Goal: Information Seeking & Learning: Learn about a topic

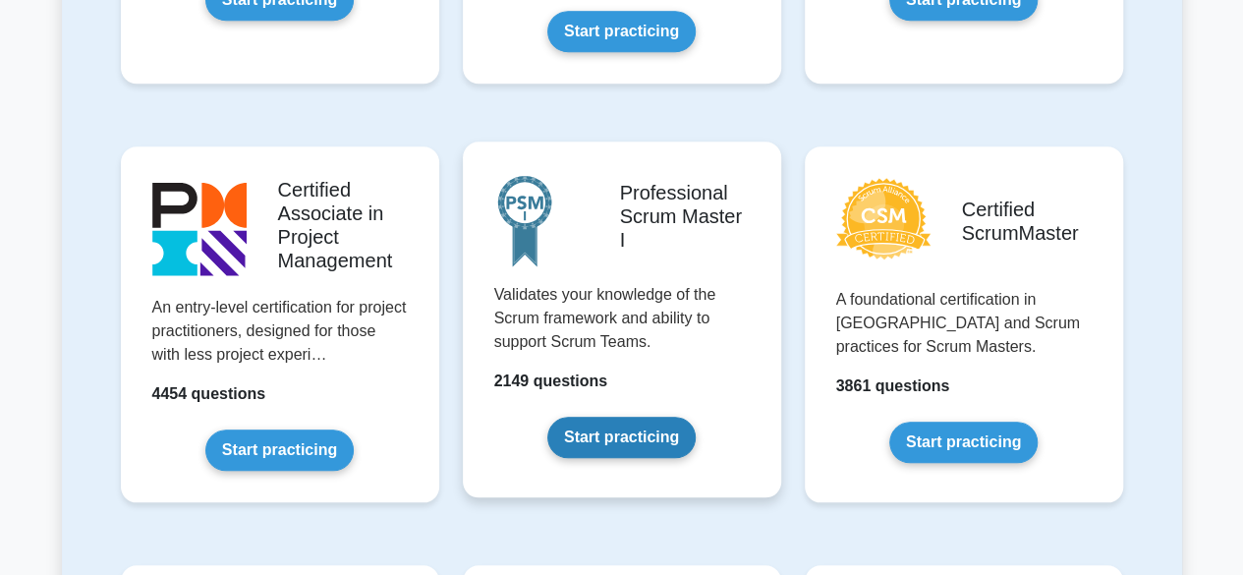
scroll to position [884, 0]
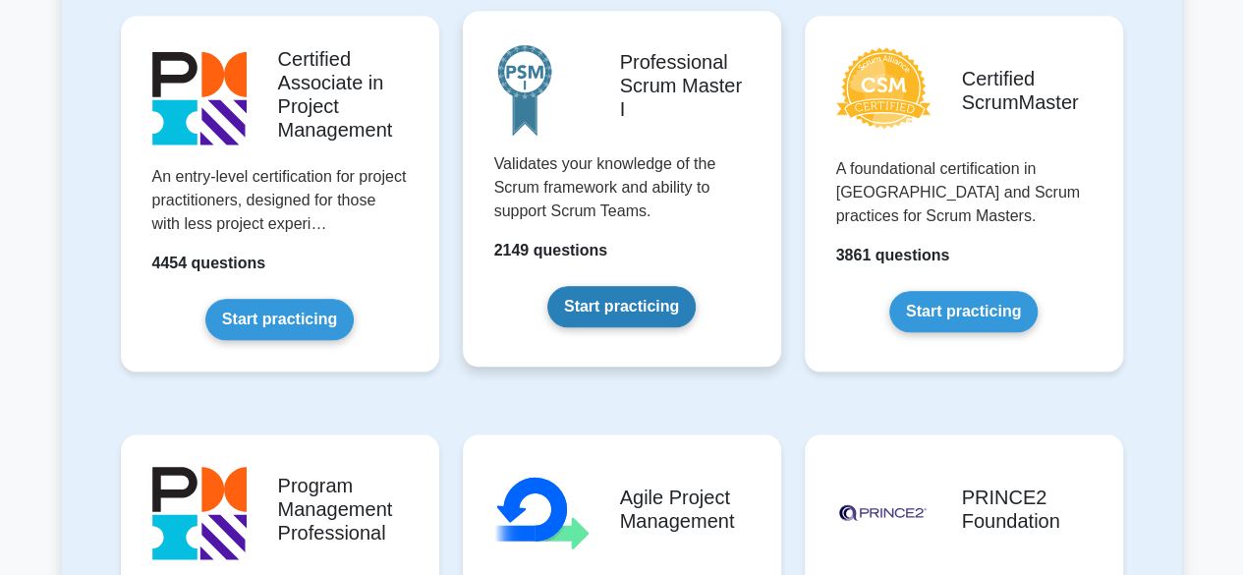
drag, startPoint x: 610, startPoint y: 313, endPoint x: 599, endPoint y: 308, distance: 12.3
click at [599, 308] on link "Start practicing" at bounding box center [621, 306] width 148 height 41
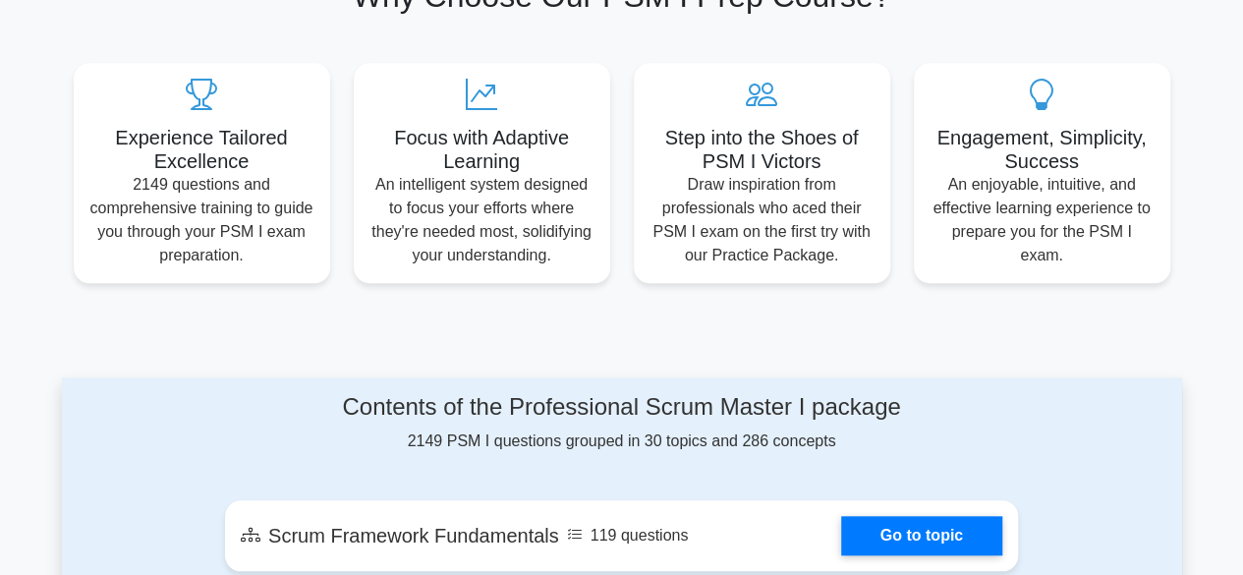
scroll to position [1081, 0]
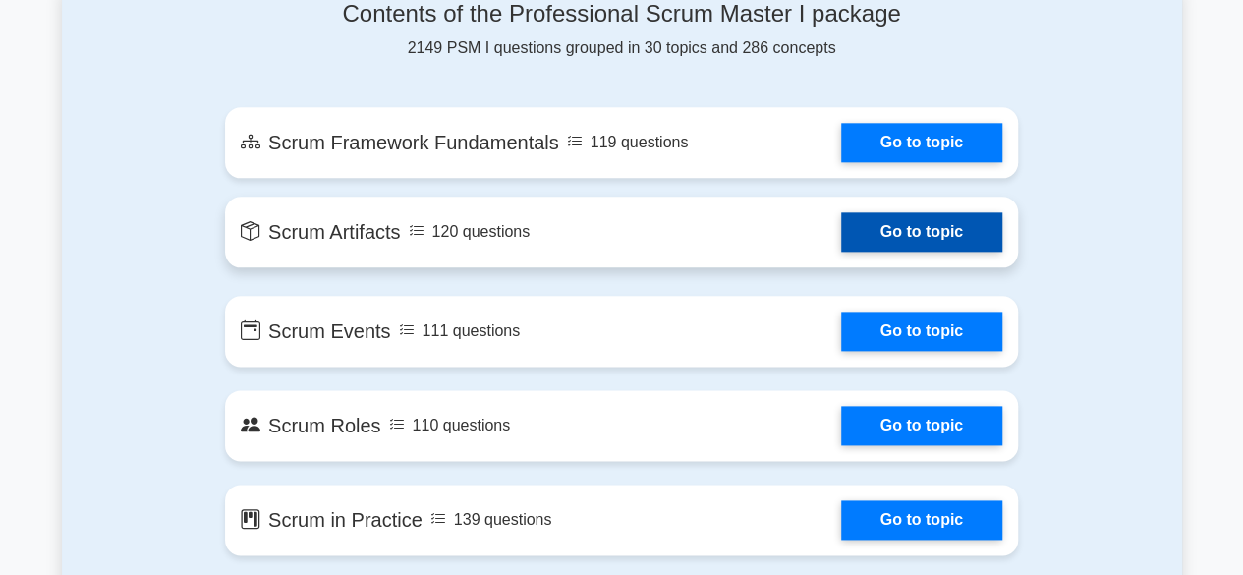
click at [981, 238] on link "Go to topic" at bounding box center [921, 231] width 161 height 39
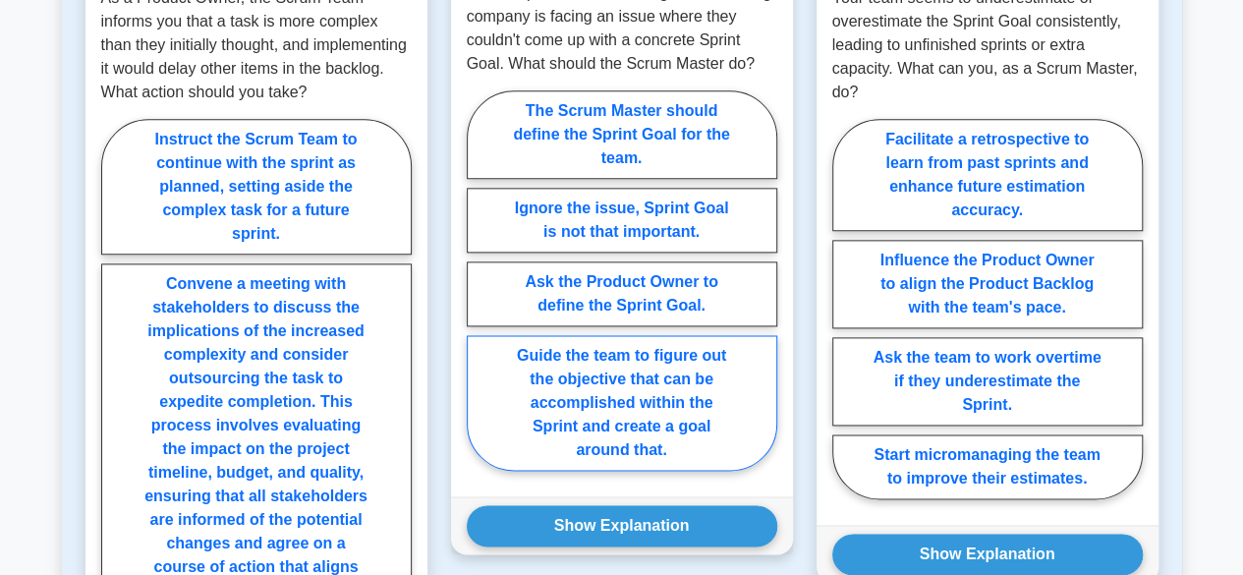
scroll to position [983, 0]
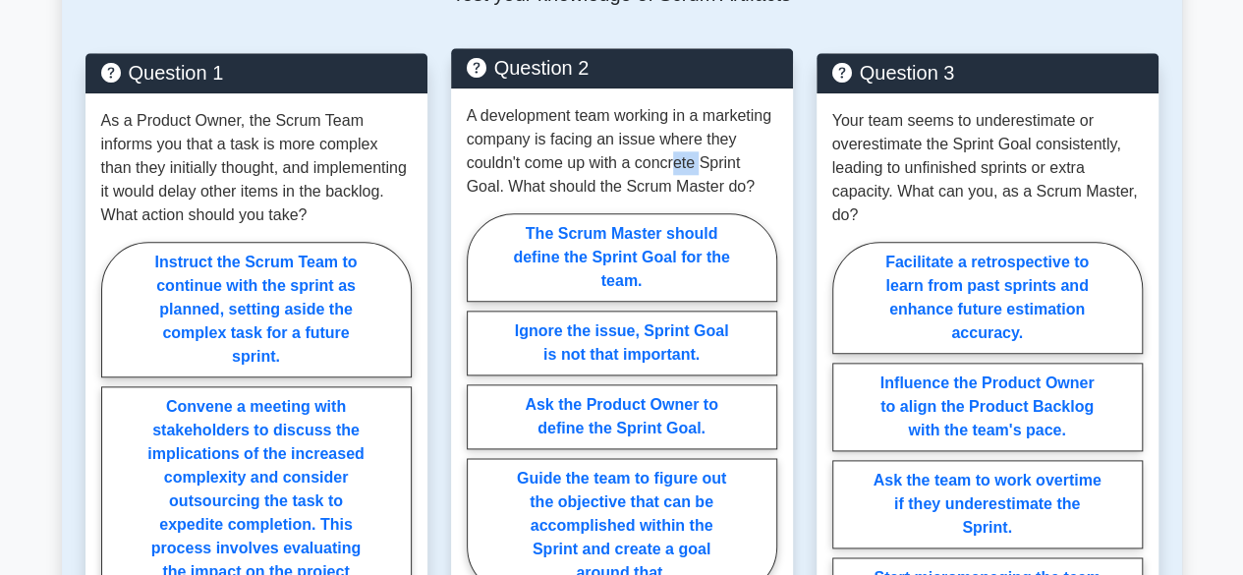
click at [706, 168] on p "A development team working in a marketing company is facing an issue where they…" at bounding box center [622, 151] width 310 height 94
click at [733, 166] on p "A development team working in a marketing company is facing an issue where they…" at bounding box center [622, 151] width 310 height 94
drag, startPoint x: 698, startPoint y: 158, endPoint x: 635, endPoint y: 162, distance: 63.0
click at [635, 162] on p "A development team working in a marketing company is facing an issue where they…" at bounding box center [622, 151] width 310 height 94
copy p "concrete"
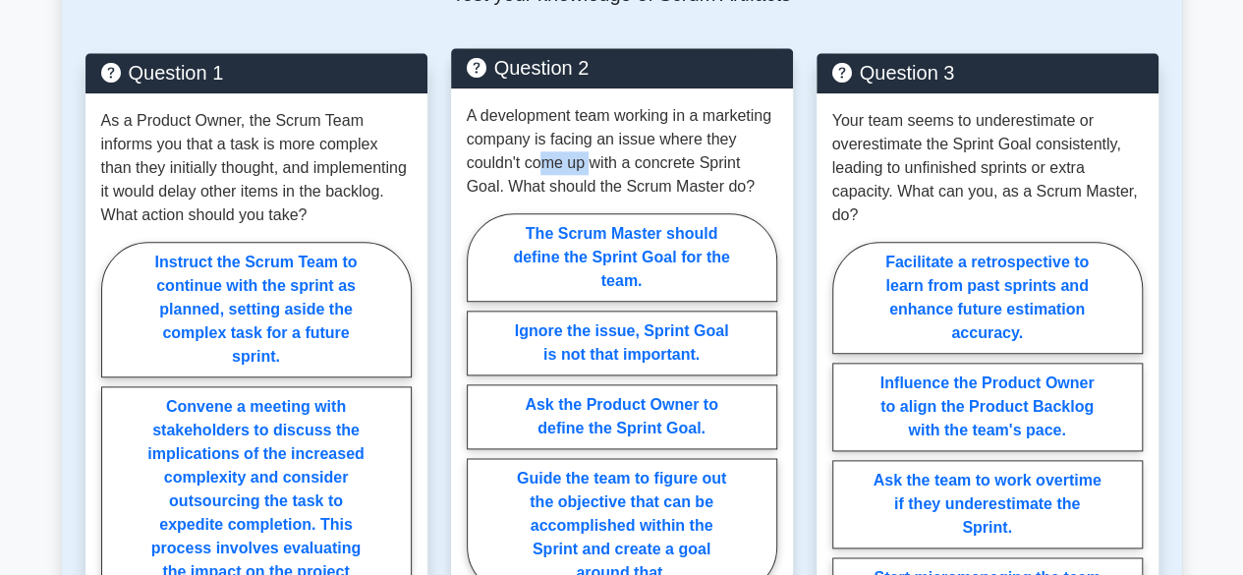
drag, startPoint x: 556, startPoint y: 166, endPoint x: 643, endPoint y: 156, distance: 87.0
click at [617, 156] on p "A development team working in a marketing company is facing an issue where they…" at bounding box center [622, 151] width 310 height 94
drag, startPoint x: 657, startPoint y: 156, endPoint x: 683, endPoint y: 158, distance: 25.6
click at [671, 156] on p "A development team working in a marketing company is facing an issue where they…" at bounding box center [622, 151] width 310 height 94
click at [701, 164] on p "A development team working in a marketing company is facing an issue where they…" at bounding box center [622, 151] width 310 height 94
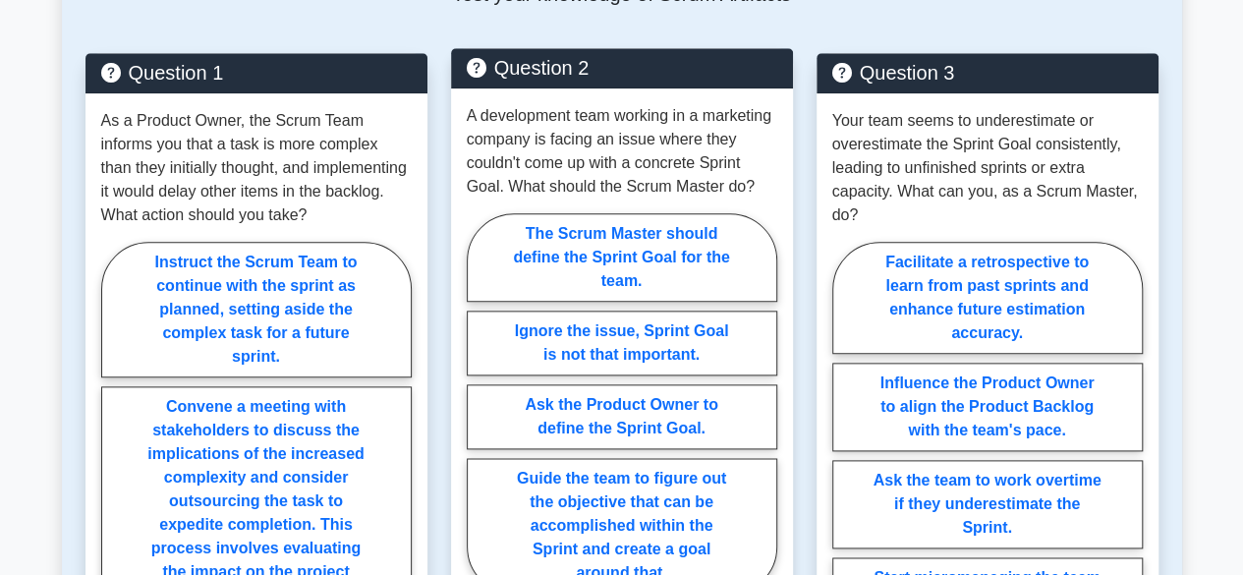
drag, startPoint x: 723, startPoint y: 163, endPoint x: 618, endPoint y: 182, distance: 106.8
click at [723, 164] on p "A development team working in a marketing company is facing an issue where they…" at bounding box center [622, 151] width 310 height 94
drag, startPoint x: 584, startPoint y: 186, endPoint x: 609, endPoint y: 186, distance: 25.5
click at [590, 186] on p "A development team working in a marketing company is facing an issue where they…" at bounding box center [622, 151] width 310 height 94
click at [636, 188] on p "A development team working in a marketing company is facing an issue where they…" at bounding box center [622, 151] width 310 height 94
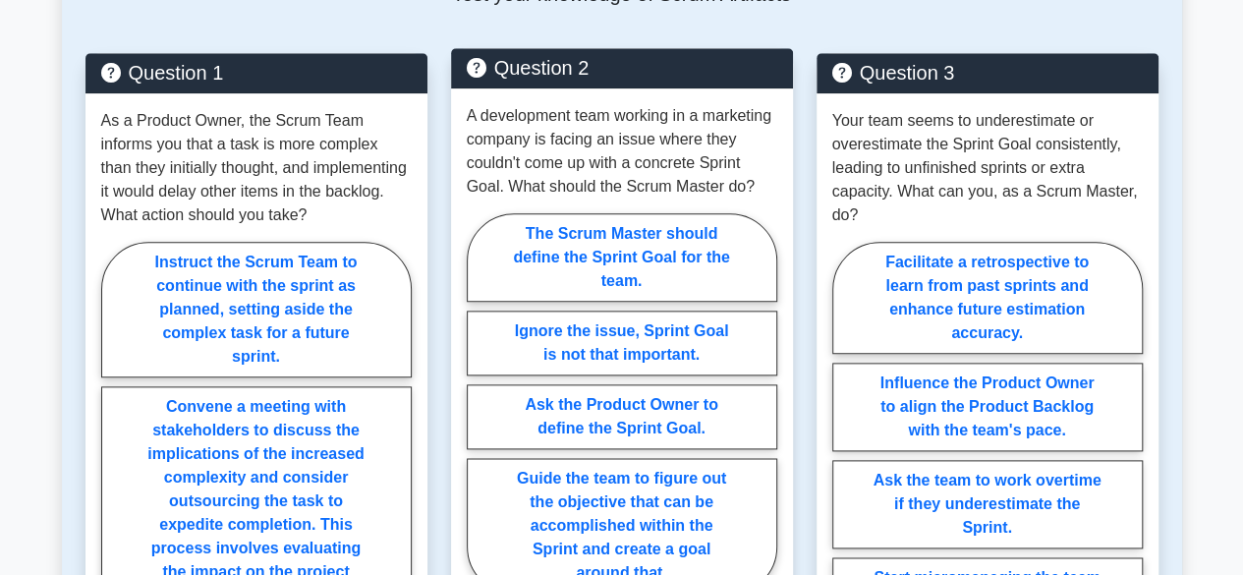
click at [689, 196] on p "A development team working in a marketing company is facing an issue where they…" at bounding box center [622, 151] width 310 height 94
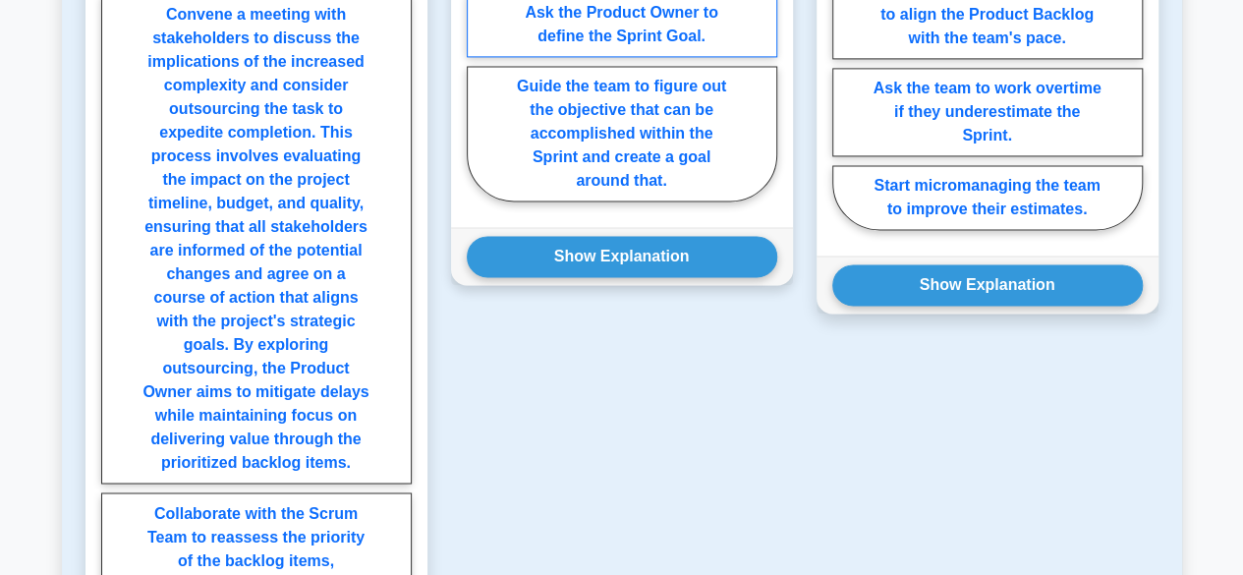
scroll to position [1376, 0]
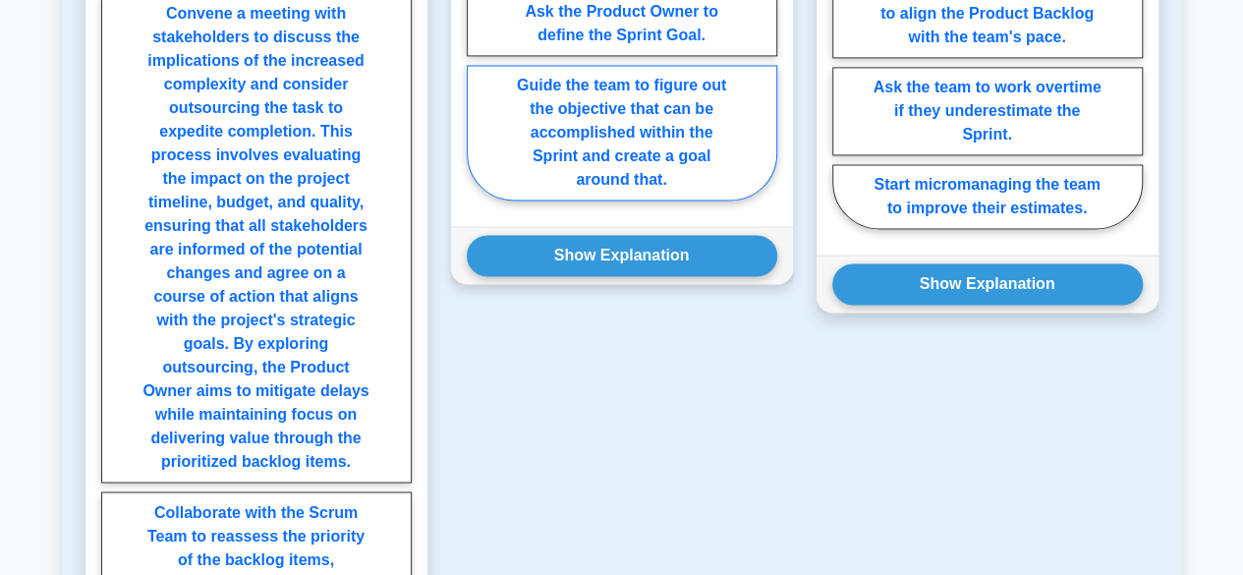
click at [634, 150] on label "Guide the team to figure out the objective that can be accomplished within the …" at bounding box center [622, 133] width 310 height 136
click at [479, 23] on input "Guide the team to figure out the objective that can be accomplished within the …" at bounding box center [473, 16] width 13 height 13
radio input "true"
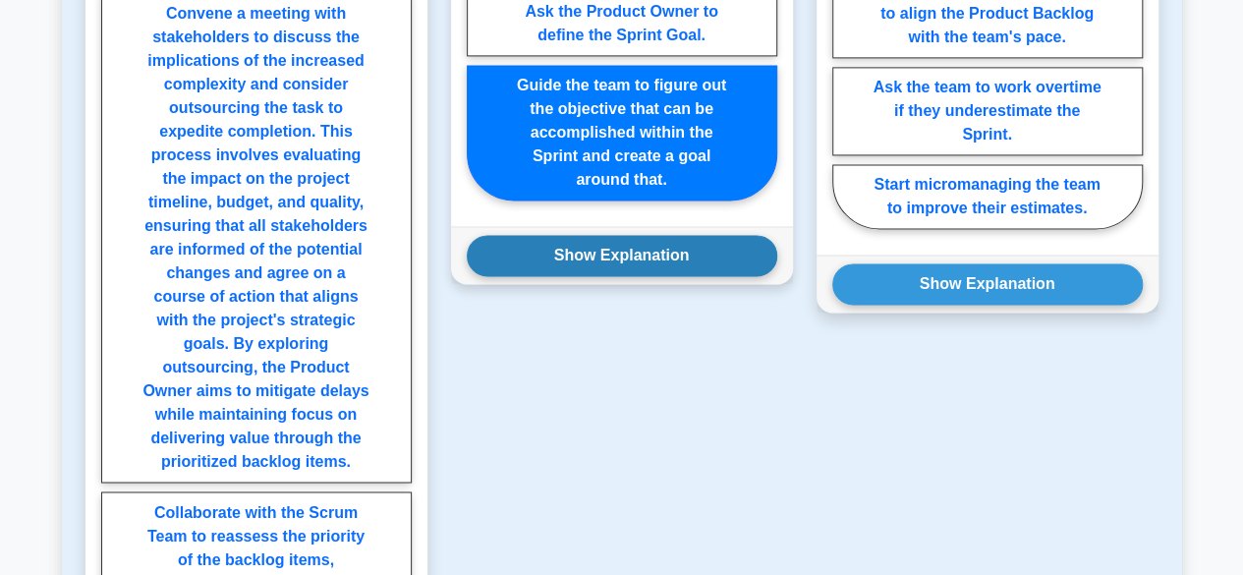
click at [637, 248] on button "Show Explanation" at bounding box center [622, 255] width 310 height 41
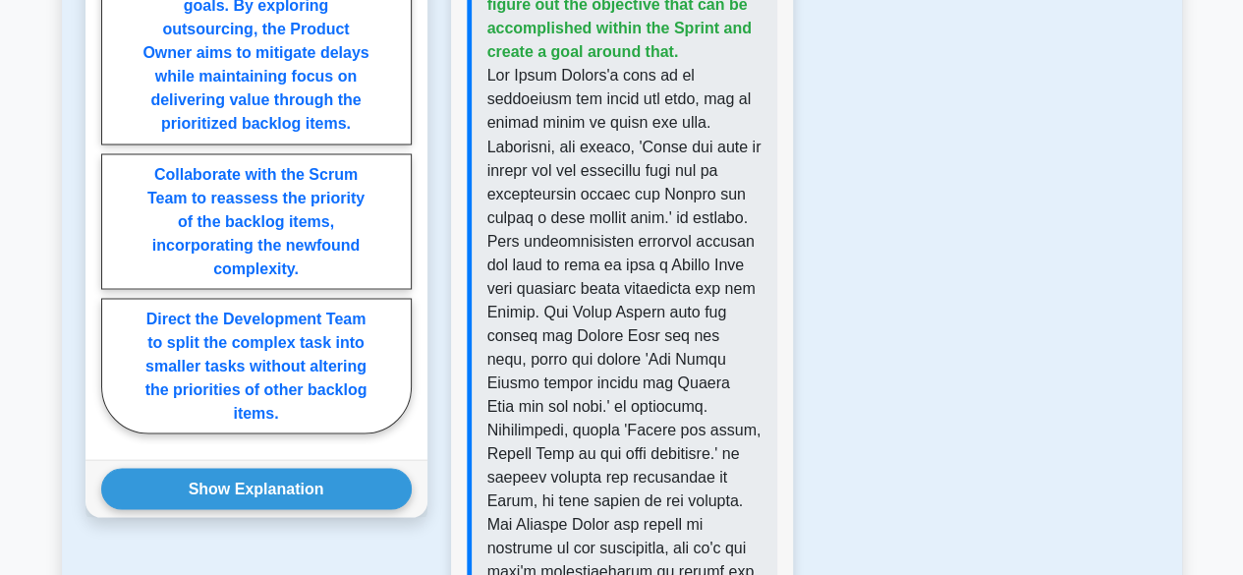
scroll to position [1670, 0]
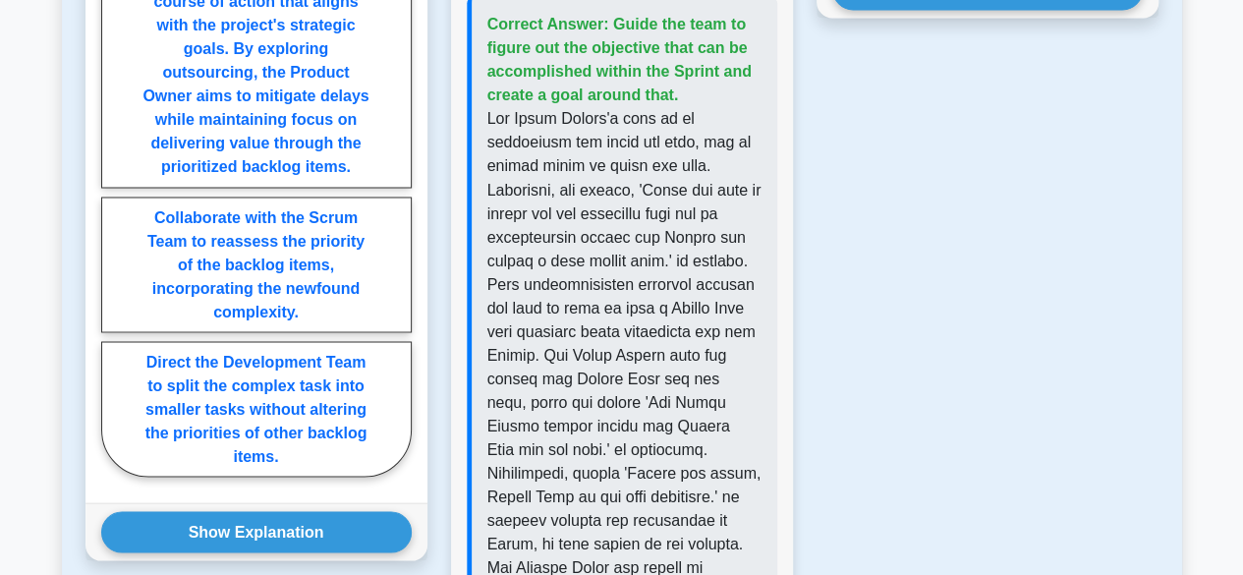
drag, startPoint x: 656, startPoint y: 150, endPoint x: 644, endPoint y: 168, distance: 21.8
click at [658, 150] on p at bounding box center [624, 449] width 274 height 684
click at [521, 187] on p at bounding box center [624, 449] width 274 height 684
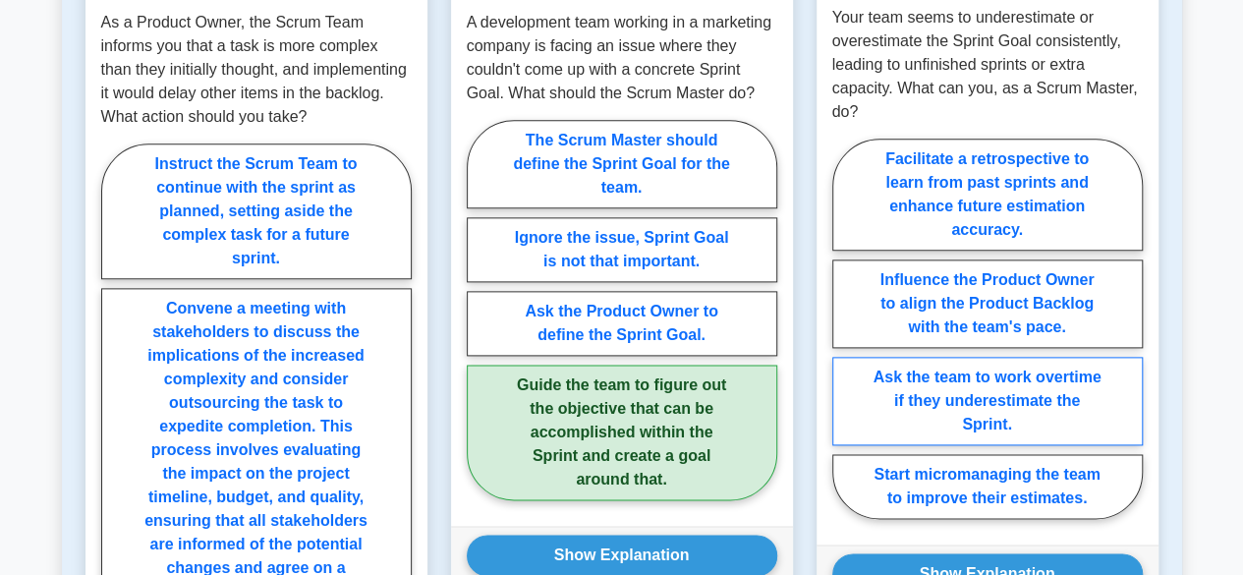
scroll to position [983, 0]
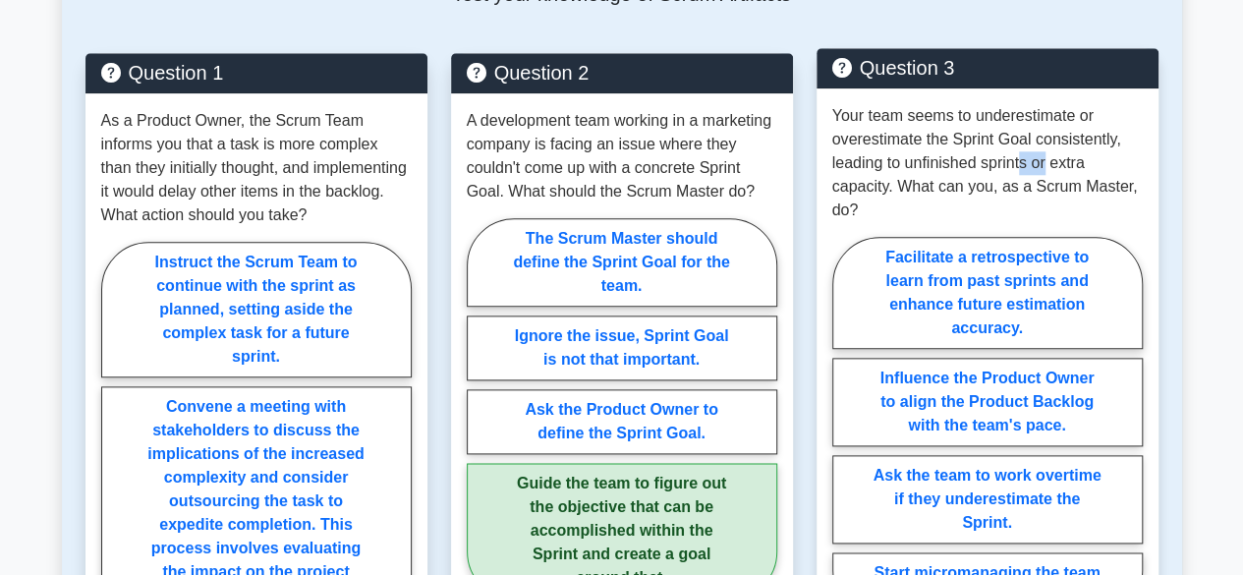
drag, startPoint x: 1047, startPoint y: 172, endPoint x: 1059, endPoint y: 172, distance: 11.8
click at [1053, 172] on p "Your team seems to underestimate or overestimate the Sprint Goal consistently, …" at bounding box center [987, 163] width 310 height 118
click at [1067, 171] on p "Your team seems to underestimate or overestimate the Sprint Goal consistently, …" at bounding box center [987, 163] width 310 height 118
drag, startPoint x: 870, startPoint y: 203, endPoint x: 988, endPoint y: 184, distance: 120.5
click at [986, 184] on p "Your team seems to underestimate or overestimate the Sprint Goal consistently, …" at bounding box center [987, 163] width 310 height 118
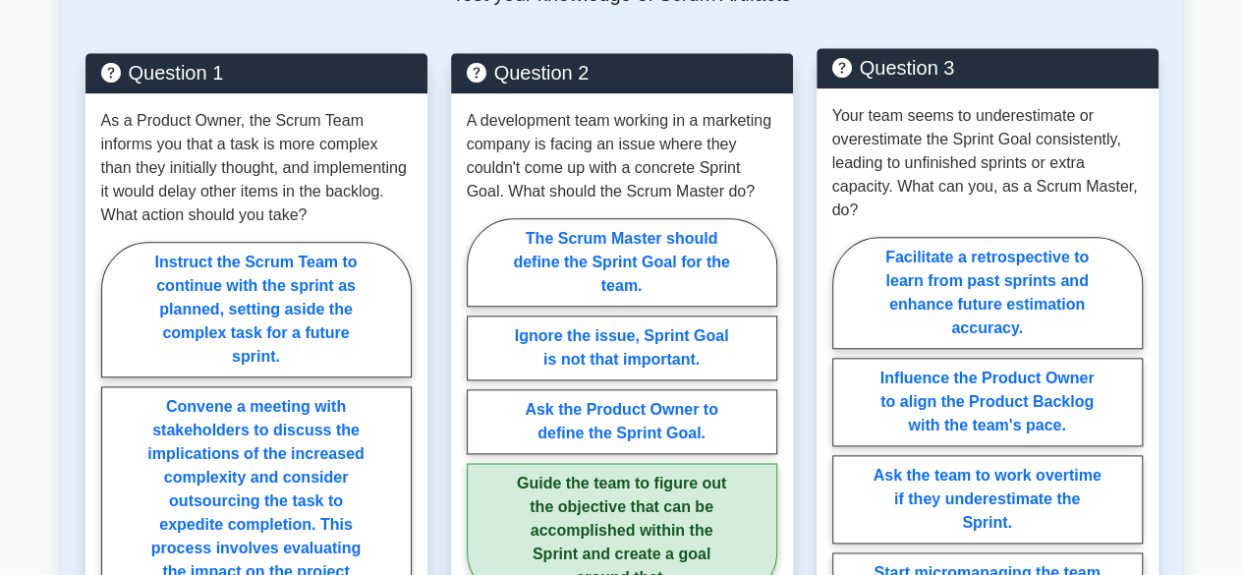
drag, startPoint x: 1034, startPoint y: 135, endPoint x: 996, endPoint y: 180, distance: 58.6
click at [1035, 135] on p "Your team seems to underestimate or overestimate the Sprint Goal consistently, …" at bounding box center [987, 163] width 310 height 118
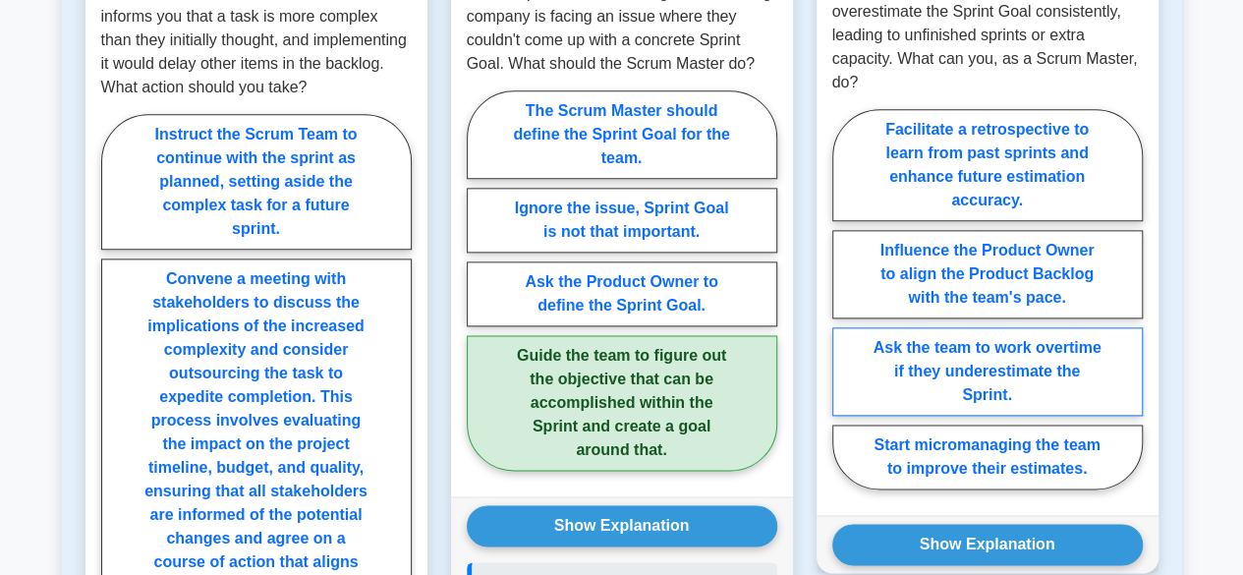
scroll to position [1081, 0]
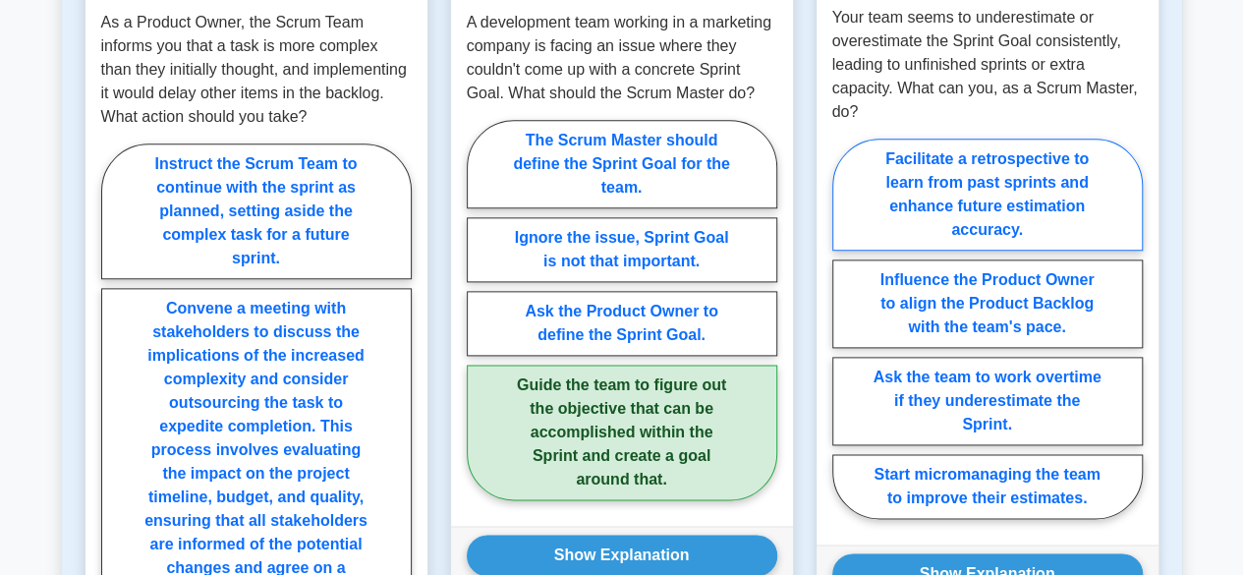
click at [998, 144] on label "Facilitate a retrospective to learn from past sprints and enhance future estima…" at bounding box center [987, 195] width 310 height 112
click at [845, 328] on input "Facilitate a retrospective to learn from past sprints and enhance future estima…" at bounding box center [838, 334] width 13 height 13
radio input "true"
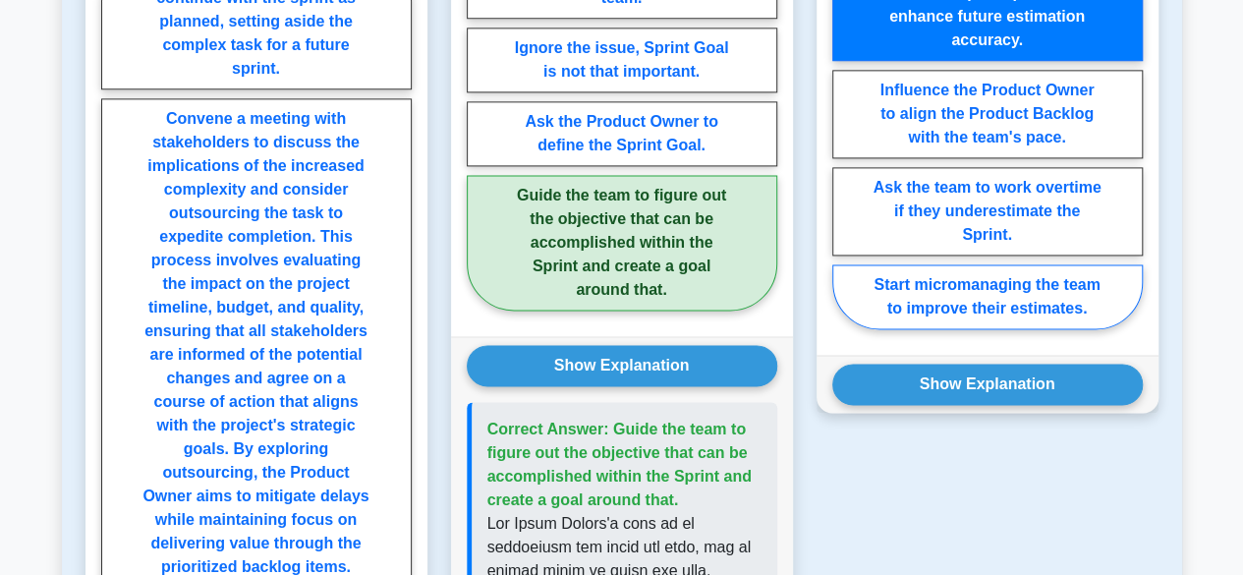
scroll to position [1277, 0]
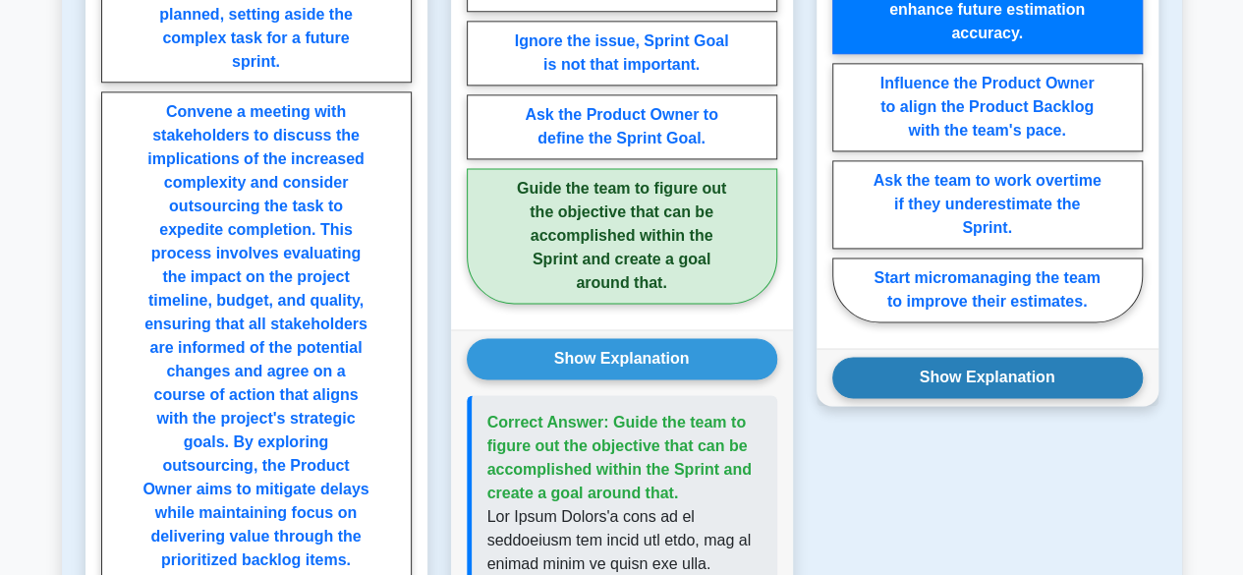
click at [962, 365] on button "Show Explanation" at bounding box center [987, 377] width 310 height 41
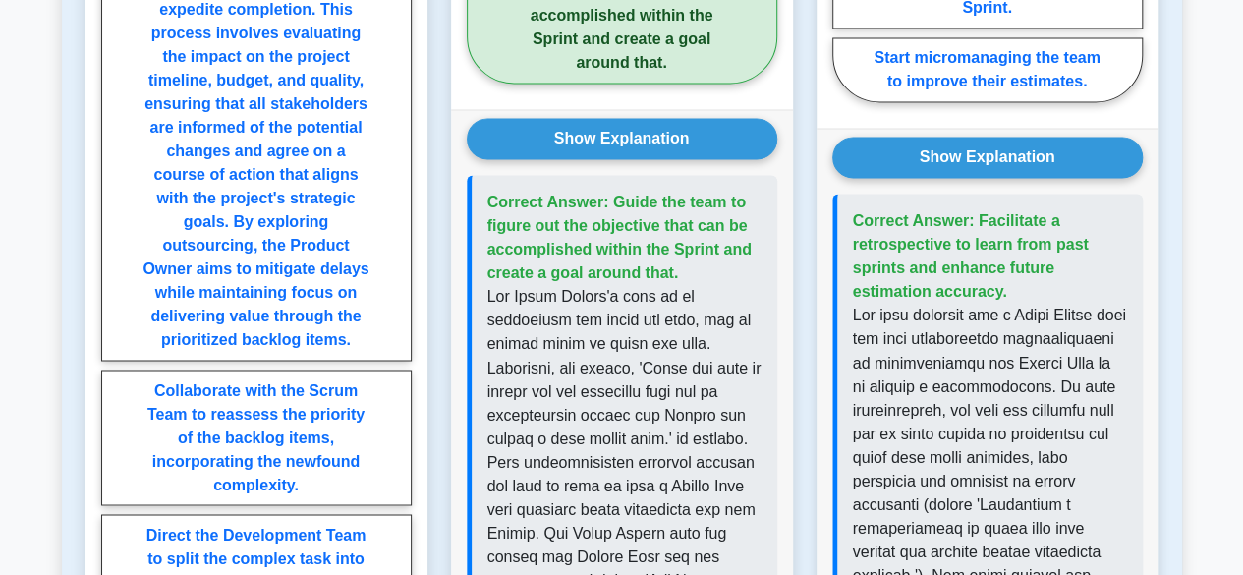
scroll to position [1769, 0]
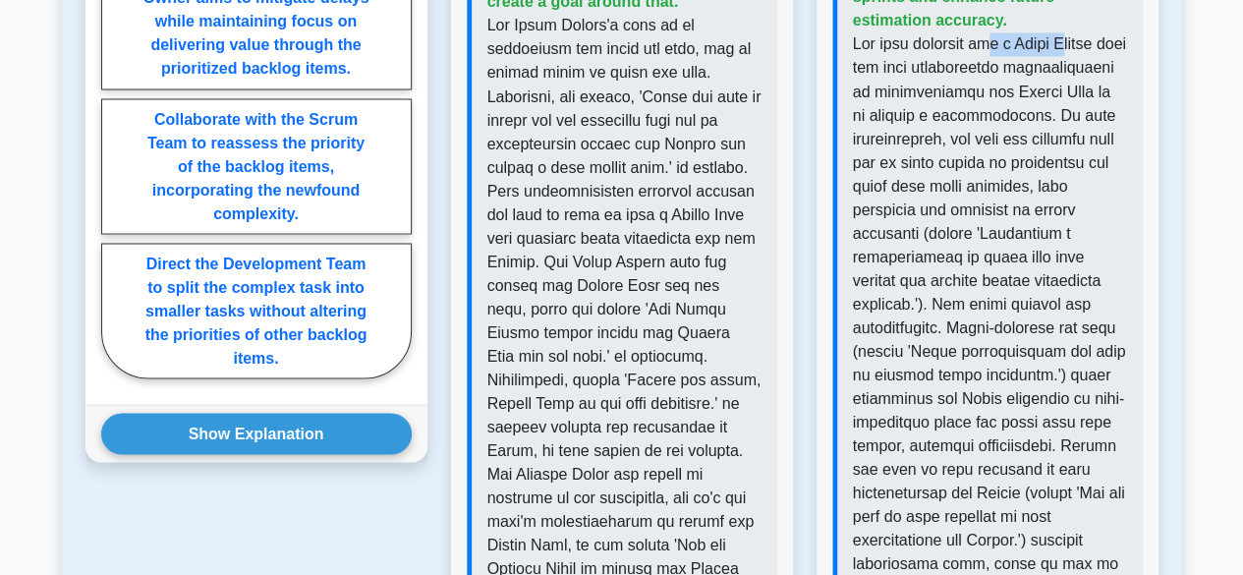
drag, startPoint x: 1008, startPoint y: 48, endPoint x: 1077, endPoint y: 47, distance: 68.8
click at [1077, 47] on p at bounding box center [990, 503] width 274 height 943
drag, startPoint x: 1077, startPoint y: 47, endPoint x: 961, endPoint y: 89, distance: 123.4
click at [1078, 49] on p at bounding box center [990, 503] width 274 height 943
drag, startPoint x: 963, startPoint y: 73, endPoint x: 991, endPoint y: 73, distance: 28.5
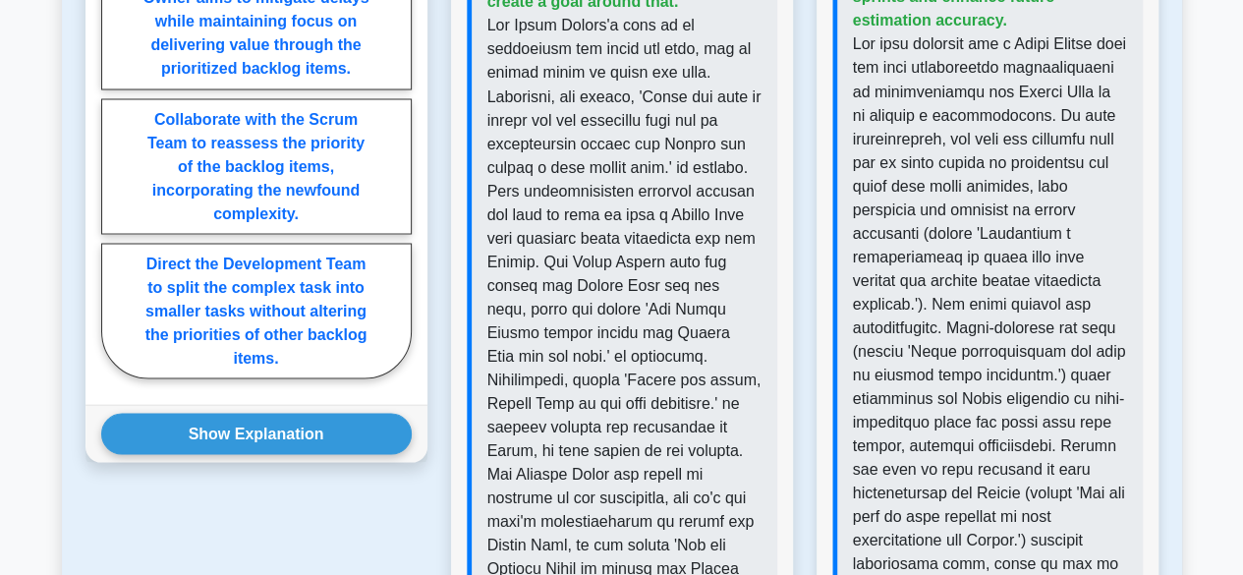
click at [988, 73] on p at bounding box center [990, 503] width 274 height 943
drag, startPoint x: 1028, startPoint y: 109, endPoint x: 1038, endPoint y: 108, distance: 9.9
click at [1037, 108] on p at bounding box center [990, 503] width 274 height 943
click at [1103, 129] on p at bounding box center [990, 503] width 274 height 943
click at [1105, 130] on p at bounding box center [990, 503] width 274 height 943
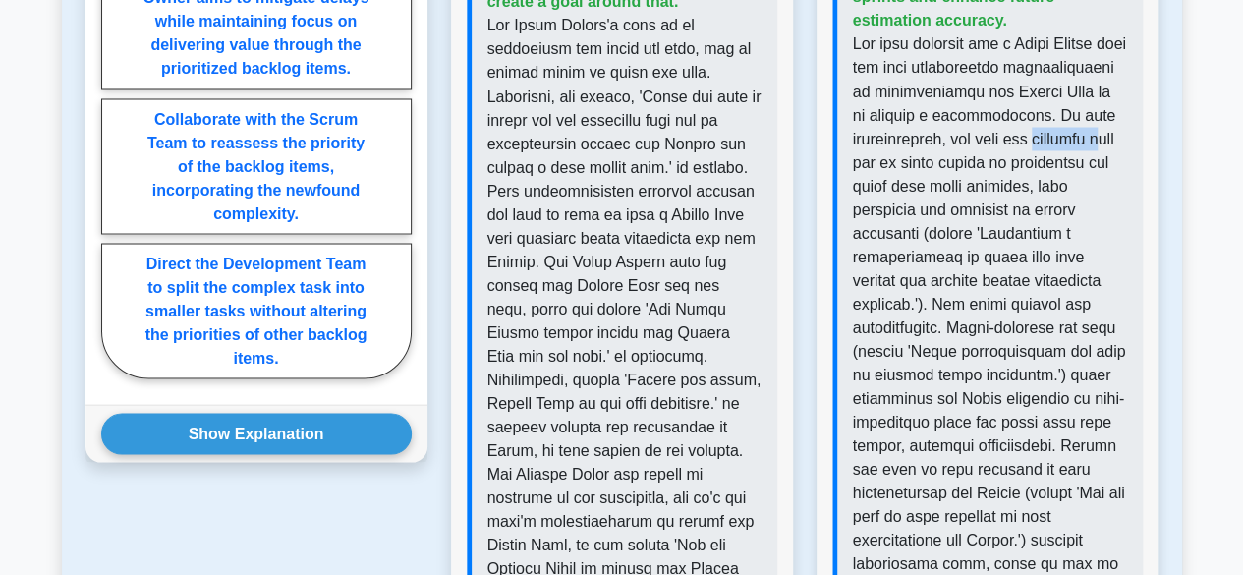
drag, startPoint x: 1002, startPoint y: 156, endPoint x: 1029, endPoint y: 156, distance: 26.5
click at [1015, 156] on p at bounding box center [990, 503] width 274 height 943
click at [1062, 158] on p at bounding box center [990, 503] width 274 height 943
drag, startPoint x: 981, startPoint y: 188, endPoint x: 1006, endPoint y: 188, distance: 25.5
click at [986, 188] on p at bounding box center [990, 503] width 274 height 943
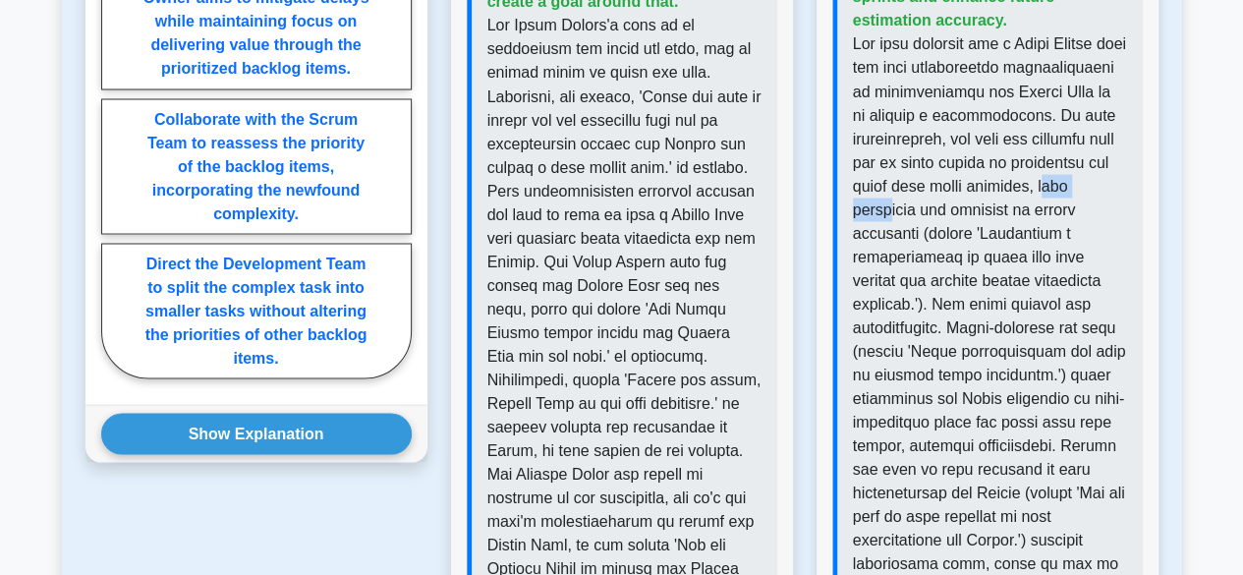
drag, startPoint x: 1000, startPoint y: 211, endPoint x: 1039, endPoint y: 210, distance: 38.3
click at [1034, 211] on p at bounding box center [990, 503] width 274 height 943
drag, startPoint x: 1038, startPoint y: 223, endPoint x: 1051, endPoint y: 223, distance: 13.8
click at [1049, 223] on p at bounding box center [990, 503] width 274 height 943
click at [1065, 227] on p at bounding box center [990, 503] width 274 height 943
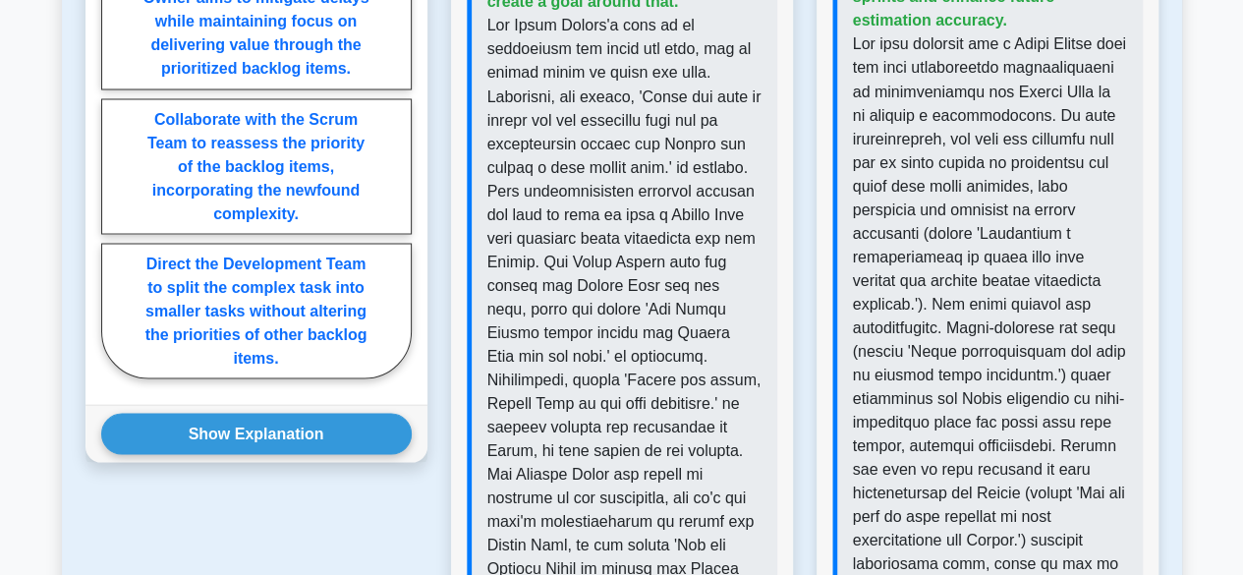
click at [1107, 231] on p at bounding box center [990, 503] width 274 height 943
drag, startPoint x: 962, startPoint y: 253, endPoint x: 996, endPoint y: 253, distance: 34.4
click at [990, 253] on p at bounding box center [990, 503] width 274 height 943
click at [1063, 253] on p at bounding box center [990, 503] width 274 height 943
drag, startPoint x: 897, startPoint y: 258, endPoint x: 962, endPoint y: 253, distance: 65.1
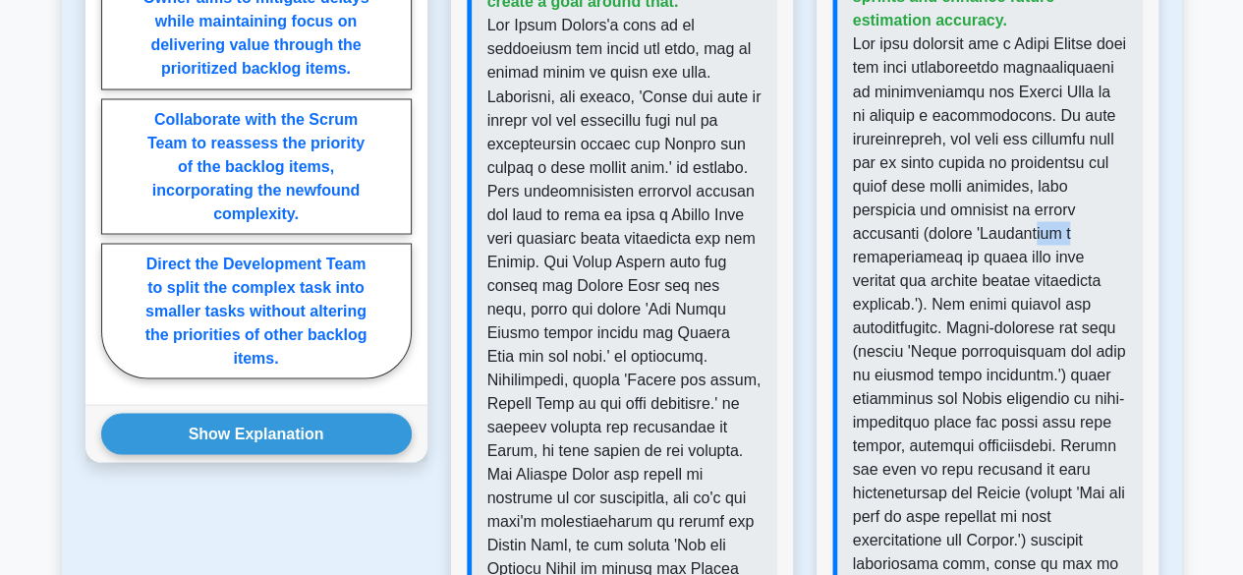
click at [955, 253] on p at bounding box center [990, 503] width 274 height 943
drag, startPoint x: 968, startPoint y: 252, endPoint x: 1004, endPoint y: 253, distance: 36.4
click at [1004, 253] on p at bounding box center [990, 503] width 274 height 943
drag, startPoint x: 1058, startPoint y: 253, endPoint x: 1068, endPoint y: 254, distance: 10.0
click at [1068, 254] on p at bounding box center [990, 503] width 274 height 943
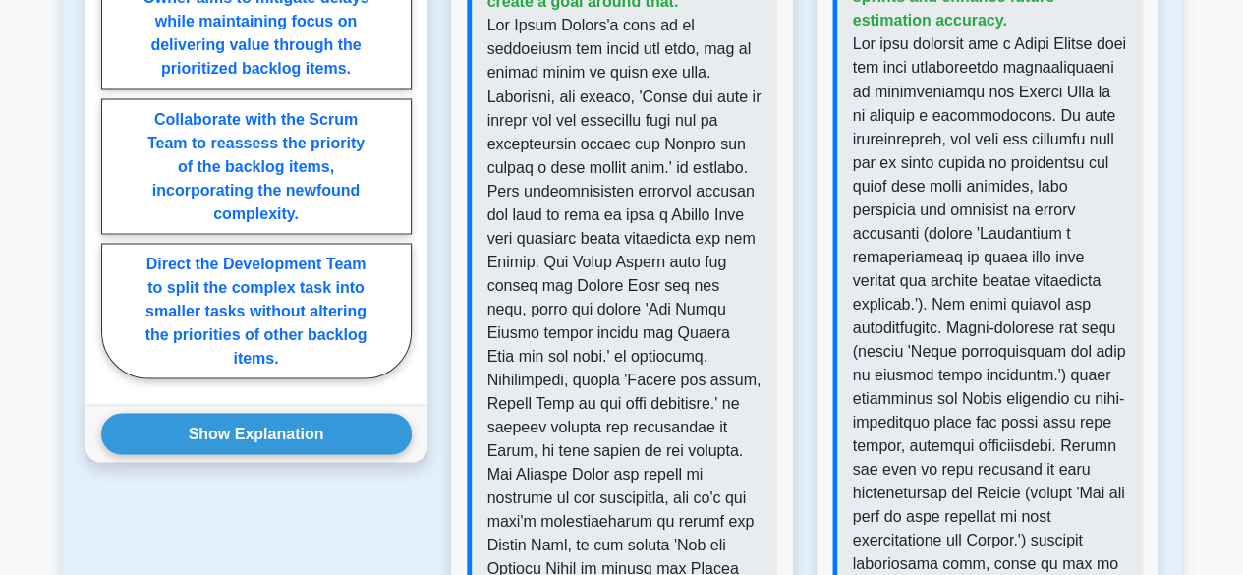
click at [1088, 258] on p at bounding box center [990, 503] width 274 height 943
drag, startPoint x: 912, startPoint y: 286, endPoint x: 928, endPoint y: 286, distance: 16.7
click at [926, 286] on p at bounding box center [990, 503] width 274 height 943
drag, startPoint x: 954, startPoint y: 302, endPoint x: 1010, endPoint y: 296, distance: 56.3
click at [982, 300] on p at bounding box center [990, 503] width 274 height 943
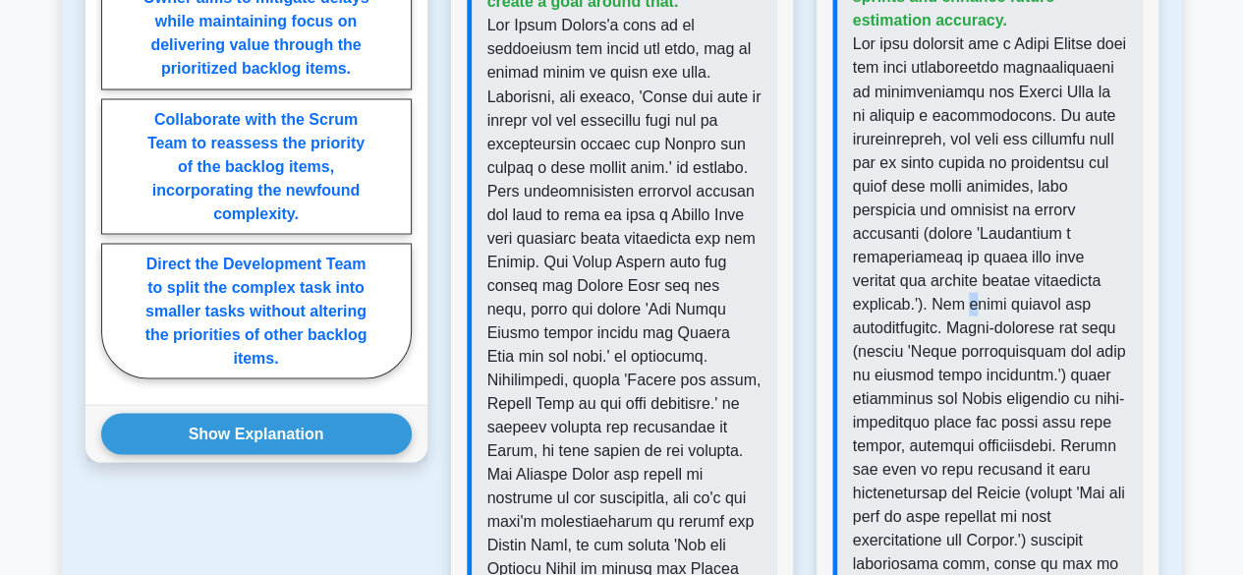
drag, startPoint x: 1039, startPoint y: 298, endPoint x: 1051, endPoint y: 298, distance: 11.8
click at [1047, 298] on p at bounding box center [990, 503] width 274 height 943
click at [1086, 304] on p at bounding box center [990, 503] width 274 height 943
drag, startPoint x: 926, startPoint y: 334, endPoint x: 984, endPoint y: 333, distance: 59.0
click at [968, 334] on p at bounding box center [990, 503] width 274 height 943
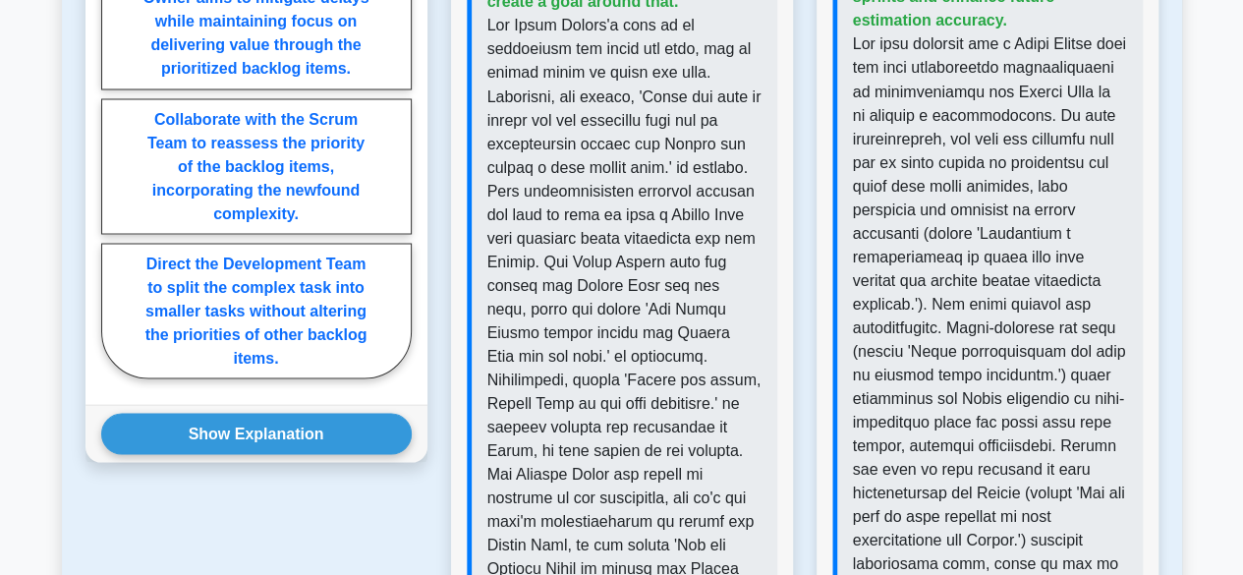
drag, startPoint x: 992, startPoint y: 332, endPoint x: 1018, endPoint y: 330, distance: 25.6
click at [1003, 332] on p at bounding box center [990, 503] width 274 height 943
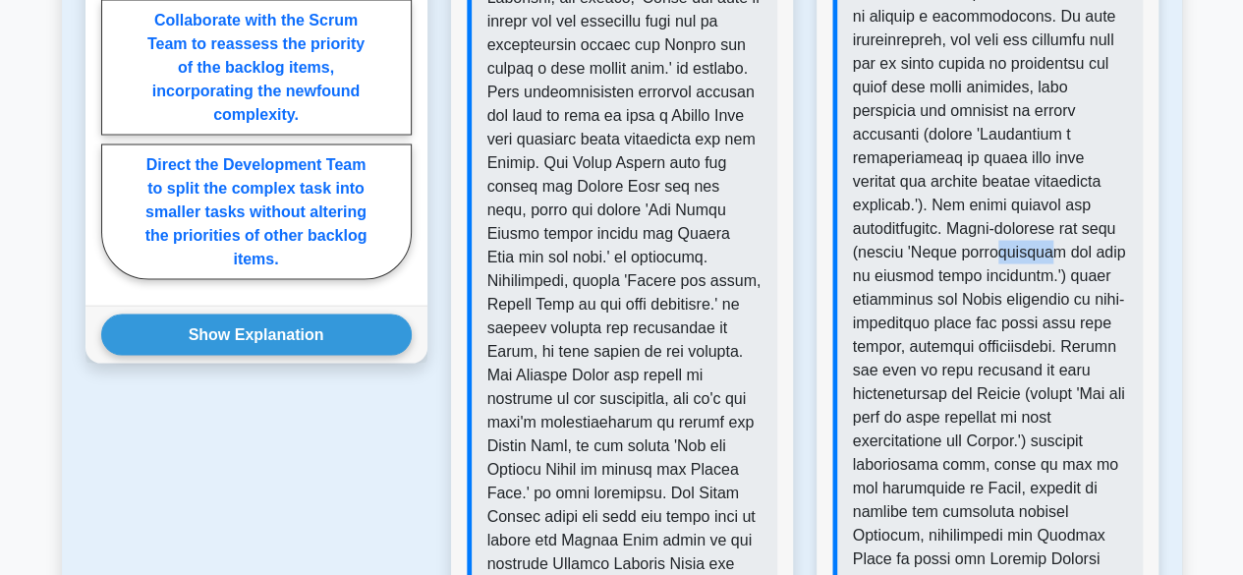
drag, startPoint x: 910, startPoint y: 281, endPoint x: 962, endPoint y: 274, distance: 52.5
click at [956, 274] on p at bounding box center [990, 405] width 274 height 943
click at [1083, 254] on p at bounding box center [990, 405] width 274 height 943
drag, startPoint x: 996, startPoint y: 272, endPoint x: 1057, endPoint y: 274, distance: 60.9
click at [1053, 274] on p at bounding box center [990, 405] width 274 height 943
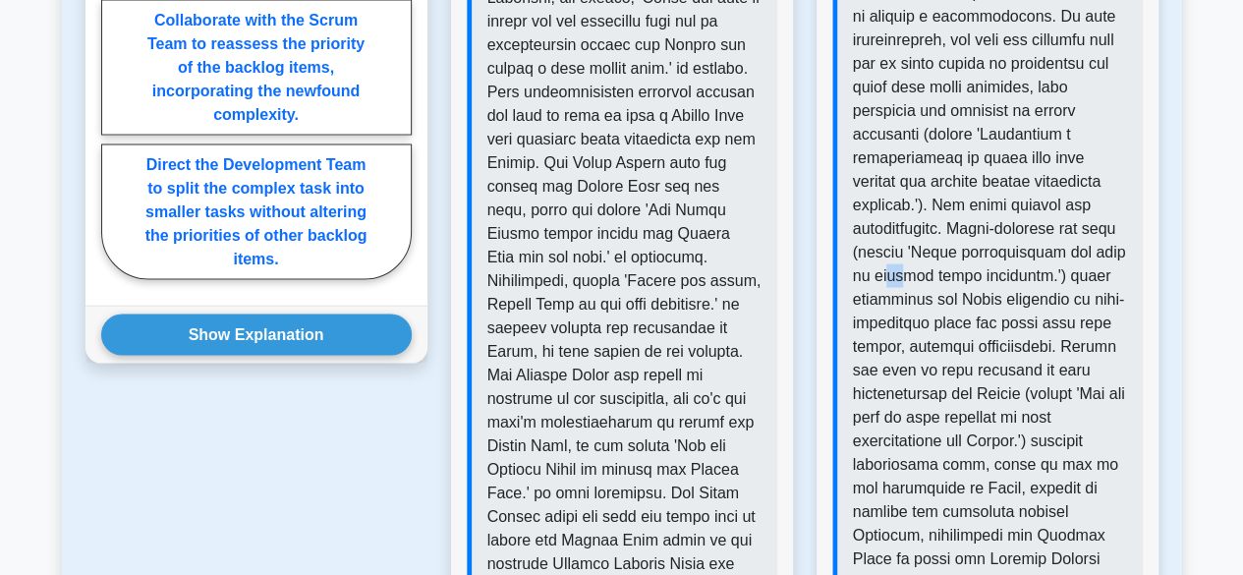
click at [1087, 275] on p at bounding box center [990, 405] width 274 height 943
drag, startPoint x: 959, startPoint y: 299, endPoint x: 991, endPoint y: 299, distance: 32.4
click at [983, 299] on p at bounding box center [990, 405] width 274 height 943
click at [1106, 299] on p at bounding box center [990, 405] width 274 height 943
click at [1081, 306] on p at bounding box center [990, 405] width 274 height 943
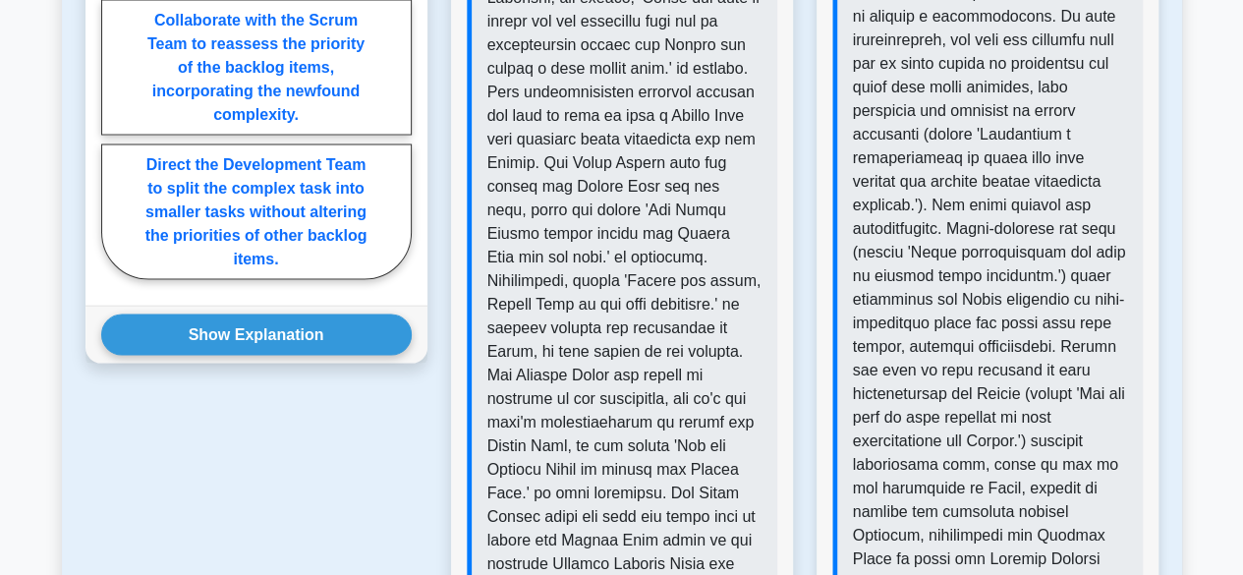
click at [1067, 313] on p at bounding box center [990, 405] width 274 height 943
drag, startPoint x: 972, startPoint y: 327, endPoint x: 1002, endPoint y: 325, distance: 30.5
click at [1002, 325] on p at bounding box center [990, 405] width 274 height 943
click at [1031, 365] on p at bounding box center [990, 405] width 274 height 943
click at [1090, 359] on p at bounding box center [990, 405] width 274 height 943
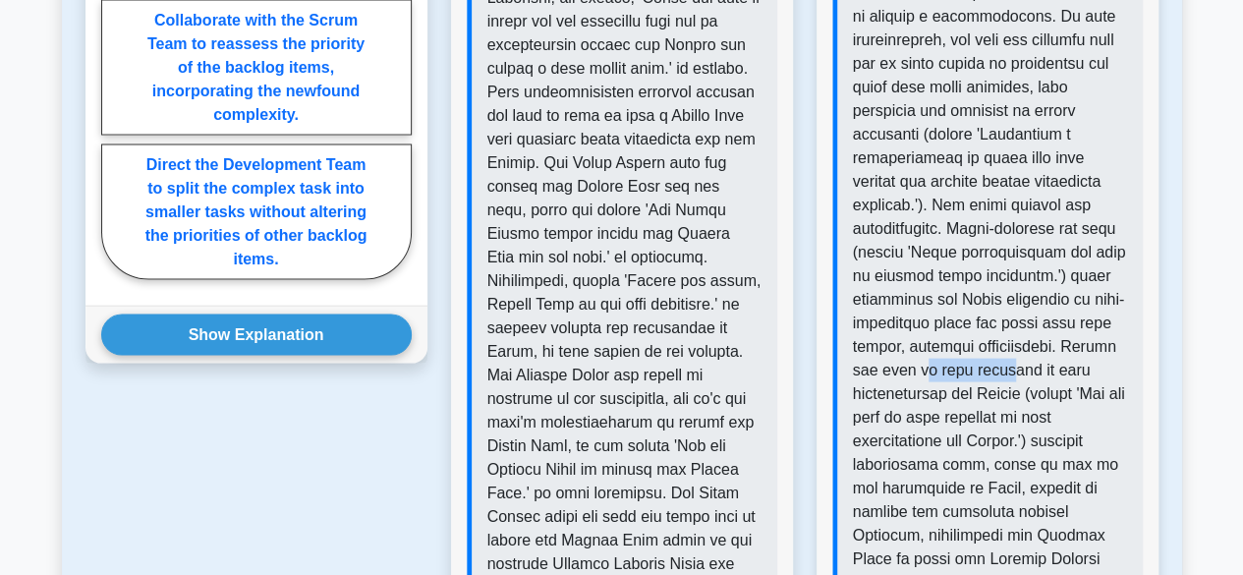
drag, startPoint x: 935, startPoint y: 392, endPoint x: 955, endPoint y: 392, distance: 19.7
click at [947, 392] on p at bounding box center [990, 405] width 274 height 943
drag, startPoint x: 982, startPoint y: 392, endPoint x: 1088, endPoint y: 392, distance: 106.1
click at [1065, 392] on p at bounding box center [990, 405] width 274 height 943
drag, startPoint x: 1126, startPoint y: 396, endPoint x: 1136, endPoint y: 394, distance: 10.0
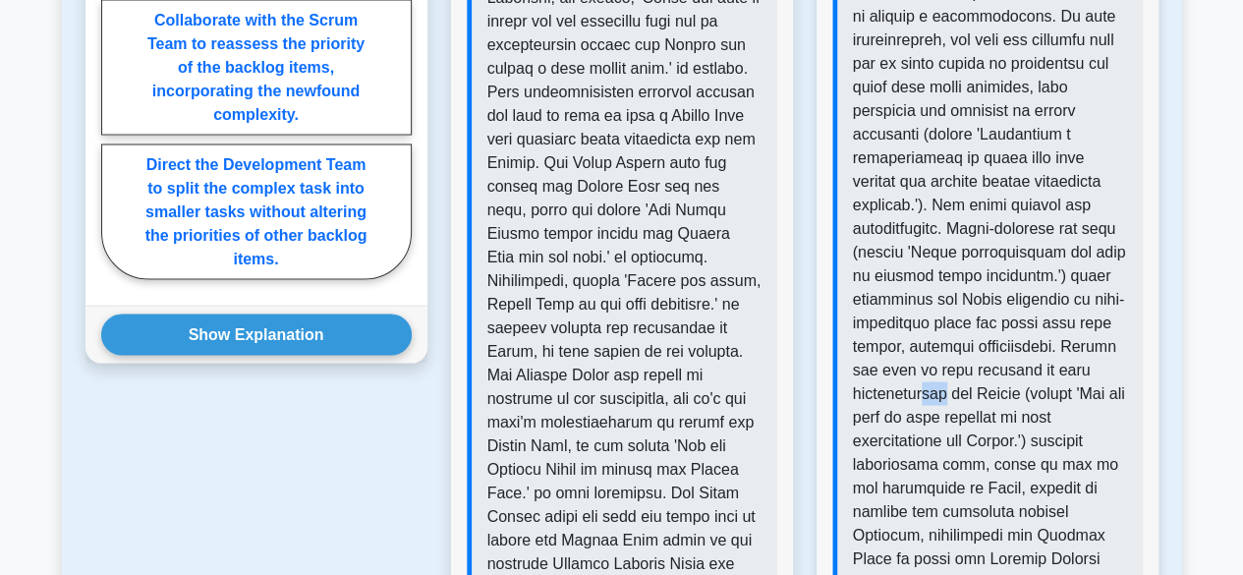
click at [1134, 398] on div "Correct Answer: Facilitate a retrospective to learn from past sprints and enhan…" at bounding box center [987, 358] width 310 height 1069
drag, startPoint x: 937, startPoint y: 416, endPoint x: 1018, endPoint y: 416, distance: 80.6
click at [1018, 416] on p at bounding box center [990, 405] width 274 height 943
drag, startPoint x: 1051, startPoint y: 451, endPoint x: 1065, endPoint y: 453, distance: 13.9
click at [1065, 453] on p at bounding box center [990, 405] width 274 height 943
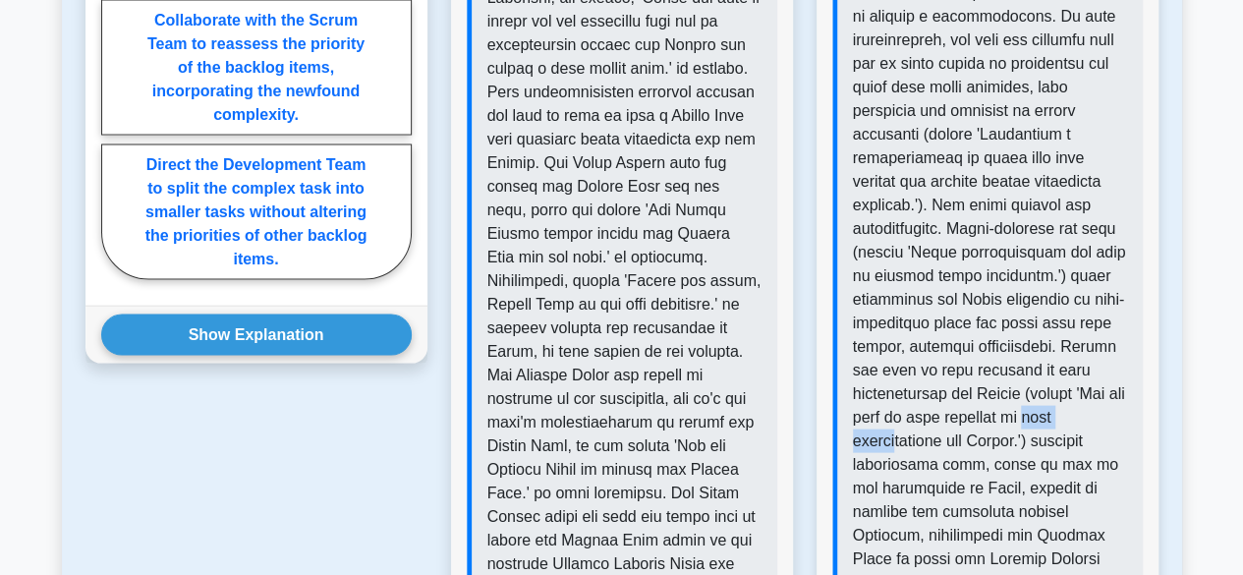
click at [1049, 439] on p at bounding box center [990, 405] width 274 height 943
click at [1047, 459] on p at bounding box center [990, 405] width 274 height 943
drag, startPoint x: 1077, startPoint y: 463, endPoint x: 1118, endPoint y: 463, distance: 41.3
click at [1115, 463] on p at bounding box center [990, 405] width 274 height 943
click at [1120, 463] on p at bounding box center [990, 405] width 274 height 943
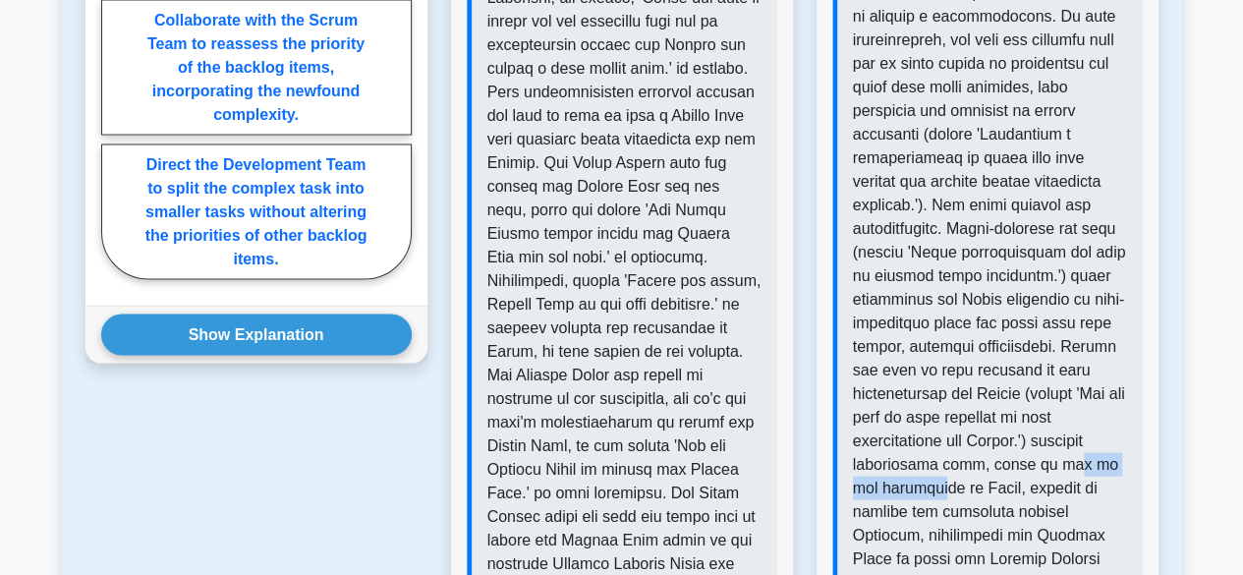
click at [1046, 490] on p at bounding box center [990, 405] width 274 height 943
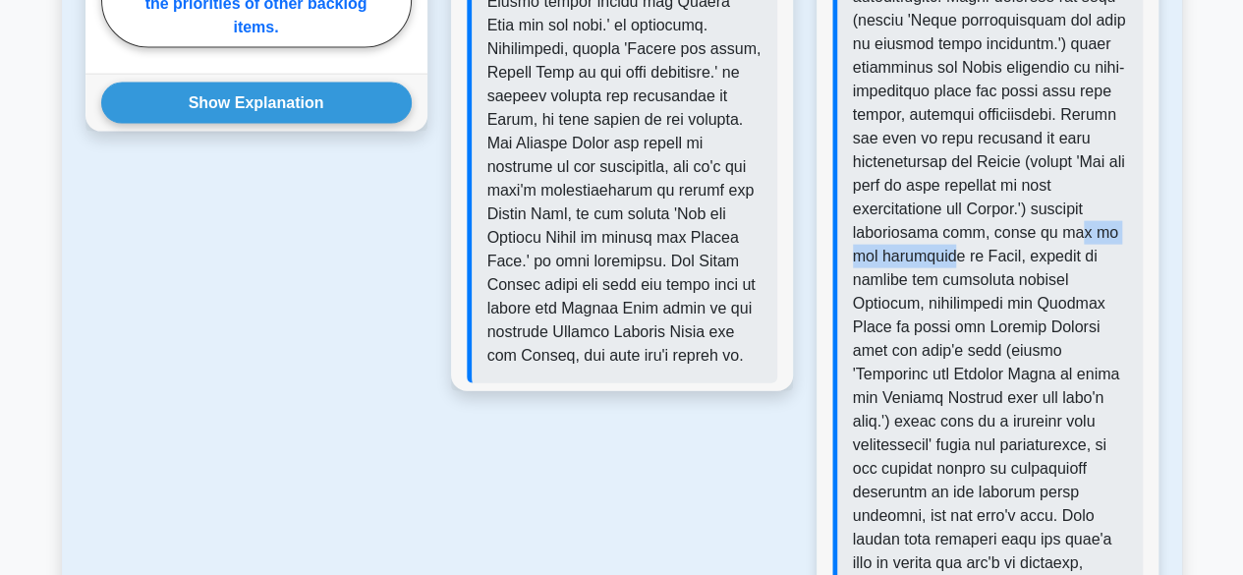
scroll to position [2162, 0]
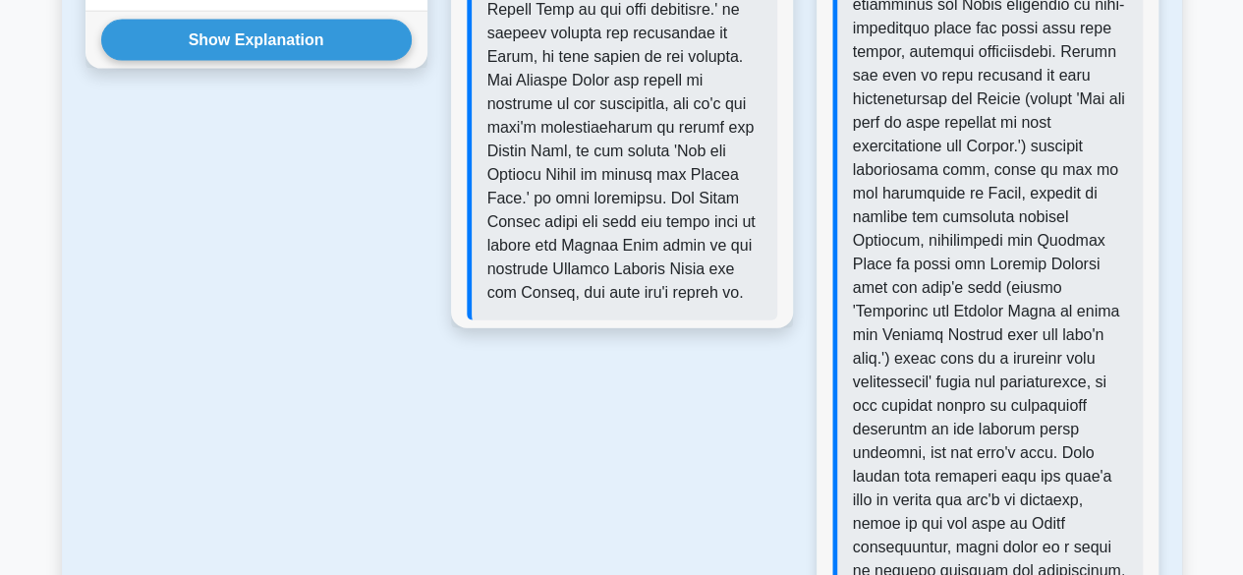
click at [998, 297] on p at bounding box center [990, 110] width 274 height 943
click at [987, 257] on p at bounding box center [990, 110] width 274 height 943
drag, startPoint x: 1034, startPoint y: 263, endPoint x: 1086, endPoint y: 263, distance: 52.1
click at [1073, 263] on p at bounding box center [990, 110] width 274 height 943
drag, startPoint x: 1107, startPoint y: 263, endPoint x: 1124, endPoint y: 267, distance: 17.2
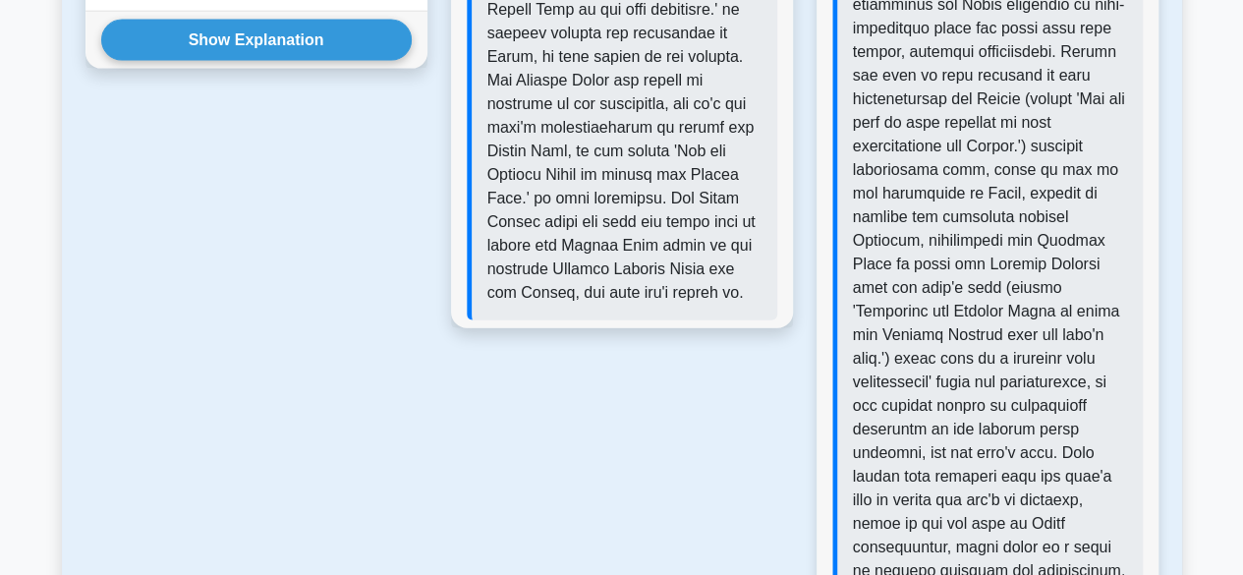
click at [1123, 264] on p at bounding box center [990, 110] width 274 height 943
drag, startPoint x: 1004, startPoint y: 304, endPoint x: 1110, endPoint y: 309, distance: 106.2
click at [1103, 306] on p at bounding box center [990, 110] width 274 height 943
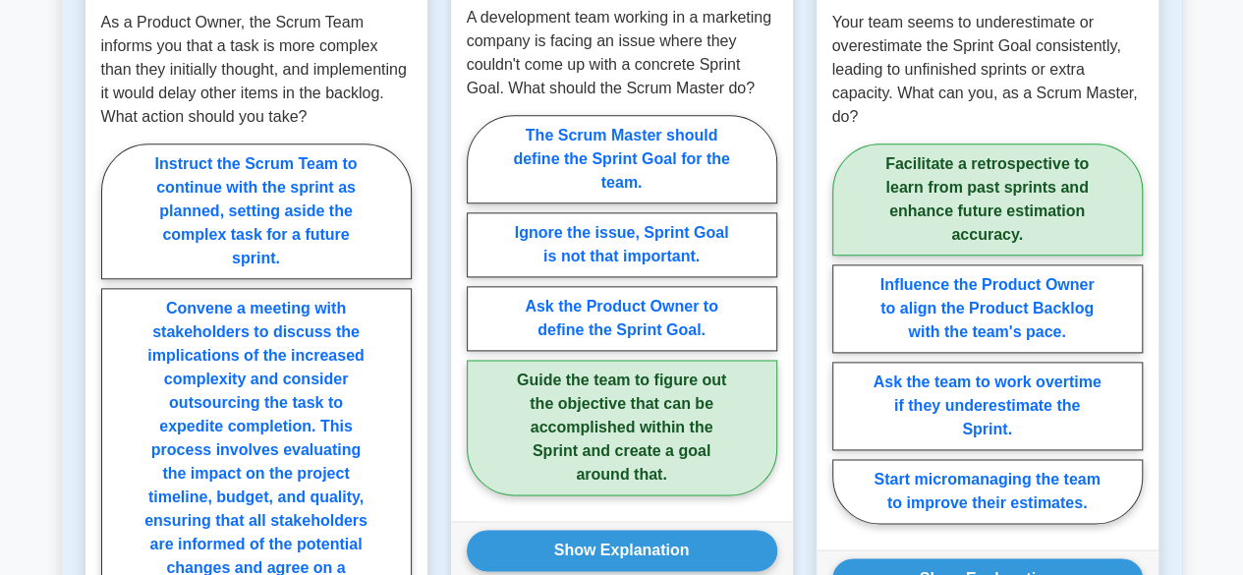
scroll to position [983, 0]
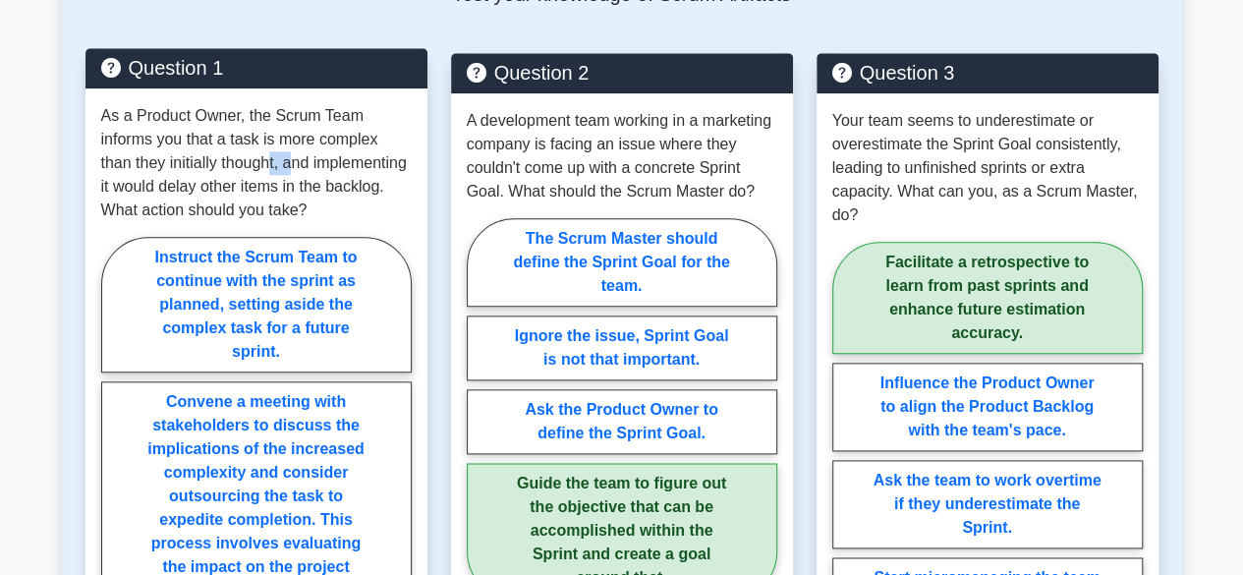
drag, startPoint x: 273, startPoint y: 170, endPoint x: 298, endPoint y: 172, distance: 24.6
click at [295, 169] on p "As a Product Owner, the Scrum Team informs you that a task is more complex than…" at bounding box center [256, 163] width 310 height 118
drag, startPoint x: 300, startPoint y: 173, endPoint x: 205, endPoint y: 192, distance: 96.1
click at [286, 183] on p "As a Product Owner, the Scrum Team informs you that a task is more complex than…" at bounding box center [256, 163] width 310 height 118
click at [352, 187] on p "As a Product Owner, the Scrum Team informs you that a task is more complex than…" at bounding box center [256, 163] width 310 height 118
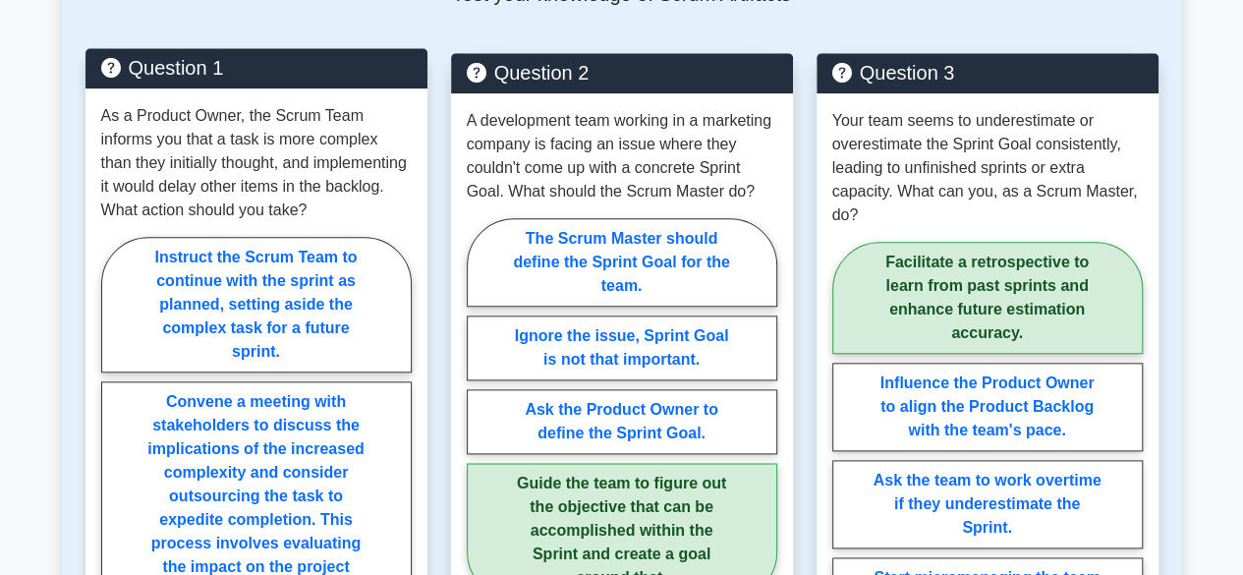
click at [367, 187] on p "As a Product Owner, the Scrum Team informs you that a task is more complex than…" at bounding box center [256, 163] width 310 height 118
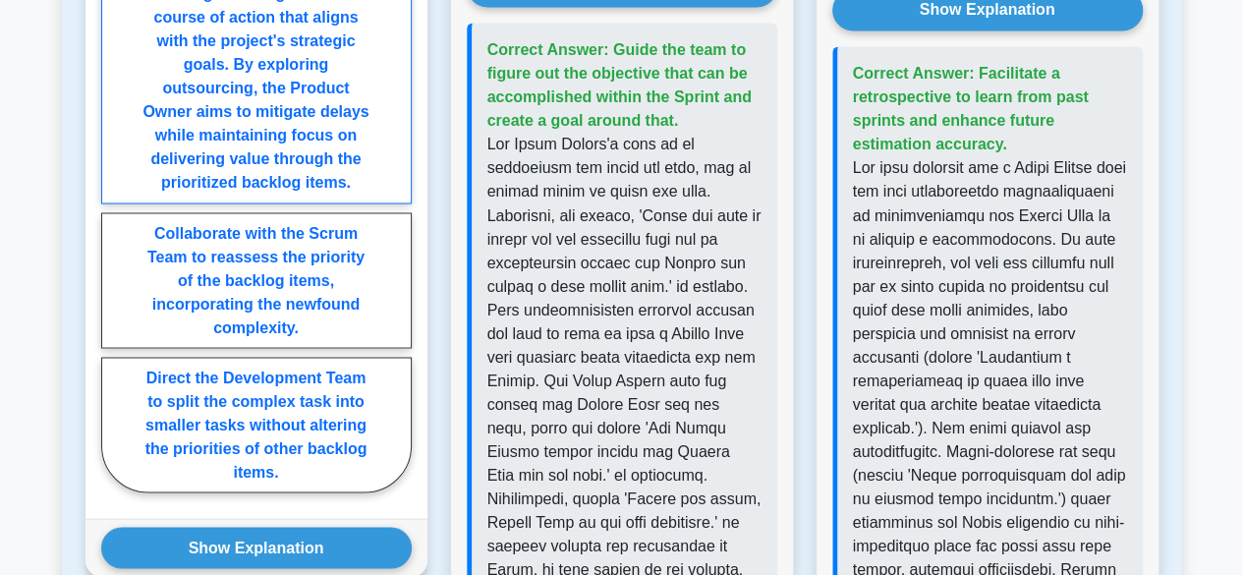
scroll to position [1769, 0]
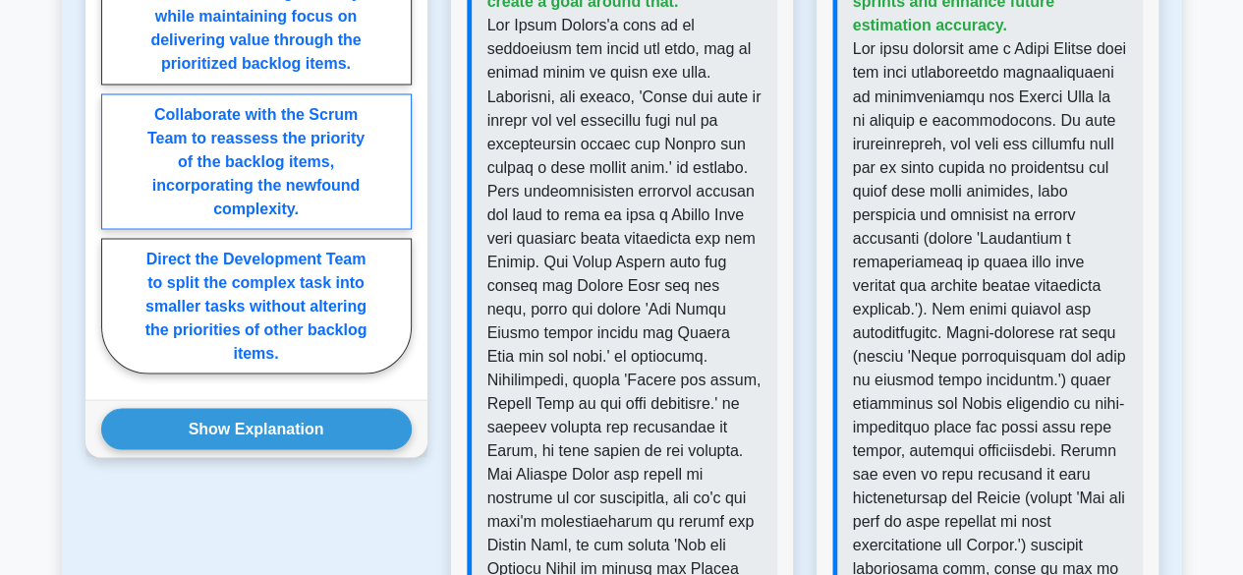
click at [266, 201] on label "Collaborate with the Scrum Team to reassess the priority of the backlog items, …" at bounding box center [256, 161] width 310 height 136
radio input "true"
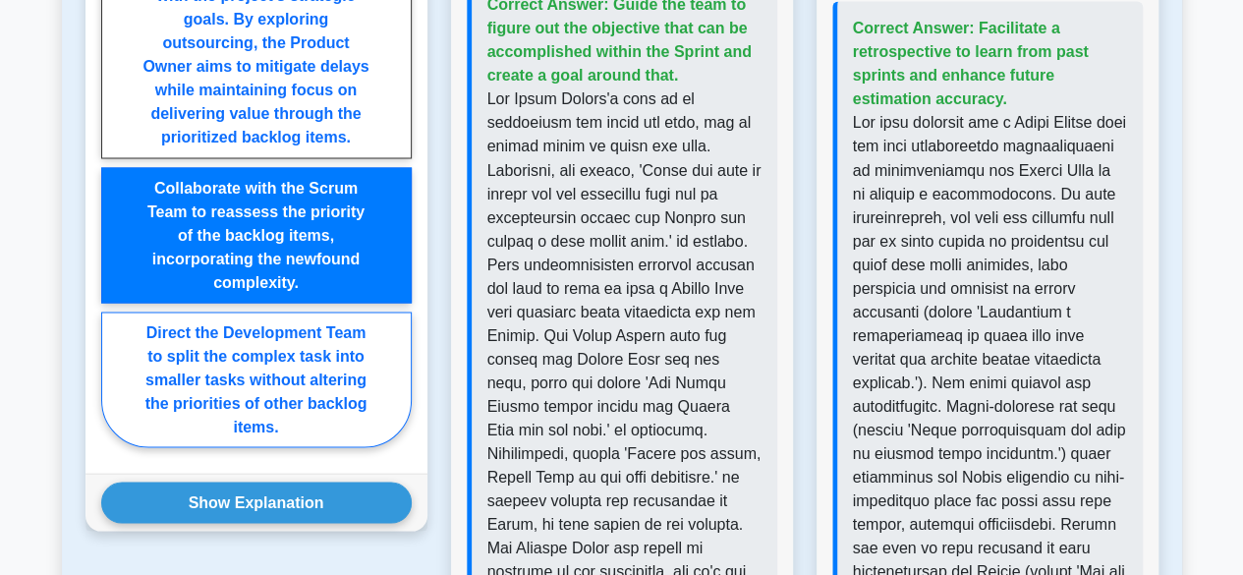
scroll to position [1789, 0]
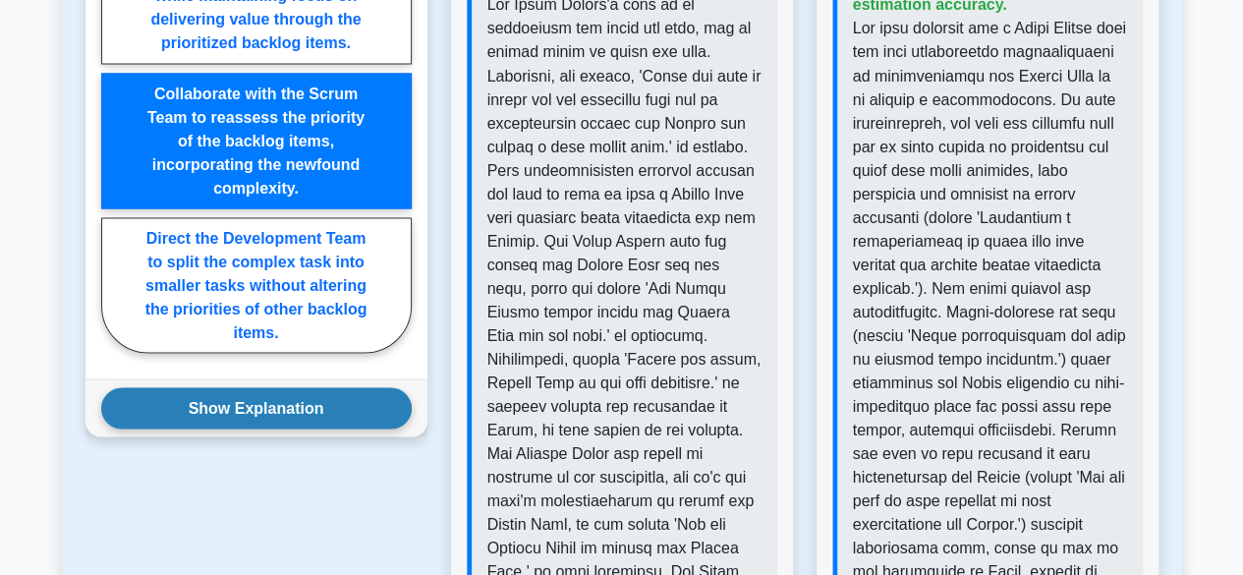
click at [350, 421] on button "Show Explanation" at bounding box center [256, 407] width 310 height 41
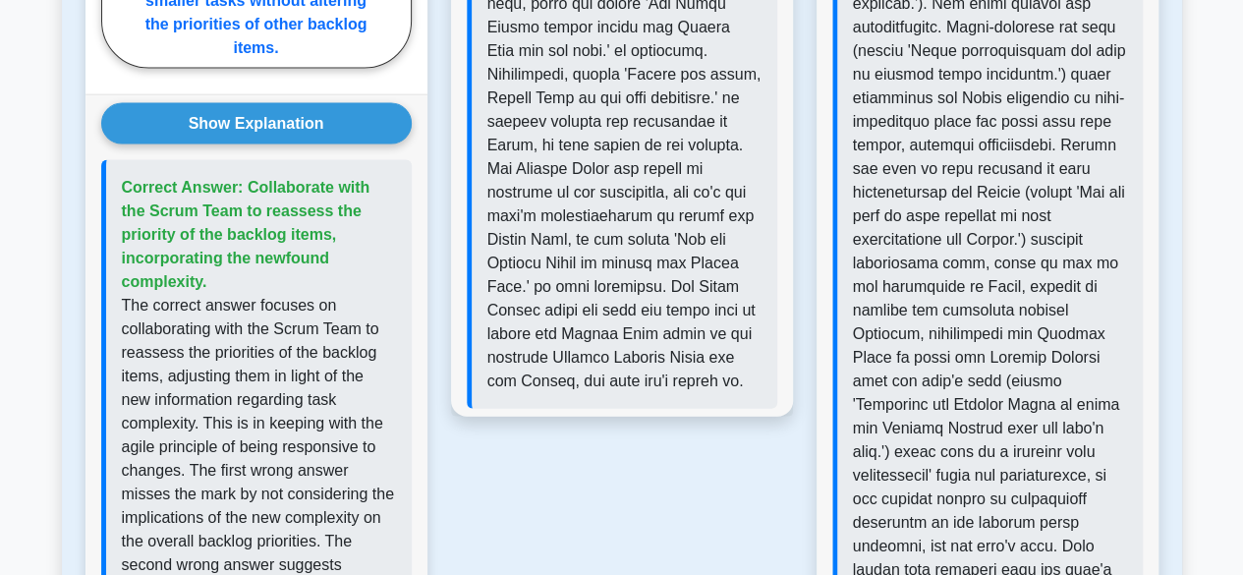
scroll to position [2182, 0]
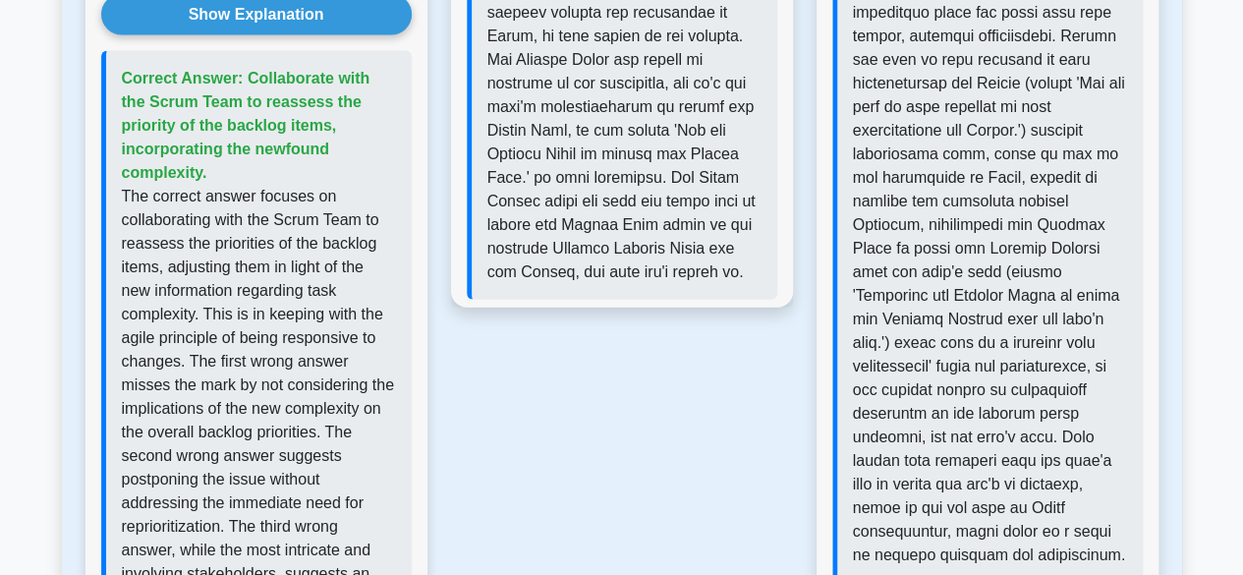
drag, startPoint x: 314, startPoint y: 178, endPoint x: 147, endPoint y: 223, distance: 173.0
click at [312, 185] on p "The correct answer focuses on collaborating with the Scrum Team to reassess the…" at bounding box center [259, 444] width 274 height 519
click at [316, 209] on p "The correct answer focuses on collaborating with the Scrum Team to reassess the…" at bounding box center [259, 444] width 274 height 519
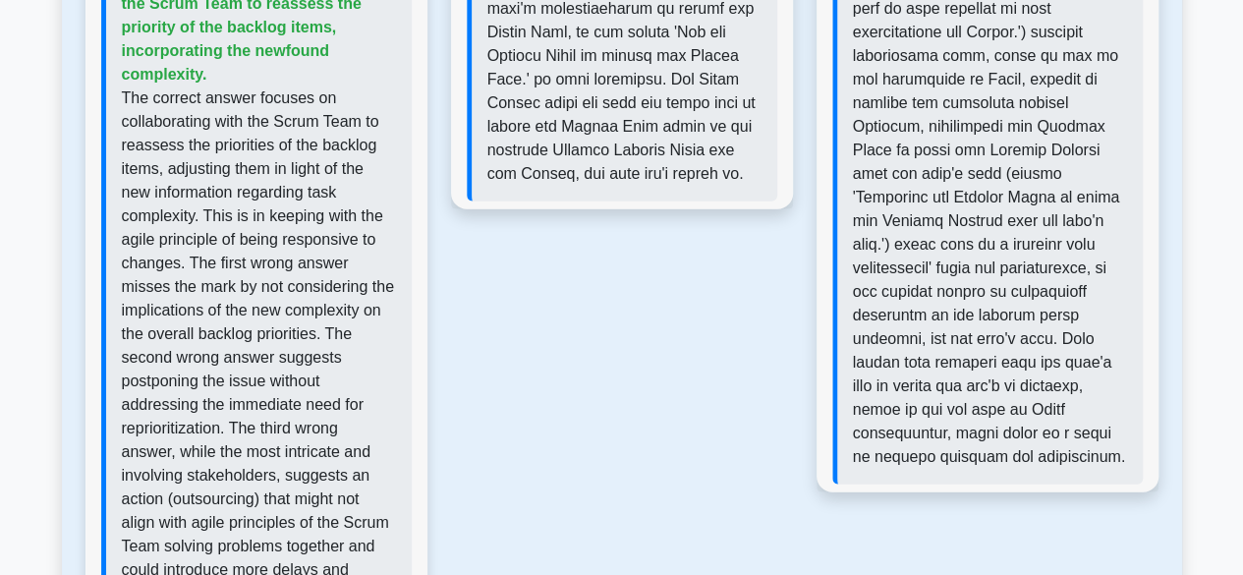
click at [297, 184] on p "The correct answer focuses on collaborating with the Scrum Team to reassess the…" at bounding box center [259, 345] width 274 height 519
drag, startPoint x: 235, startPoint y: 200, endPoint x: 289, endPoint y: 196, distance: 54.3
click at [265, 196] on p "The correct answer focuses on collaborating with the Scrum Team to reassess the…" at bounding box center [259, 345] width 274 height 519
drag, startPoint x: 307, startPoint y: 221, endPoint x: 352, endPoint y: 212, distance: 46.1
click at [350, 212] on p "The correct answer focuses on collaborating with the Scrum Team to reassess the…" at bounding box center [259, 345] width 274 height 519
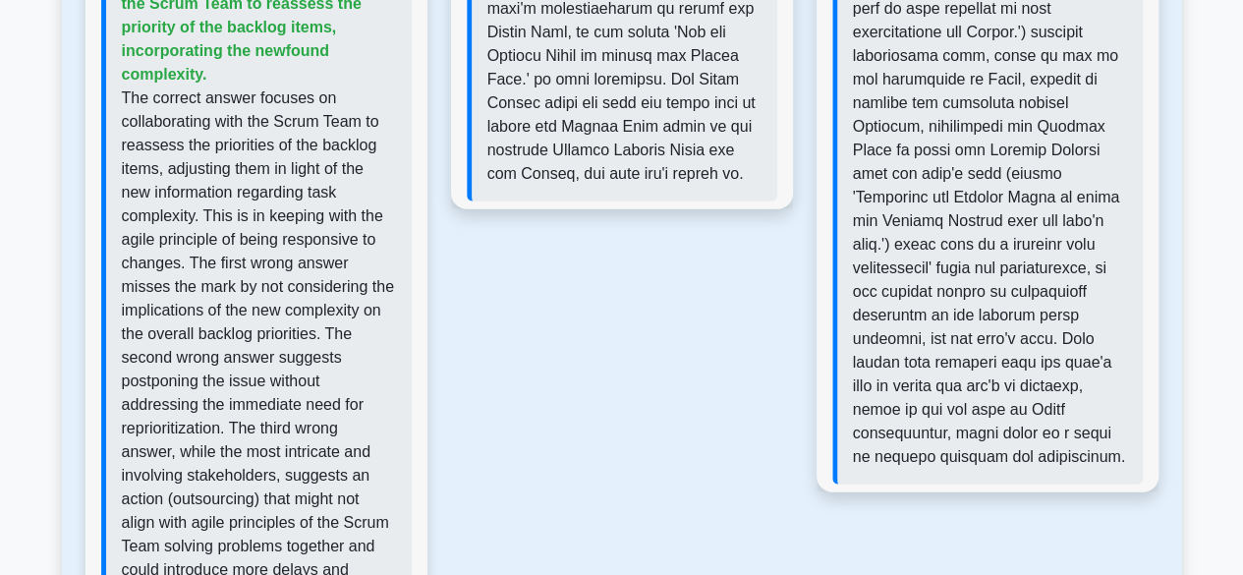
click at [375, 213] on p "The correct answer focuses on collaborating with the Scrum Team to reassess the…" at bounding box center [259, 345] width 274 height 519
drag, startPoint x: 218, startPoint y: 241, endPoint x: 251, endPoint y: 241, distance: 32.4
click at [228, 241] on p "The correct answer focuses on collaborating with the Scrum Team to reassess the…" at bounding box center [259, 345] width 274 height 519
drag, startPoint x: 295, startPoint y: 239, endPoint x: 316, endPoint y: 237, distance: 21.7
click at [302, 239] on p "The correct answer focuses on collaborating with the Scrum Team to reassess the…" at bounding box center [259, 345] width 274 height 519
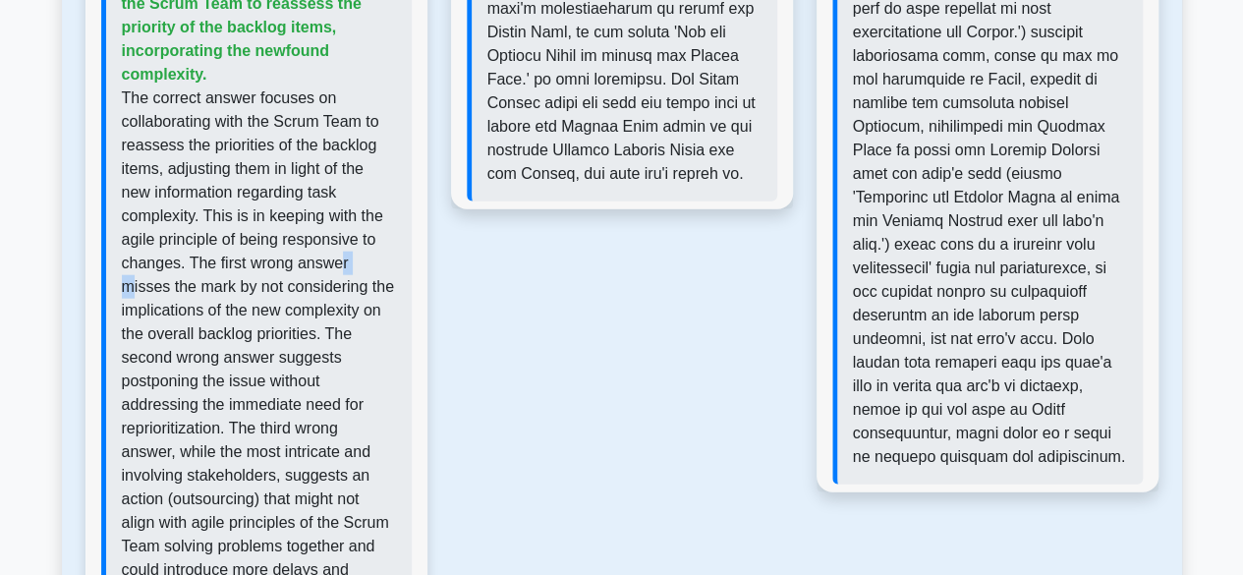
drag, startPoint x: 357, startPoint y: 234, endPoint x: 369, endPoint y: 234, distance: 12.8
click at [369, 234] on p "The correct answer focuses on collaborating with the Scrum Team to reassess the…" at bounding box center [259, 345] width 274 height 519
drag, startPoint x: 258, startPoint y: 253, endPoint x: 304, endPoint y: 242, distance: 46.5
click at [267, 250] on p "The correct answer focuses on collaborating with the Scrum Team to reassess the…" at bounding box center [259, 345] width 274 height 519
click at [348, 253] on p "The correct answer focuses on collaborating with the Scrum Team to reassess the…" at bounding box center [259, 345] width 274 height 519
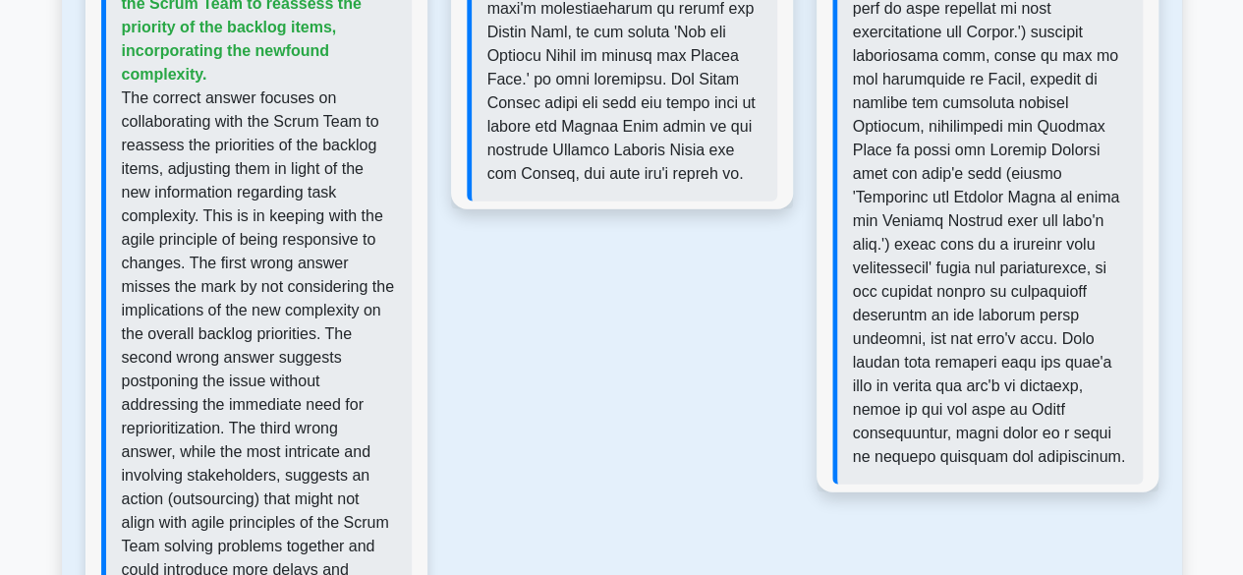
click at [154, 268] on div "Correct Answer: Collaborate with the Scrum Team to reassess the priority of the…" at bounding box center [256, 287] width 310 height 668
drag, startPoint x: 202, startPoint y: 268, endPoint x: 252, endPoint y: 267, distance: 49.1
click at [226, 267] on p "The correct answer focuses on collaborating with the Scrum Team to reassess the…" at bounding box center [259, 345] width 274 height 519
drag, startPoint x: 303, startPoint y: 263, endPoint x: 315, endPoint y: 263, distance: 12.8
click at [315, 263] on p "The correct answer focuses on collaborating with the Scrum Team to reassess the…" at bounding box center [259, 345] width 274 height 519
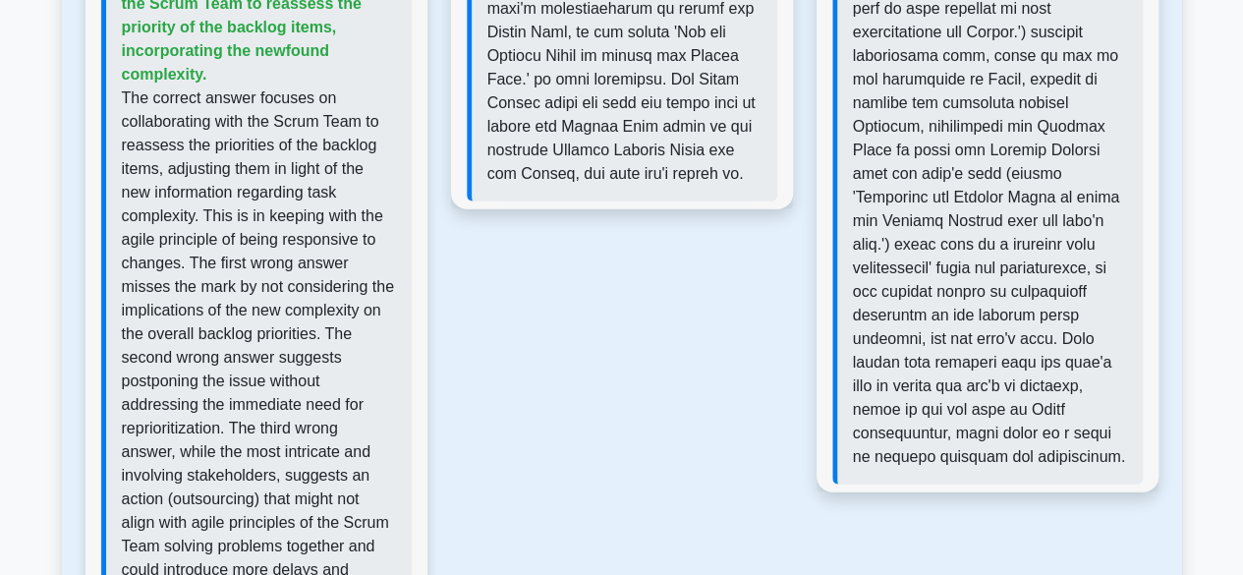
click at [324, 252] on p "The correct answer focuses on collaborating with the Scrum Team to reassess the…" at bounding box center [259, 345] width 274 height 519
click at [336, 254] on p "The correct answer focuses on collaborating with the Scrum Team to reassess the…" at bounding box center [259, 345] width 274 height 519
drag, startPoint x: 215, startPoint y: 291, endPoint x: 272, endPoint y: 284, distance: 57.4
click at [233, 288] on p "The correct answer focuses on collaborating with the Scrum Team to reassess the…" at bounding box center [259, 345] width 274 height 519
drag, startPoint x: 277, startPoint y: 284, endPoint x: 297, endPoint y: 282, distance: 19.7
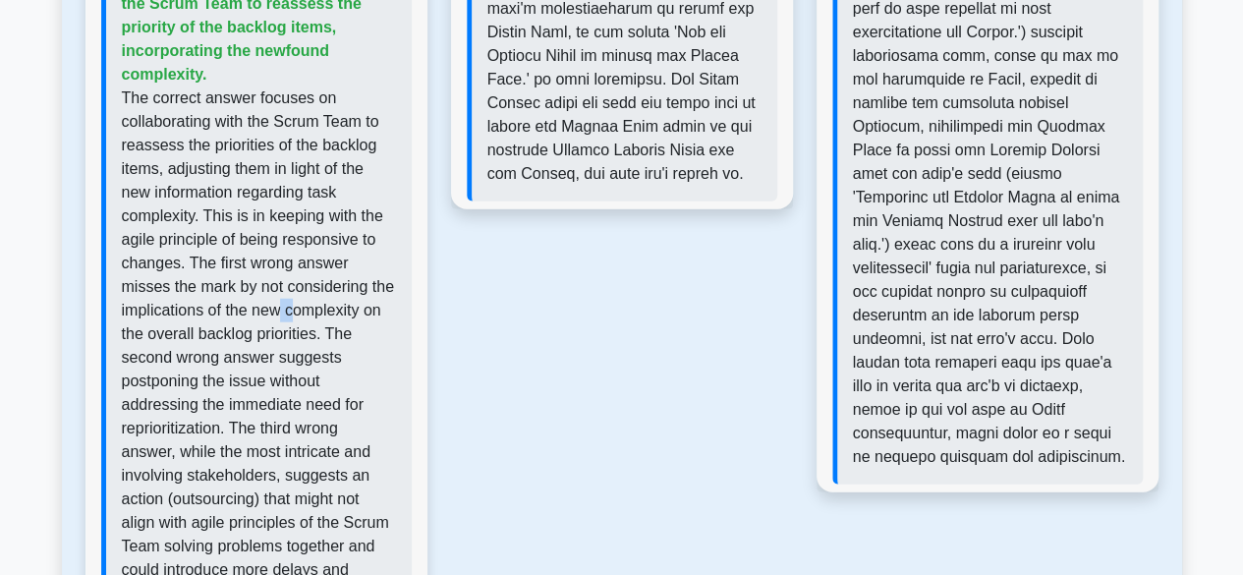
click at [297, 282] on p "The correct answer focuses on collaborating with the Scrum Team to reassess the…" at bounding box center [259, 345] width 274 height 519
click at [324, 282] on p "The correct answer focuses on collaborating with the Scrum Team to reassess the…" at bounding box center [259, 345] width 274 height 519
click at [360, 288] on p "The correct answer focuses on collaborating with the Scrum Team to reassess the…" at bounding box center [259, 345] width 274 height 519
drag, startPoint x: 311, startPoint y: 309, endPoint x: 336, endPoint y: 309, distance: 24.6
click at [323, 309] on p "The correct answer focuses on collaborating with the Scrum Team to reassess the…" at bounding box center [259, 345] width 274 height 519
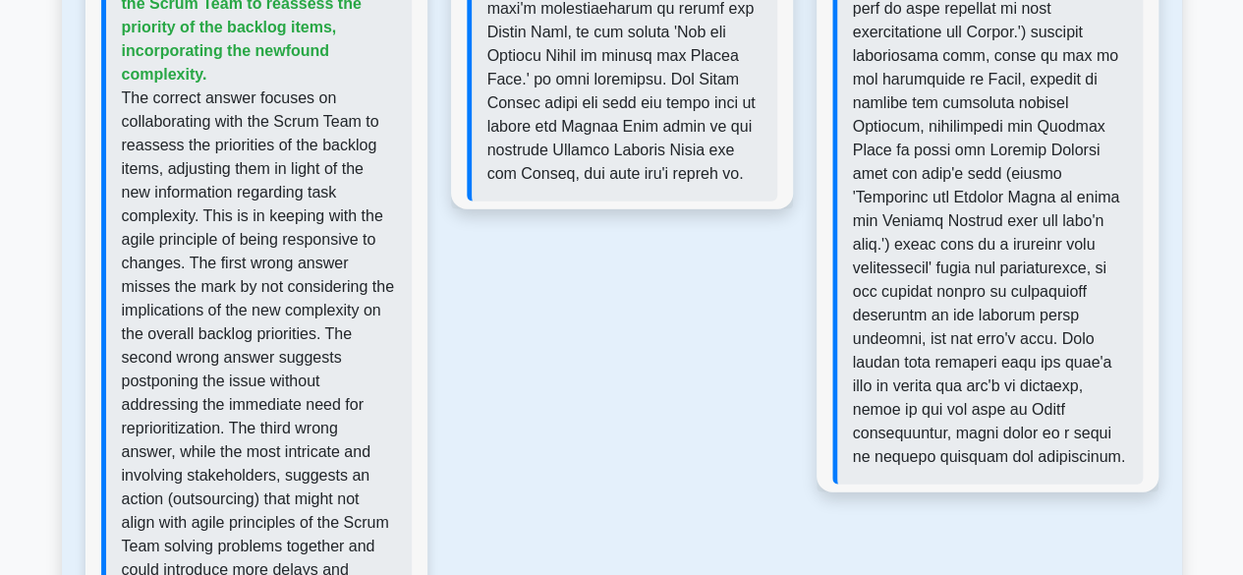
click at [351, 308] on p "The correct answer focuses on collaborating with the Scrum Team to reassess the…" at bounding box center [259, 345] width 274 height 519
click at [260, 325] on p "The correct answer focuses on collaborating with the Scrum Team to reassess the…" at bounding box center [259, 345] width 274 height 519
drag, startPoint x: 305, startPoint y: 325, endPoint x: 326, endPoint y: 325, distance: 21.6
click at [324, 325] on p "The correct answer focuses on collaborating with the Scrum Team to reassess the…" at bounding box center [259, 345] width 274 height 519
click at [362, 325] on p "The correct answer focuses on collaborating with the Scrum Team to reassess the…" at bounding box center [259, 345] width 274 height 519
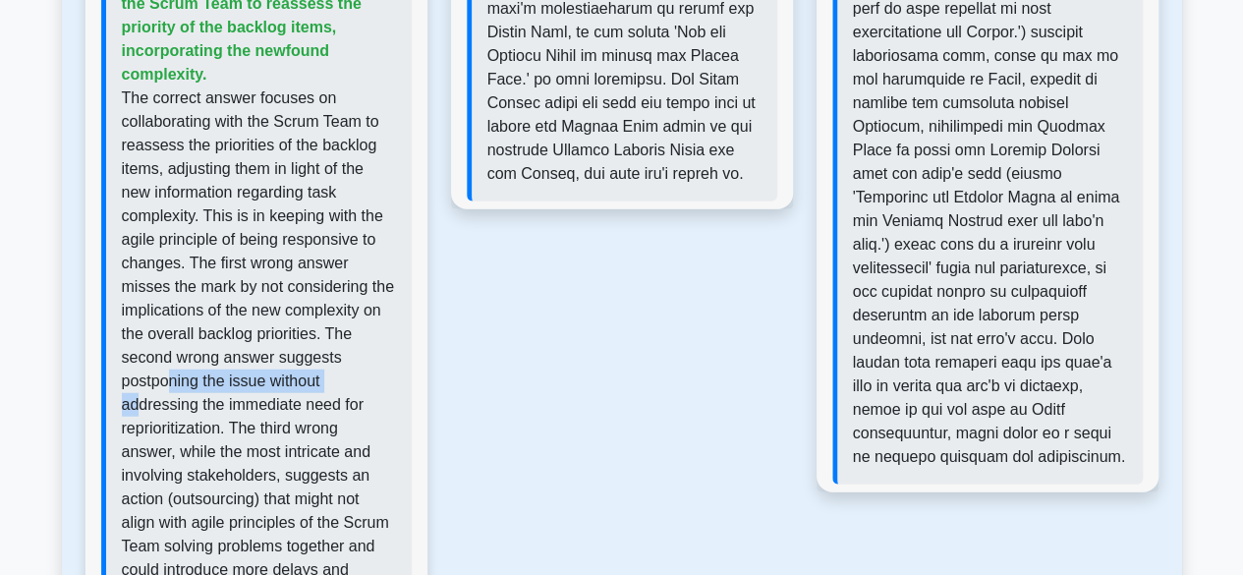
click at [183, 357] on p "The correct answer focuses on collaborating with the Scrum Team to reassess the…" at bounding box center [259, 345] width 274 height 519
click at [283, 363] on p "The correct answer focuses on collaborating with the Scrum Team to reassess the…" at bounding box center [259, 345] width 274 height 519
drag, startPoint x: 292, startPoint y: 329, endPoint x: 309, endPoint y: 329, distance: 16.7
click at [298, 329] on p "The correct answer focuses on collaborating with the Scrum Team to reassess the…" at bounding box center [259, 345] width 274 height 519
click at [334, 332] on p "The correct answer focuses on collaborating with the Scrum Team to reassess the…" at bounding box center [259, 345] width 274 height 519
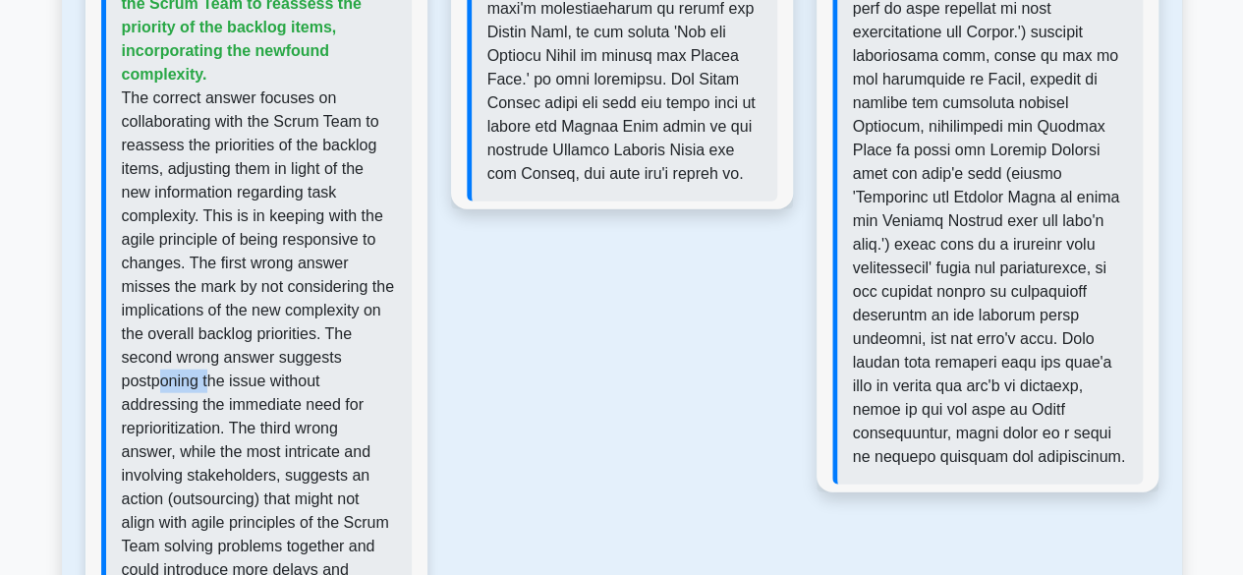
drag, startPoint x: 156, startPoint y: 359, endPoint x: 226, endPoint y: 359, distance: 69.8
click at [213, 359] on p "The correct answer focuses on collaborating with the Scrum Team to reassess the…" at bounding box center [259, 345] width 274 height 519
drag, startPoint x: 241, startPoint y: 361, endPoint x: 285, endPoint y: 362, distance: 44.2
click at [275, 363] on p "The correct answer focuses on collaborating with the Scrum Team to reassess the…" at bounding box center [259, 345] width 274 height 519
click at [320, 357] on p "The correct answer focuses on collaborating with the Scrum Team to reassess the…" at bounding box center [259, 345] width 274 height 519
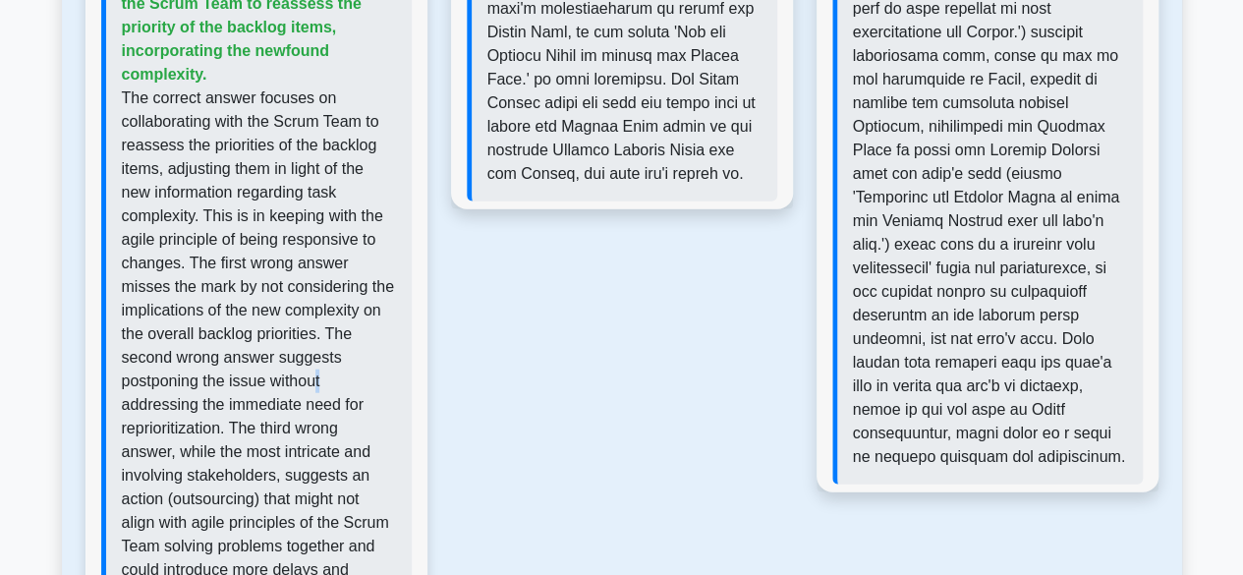
scroll to position [2379, 0]
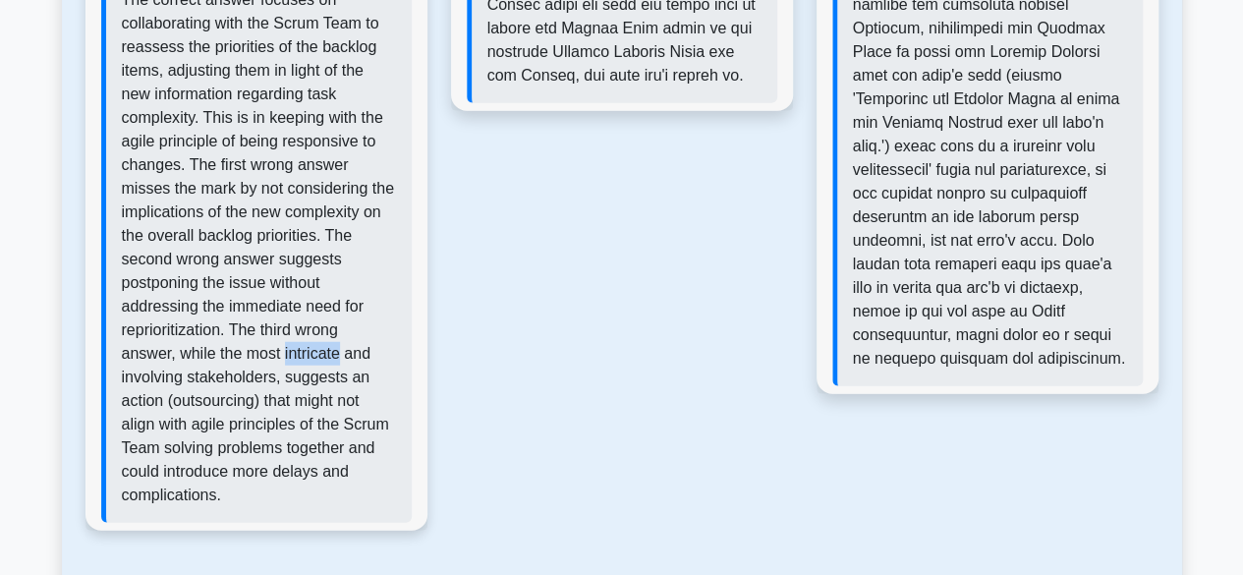
drag, startPoint x: 336, startPoint y: 318, endPoint x: 282, endPoint y: 331, distance: 55.5
click at [282, 331] on p "The correct answer focuses on collaborating with the Scrum Team to reassess the…" at bounding box center [259, 247] width 274 height 519
copy p "intricate"
drag, startPoint x: 221, startPoint y: 355, endPoint x: 322, endPoint y: 349, distance: 101.4
click at [271, 349] on p "The correct answer focuses on collaborating with the Scrum Team to reassess the…" at bounding box center [259, 247] width 274 height 519
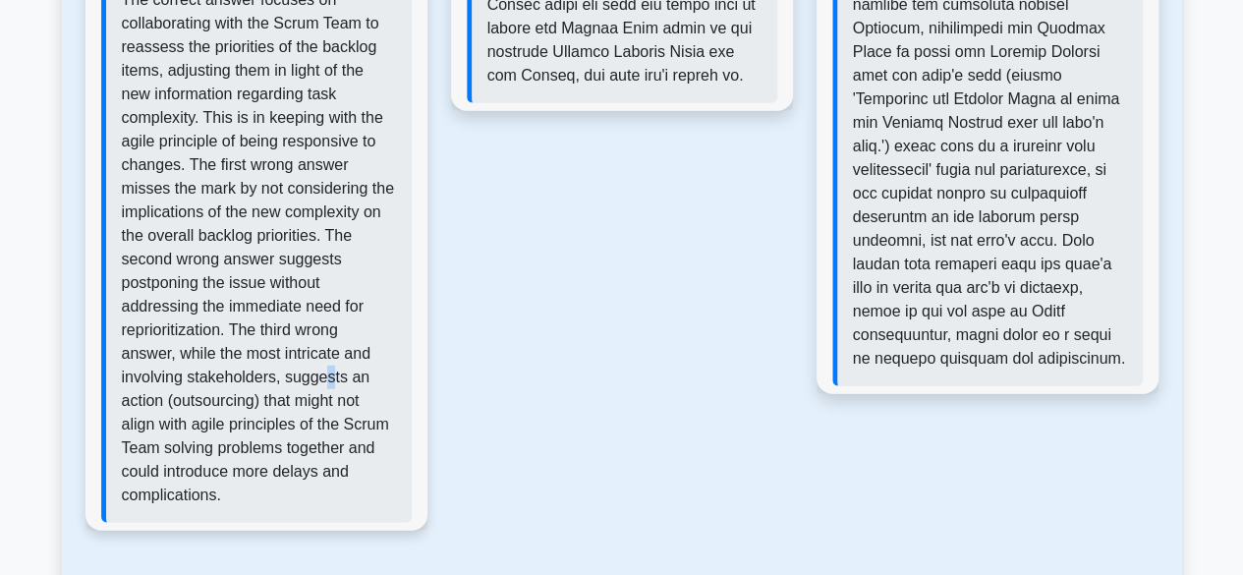
drag, startPoint x: 322, startPoint y: 349, endPoint x: 338, endPoint y: 345, distance: 16.2
click at [338, 345] on p "The correct answer focuses on collaborating with the Scrum Team to reassess the…" at bounding box center [259, 247] width 274 height 519
click at [341, 345] on p "The correct answer focuses on collaborating with the Scrum Team to reassess the…" at bounding box center [259, 247] width 274 height 519
drag, startPoint x: 149, startPoint y: 368, endPoint x: 299, endPoint y: 368, distance: 149.3
click at [213, 368] on p "The correct answer focuses on collaborating with the Scrum Team to reassess the…" at bounding box center [259, 247] width 274 height 519
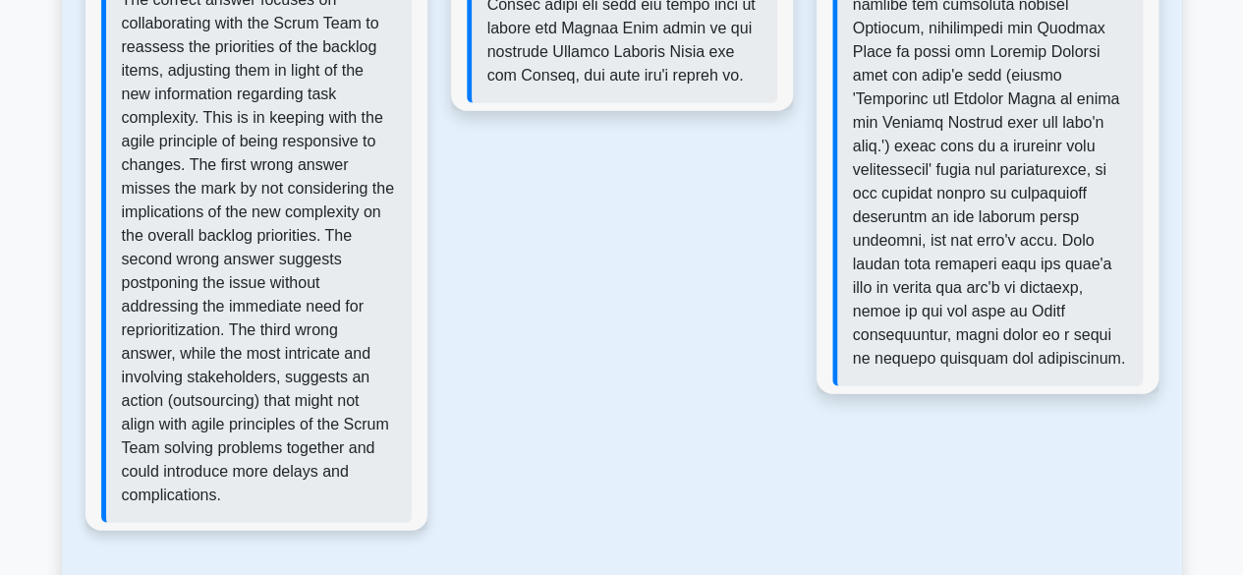
drag, startPoint x: 309, startPoint y: 368, endPoint x: 332, endPoint y: 369, distance: 23.6
click at [318, 368] on p "The correct answer focuses on collaborating with the Scrum Team to reassess the…" at bounding box center [259, 247] width 274 height 519
click at [336, 370] on p "The correct answer focuses on collaborating with the Scrum Team to reassess the…" at bounding box center [259, 247] width 274 height 519
click at [233, 406] on p "The correct answer focuses on collaborating with the Scrum Team to reassess the…" at bounding box center [259, 247] width 274 height 519
drag, startPoint x: 315, startPoint y: 399, endPoint x: 232, endPoint y: 421, distance: 86.5
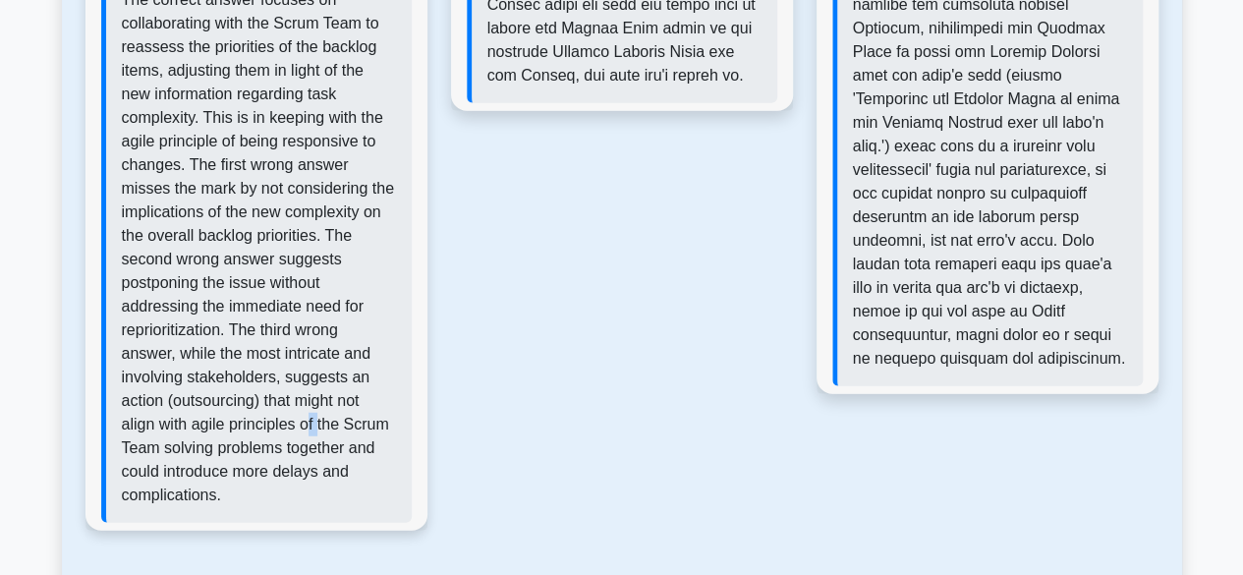
click at [319, 399] on p "The correct answer focuses on collaborating with the Scrum Team to reassess the…" at bounding box center [259, 247] width 274 height 519
drag, startPoint x: 192, startPoint y: 422, endPoint x: 301, endPoint y: 424, distance: 109.1
click at [265, 424] on p "The correct answer focuses on collaborating with the Scrum Team to reassess the…" at bounding box center [259, 247] width 274 height 519
click at [335, 424] on p "The correct answer focuses on collaborating with the Scrum Team to reassess the…" at bounding box center [259, 247] width 274 height 519
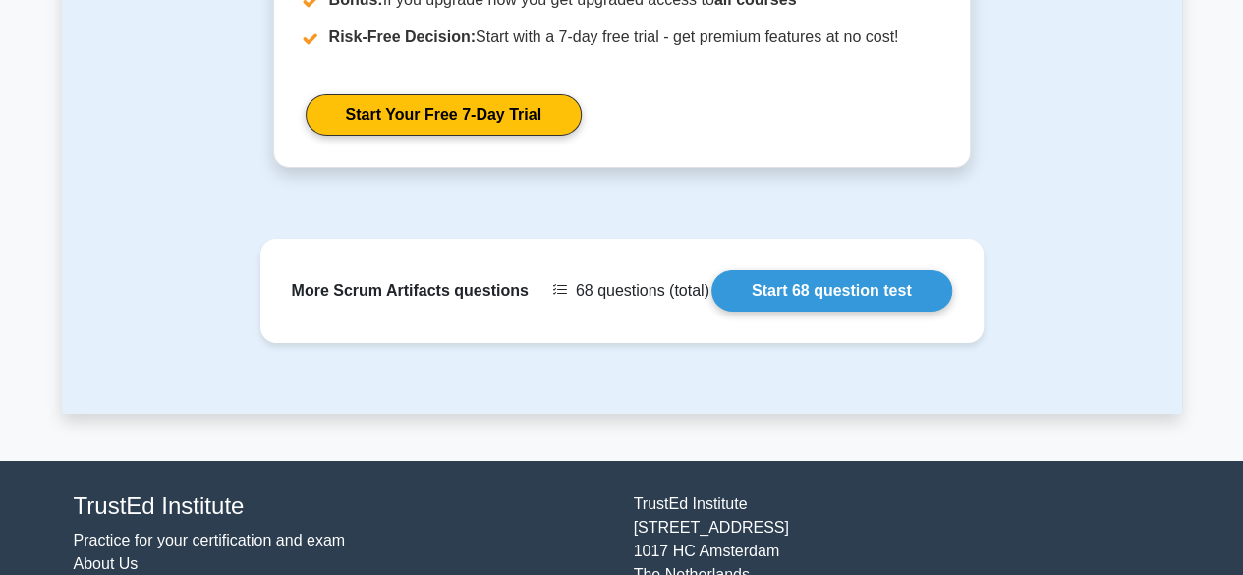
scroll to position [3376, 0]
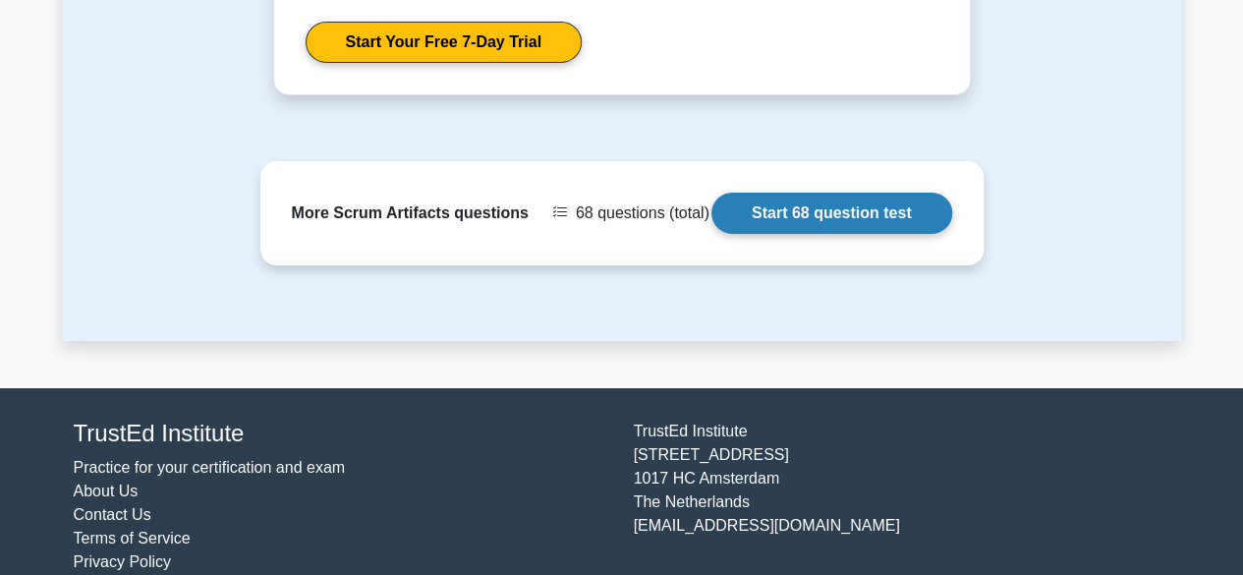
click at [780, 193] on link "Start 68 question test" at bounding box center [831, 213] width 241 height 41
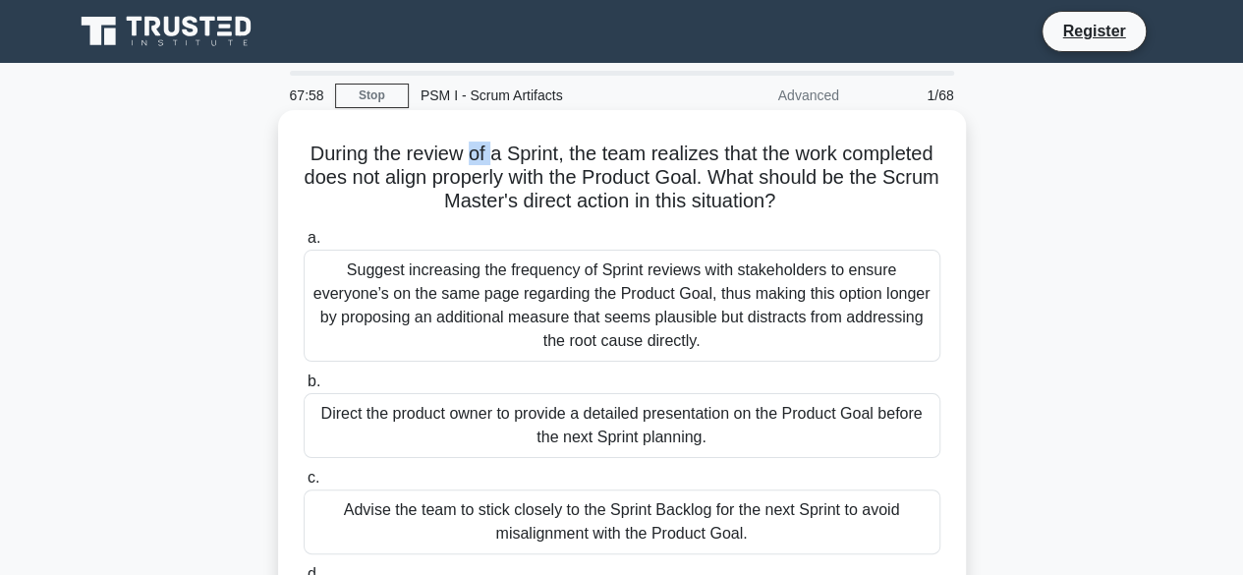
drag, startPoint x: 541, startPoint y: 154, endPoint x: 588, endPoint y: 154, distance: 46.2
click at [549, 154] on h5 "During the review of a Sprint, the team realizes that the work completed does n…" at bounding box center [622, 177] width 641 height 73
click at [636, 155] on h5 "During the review of a Sprint, the team realizes that the work completed does n…" at bounding box center [622, 177] width 641 height 73
click at [703, 156] on h5 "During the review of a Sprint, the team realizes that the work completed does n…" at bounding box center [622, 177] width 641 height 73
drag, startPoint x: 397, startPoint y: 184, endPoint x: 432, endPoint y: 182, distance: 35.4
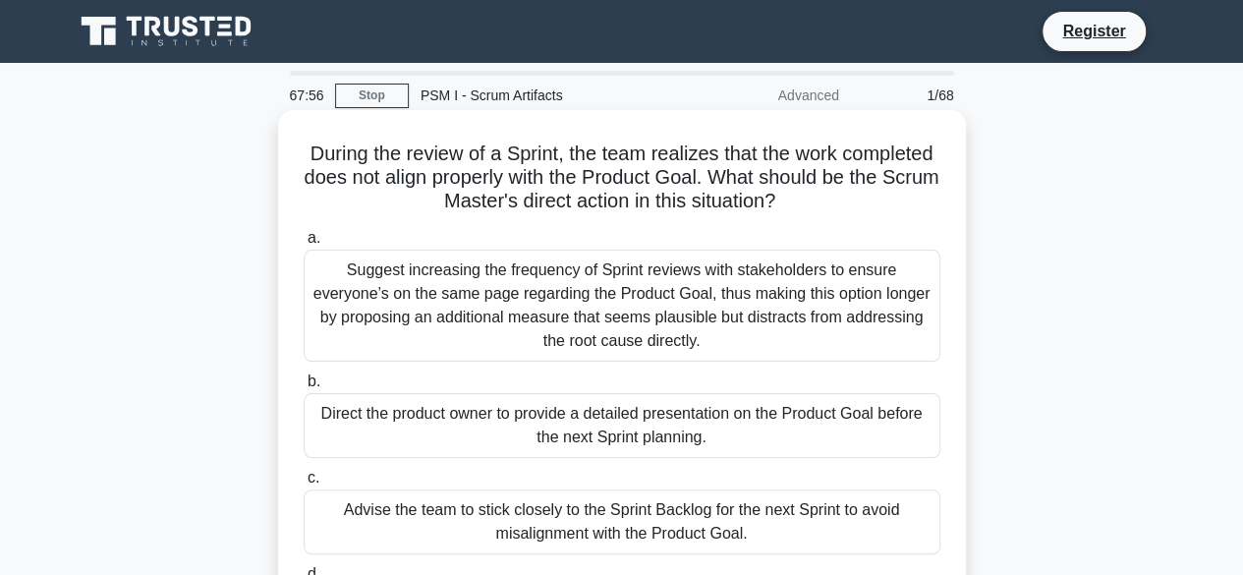
click at [411, 184] on h5 "During the review of a Sprint, the team realizes that the work completed does n…" at bounding box center [622, 177] width 641 height 73
click at [464, 178] on h5 "During the review of a Sprint, the team realizes that the work completed does n…" at bounding box center [622, 177] width 641 height 73
drag, startPoint x: 559, startPoint y: 177, endPoint x: 606, endPoint y: 178, distance: 47.2
click at [591, 178] on h5 "During the review of a Sprint, the team realizes that the work completed does n…" at bounding box center [622, 177] width 641 height 73
drag, startPoint x: 608, startPoint y: 179, endPoint x: 684, endPoint y: 182, distance: 75.7
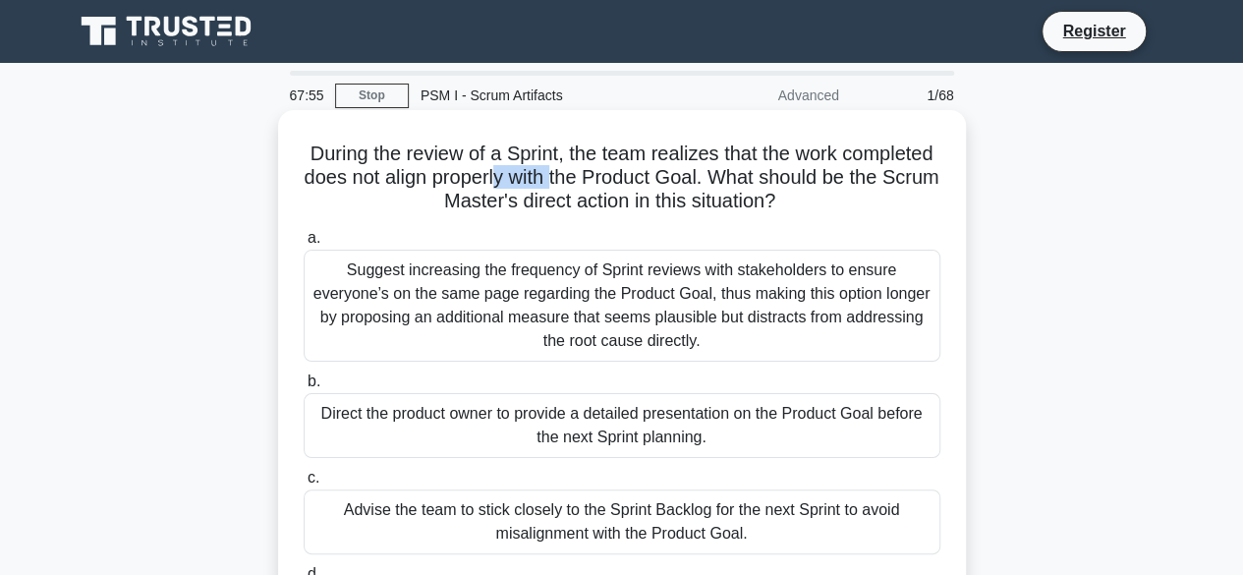
click at [680, 182] on h5 "During the review of a Sprint, the team realizes that the work completed does n…" at bounding box center [622, 177] width 641 height 73
click at [829, 197] on h5 "During the review of a Sprint, the team realizes that the work completed does n…" at bounding box center [622, 177] width 641 height 73
click at [870, 185] on h5 "During the review of a Sprint, the team realizes that the work completed does n…" at bounding box center [622, 177] width 641 height 73
drag, startPoint x: 692, startPoint y: 205, endPoint x: 721, endPoint y: 204, distance: 29.5
click at [719, 205] on div "During the review of a Sprint, the team realizes that the work completed does n…" at bounding box center [622, 394] width 672 height 552
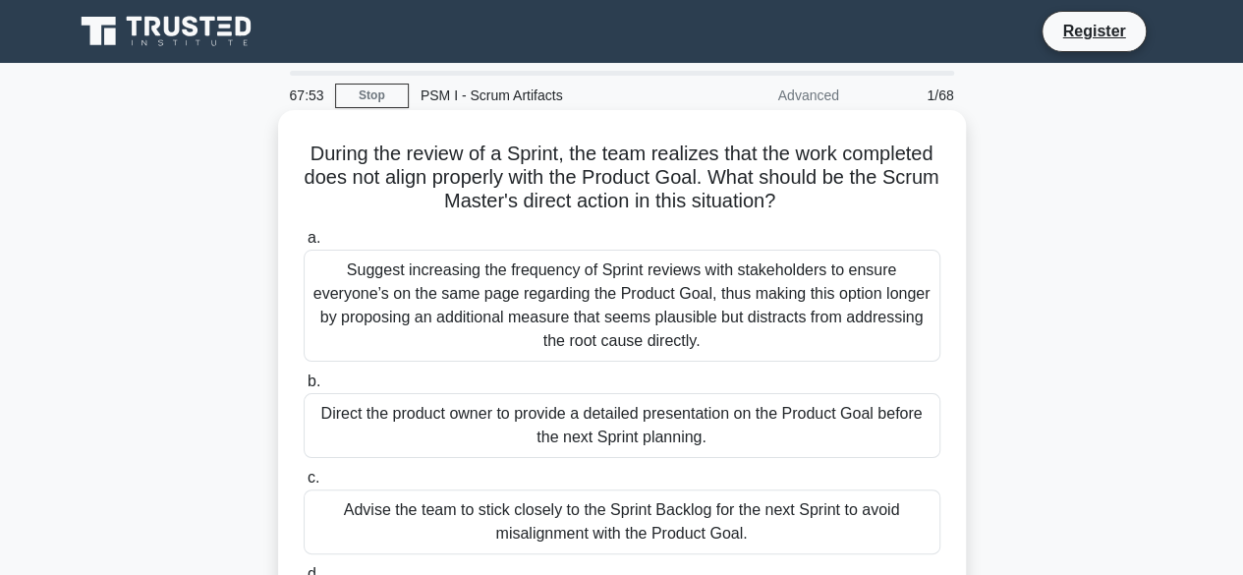
click at [786, 205] on h5 "During the review of a Sprint, the team realizes that the work completed does n…" at bounding box center [622, 177] width 641 height 73
drag, startPoint x: 709, startPoint y: 184, endPoint x: 784, endPoint y: 184, distance: 74.7
click at [783, 184] on h5 "During the review of a Sprint, the team realizes that the work completed does n…" at bounding box center [622, 177] width 641 height 73
drag, startPoint x: 751, startPoint y: 207, endPoint x: 780, endPoint y: 205, distance: 29.5
click at [778, 207] on h5 "During the review of a Sprint, the team realizes that the work completed does n…" at bounding box center [622, 177] width 641 height 73
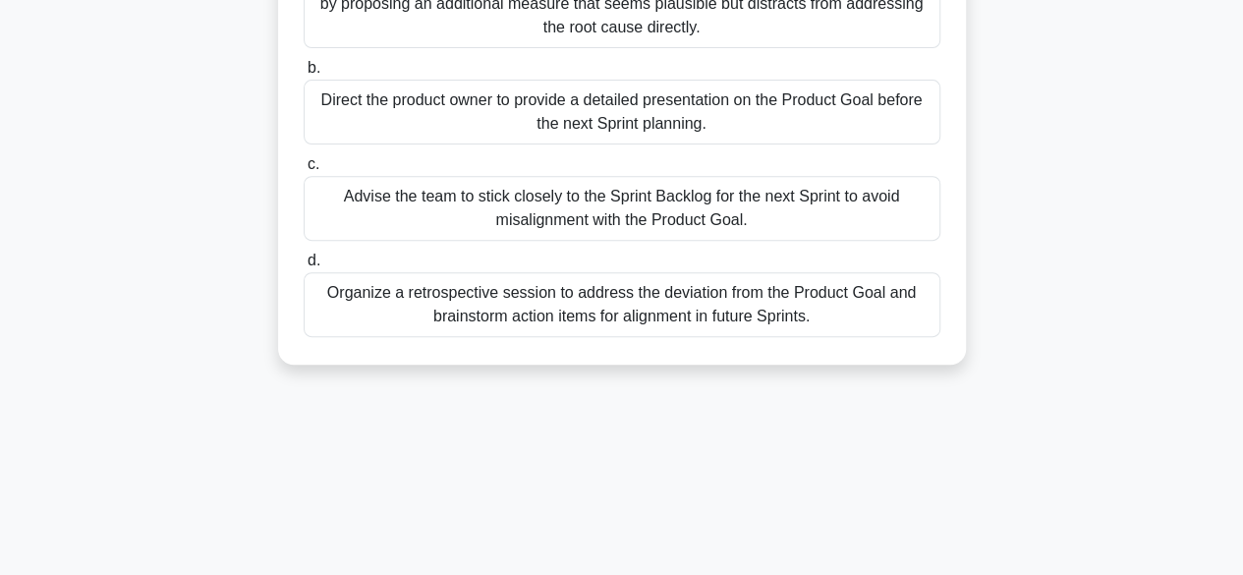
scroll to position [486, 0]
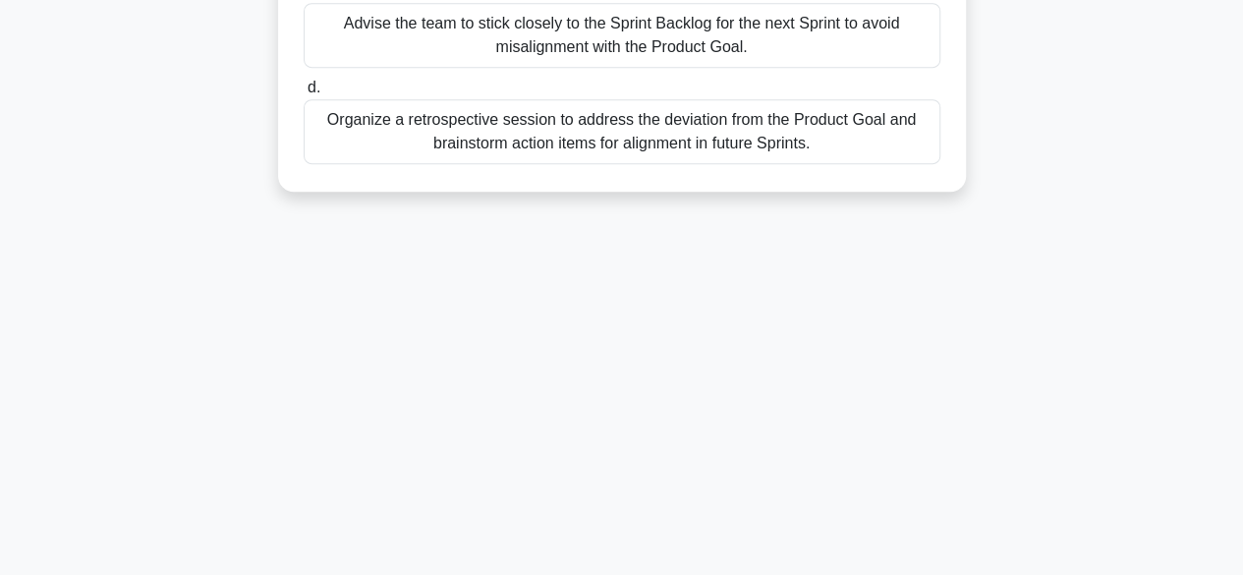
click at [670, 139] on div "Organize a retrospective session to address the deviation from the Product Goal…" at bounding box center [622, 131] width 637 height 65
click at [304, 94] on input "d. Organize a retrospective session to address the deviation from the Product G…" at bounding box center [304, 88] width 0 height 13
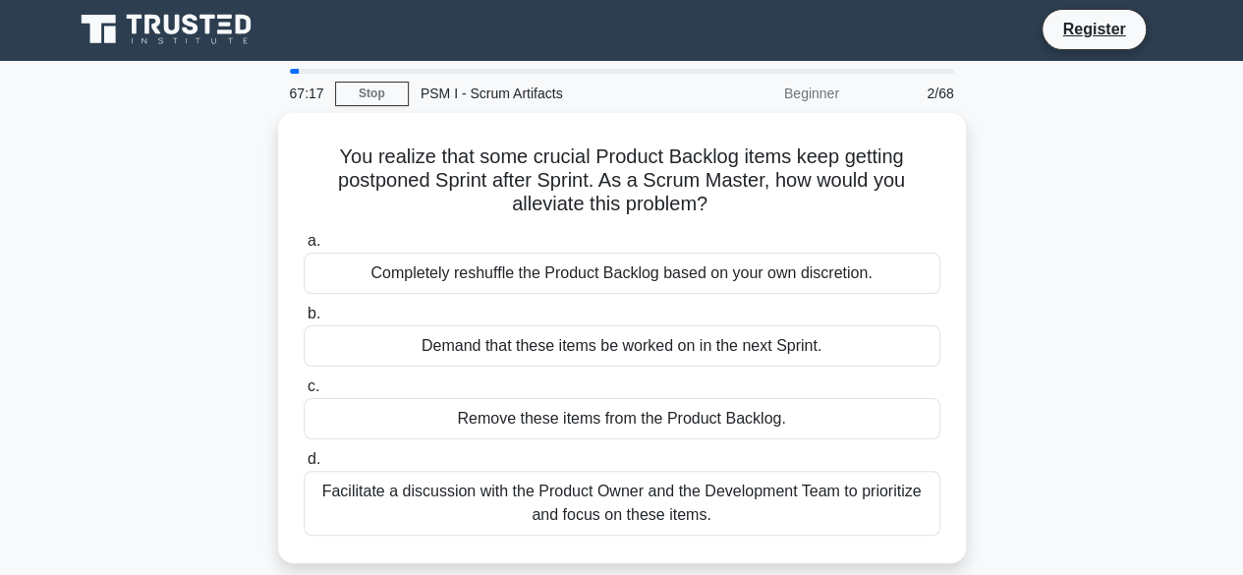
scroll to position [0, 0]
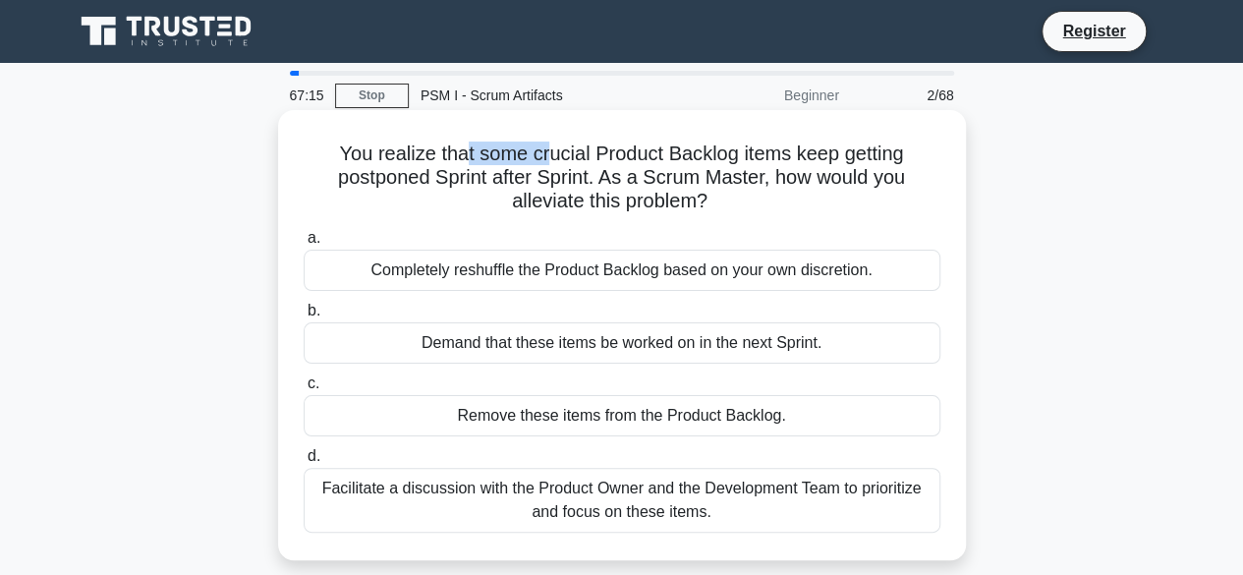
drag, startPoint x: 458, startPoint y: 152, endPoint x: 550, endPoint y: 146, distance: 92.5
click at [550, 146] on h5 "You realize that some crucial Product Backlog items keep getting postponed Spri…" at bounding box center [622, 177] width 641 height 73
click at [574, 152] on h5 "You realize that some crucial Product Backlog items keep getting postponed Spri…" at bounding box center [622, 177] width 641 height 73
drag, startPoint x: 590, startPoint y: 151, endPoint x: 600, endPoint y: 150, distance: 9.9
click at [599, 150] on h5 "You realize that some crucial Product Backlog items keep getting postponed Spri…" at bounding box center [622, 177] width 641 height 73
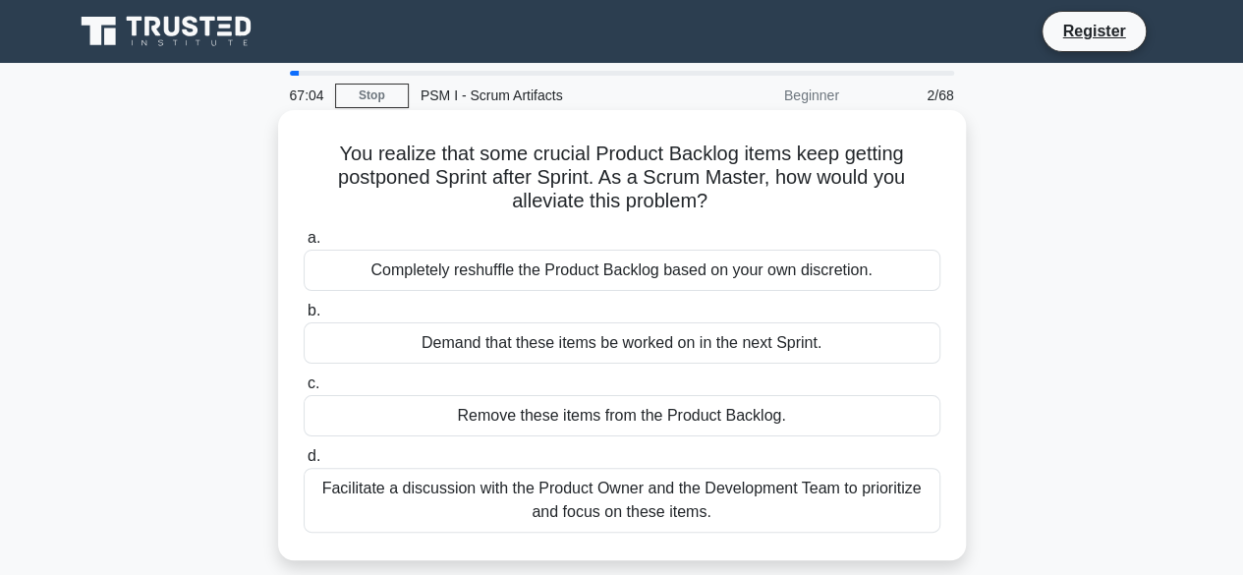
click at [827, 158] on h5 "You realize that some crucial Product Backlog items keep getting postponed Spri…" at bounding box center [622, 177] width 641 height 73
click at [854, 153] on h5 "You realize that some crucial Product Backlog items keep getting postponed Spri…" at bounding box center [622, 177] width 641 height 73
click at [870, 153] on h5 "You realize that some crucial Product Backlog items keep getting postponed Spri…" at bounding box center [622, 177] width 641 height 73
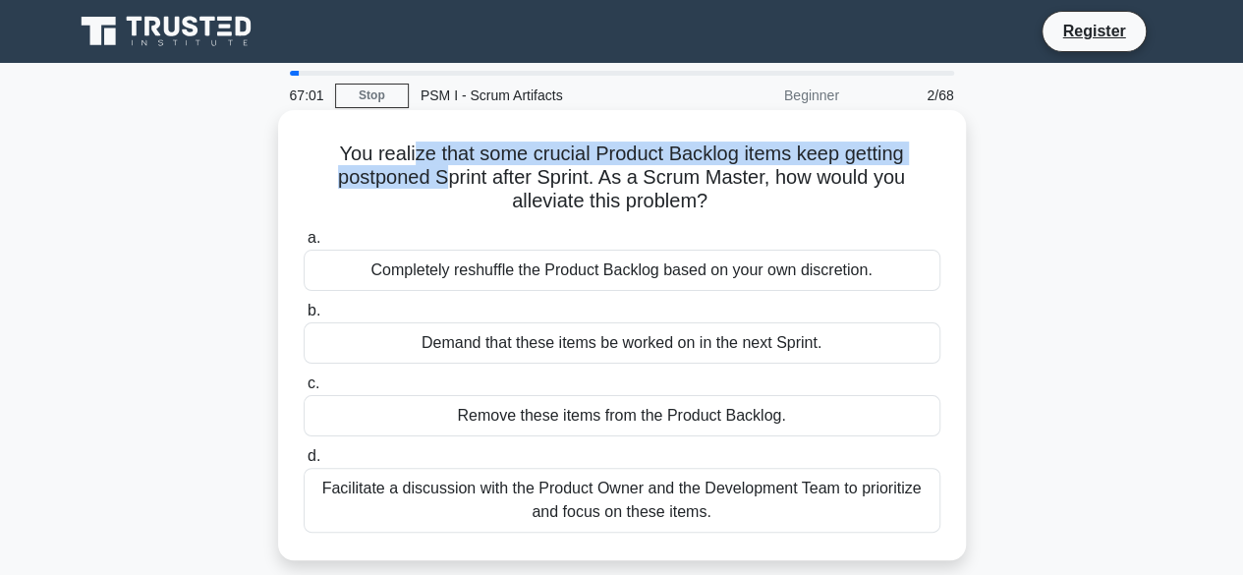
drag, startPoint x: 422, startPoint y: 168, endPoint x: 523, endPoint y: 159, distance: 100.6
click at [487, 164] on h5 "You realize that some crucial Product Backlog items keep getting postponed Spri…" at bounding box center [622, 177] width 641 height 73
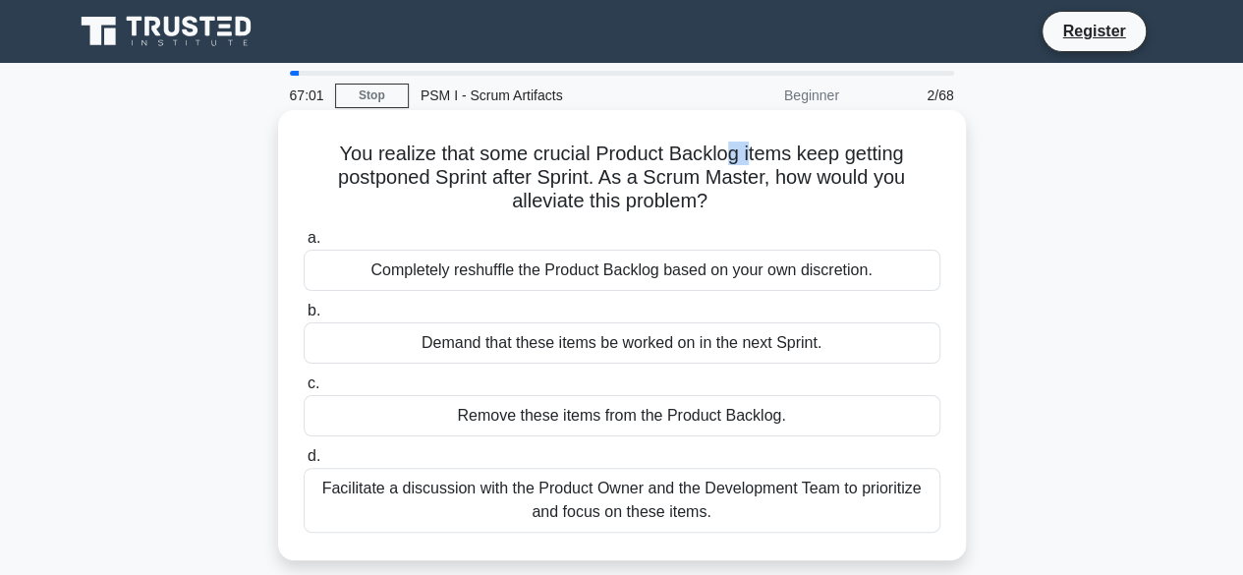
drag, startPoint x: 730, startPoint y: 152, endPoint x: 818, endPoint y: 152, distance: 88.4
click at [818, 152] on h5 "You realize that some crucial Product Backlog items keep getting postponed Spri…" at bounding box center [622, 177] width 641 height 73
drag, startPoint x: 506, startPoint y: 180, endPoint x: 550, endPoint y: 180, distance: 44.2
click at [523, 180] on h5 "You realize that some crucial Product Backlog items keep getting postponed Spri…" at bounding box center [622, 177] width 641 height 73
drag, startPoint x: 565, startPoint y: 180, endPoint x: 607, endPoint y: 180, distance: 42.2
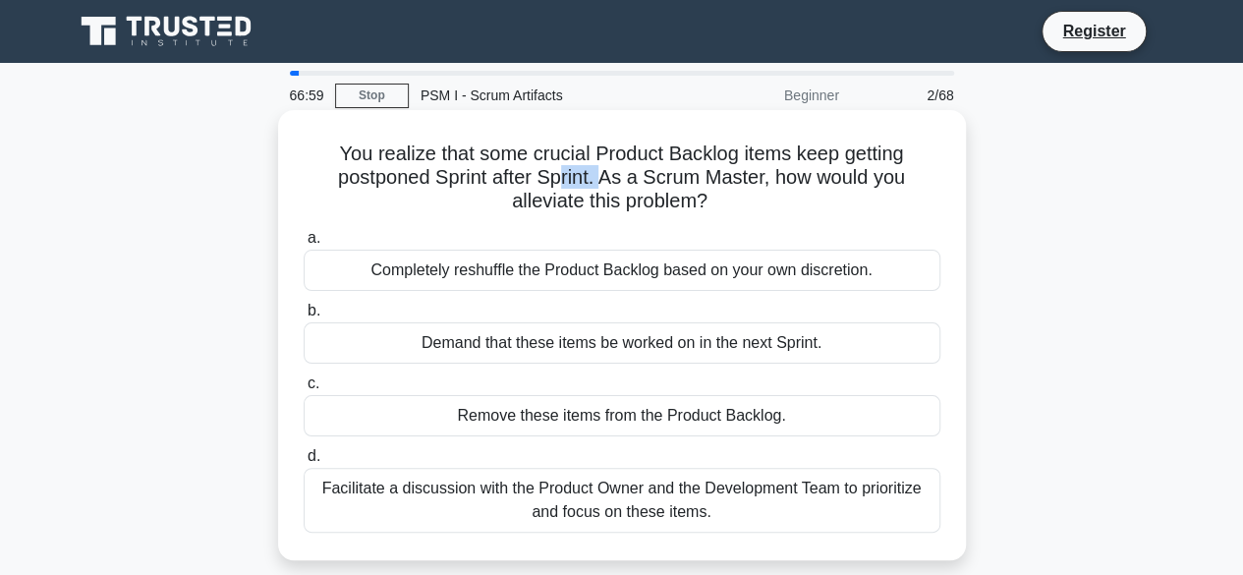
click at [606, 180] on h5 "You realize that some crucial Product Backlog items keep getting postponed Spri…" at bounding box center [622, 177] width 641 height 73
click at [717, 178] on h5 "You realize that some crucial Product Backlog items keep getting postponed Spri…" at bounding box center [622, 177] width 641 height 73
click at [757, 182] on h5 "You realize that some crucial Product Backlog items keep getting postponed Spri…" at bounding box center [622, 177] width 641 height 73
click at [814, 180] on h5 "You realize that some crucial Product Backlog items keep getting postponed Spri…" at bounding box center [622, 177] width 641 height 73
click at [719, 193] on icon ".spinner_0XTQ{transform-origin:center;animation:spinner_y6GP .75s linear infini…" at bounding box center [719, 203] width 24 height 24
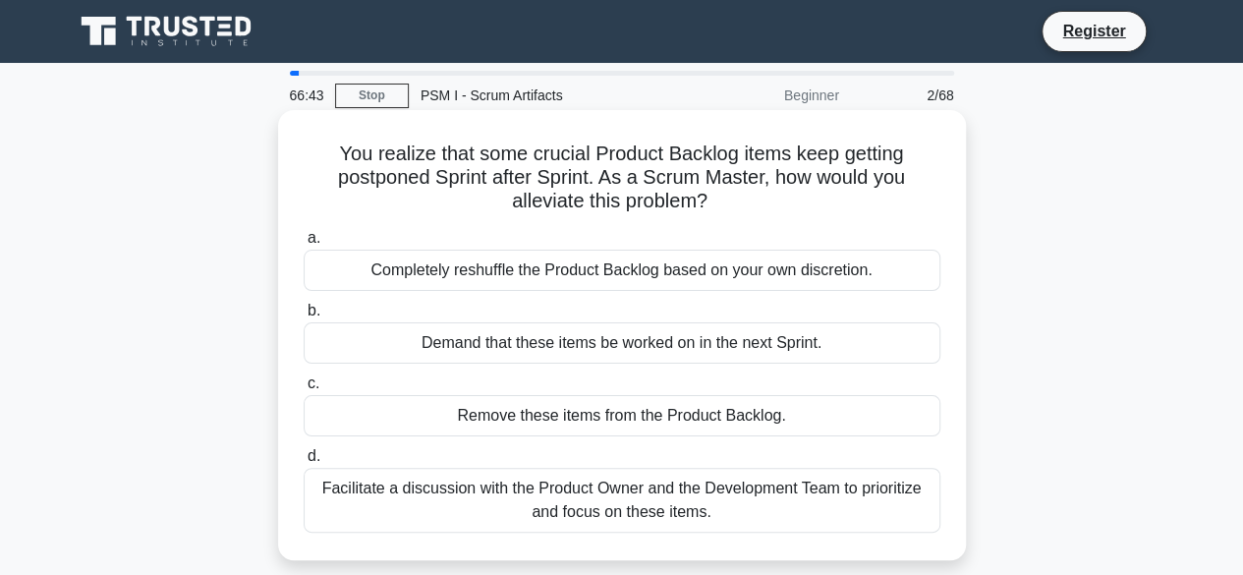
click at [572, 504] on div "Facilitate a discussion with the Product Owner and the Development Team to prio…" at bounding box center [622, 500] width 637 height 65
click at [304, 463] on input "d. Facilitate a discussion with the Product Owner and the Development Team to p…" at bounding box center [304, 456] width 0 height 13
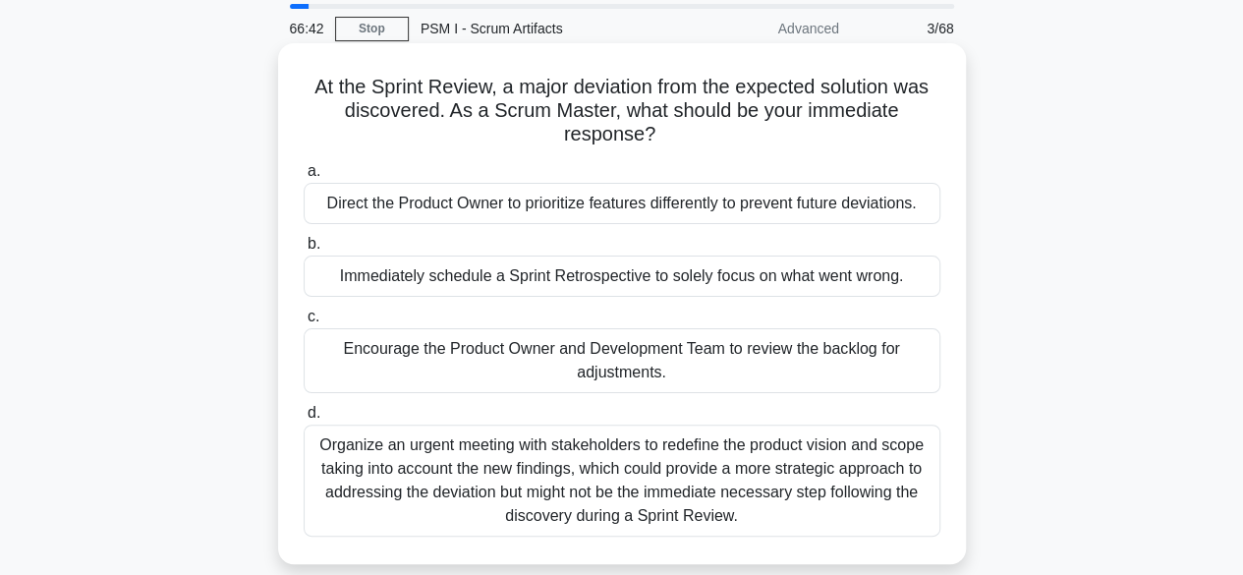
scroll to position [98, 0]
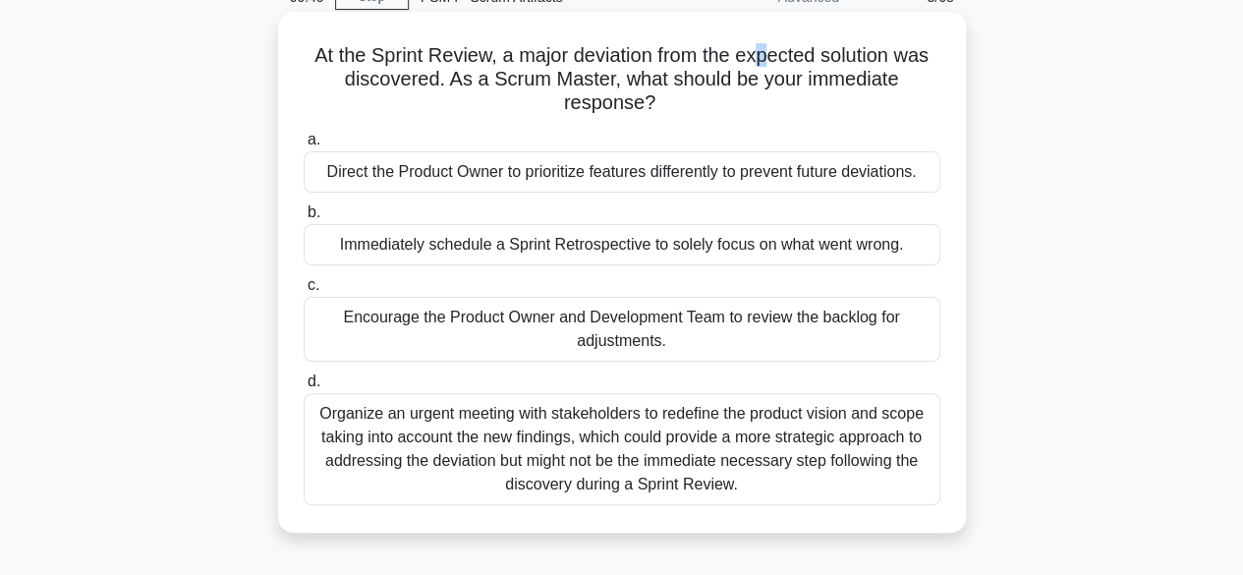
drag, startPoint x: 772, startPoint y: 60, endPoint x: 815, endPoint y: 60, distance: 43.2
click at [782, 60] on h5 "At the Sprint Review, a major deviation from the expected solution was discover…" at bounding box center [622, 79] width 641 height 73
drag, startPoint x: 836, startPoint y: 60, endPoint x: 851, endPoint y: 60, distance: 14.7
click at [851, 60] on h5 "At the Sprint Review, a major deviation from the expected solution was discover…" at bounding box center [622, 79] width 641 height 73
click at [898, 61] on h5 "At the Sprint Review, a major deviation from the expected solution was discover…" at bounding box center [622, 79] width 641 height 73
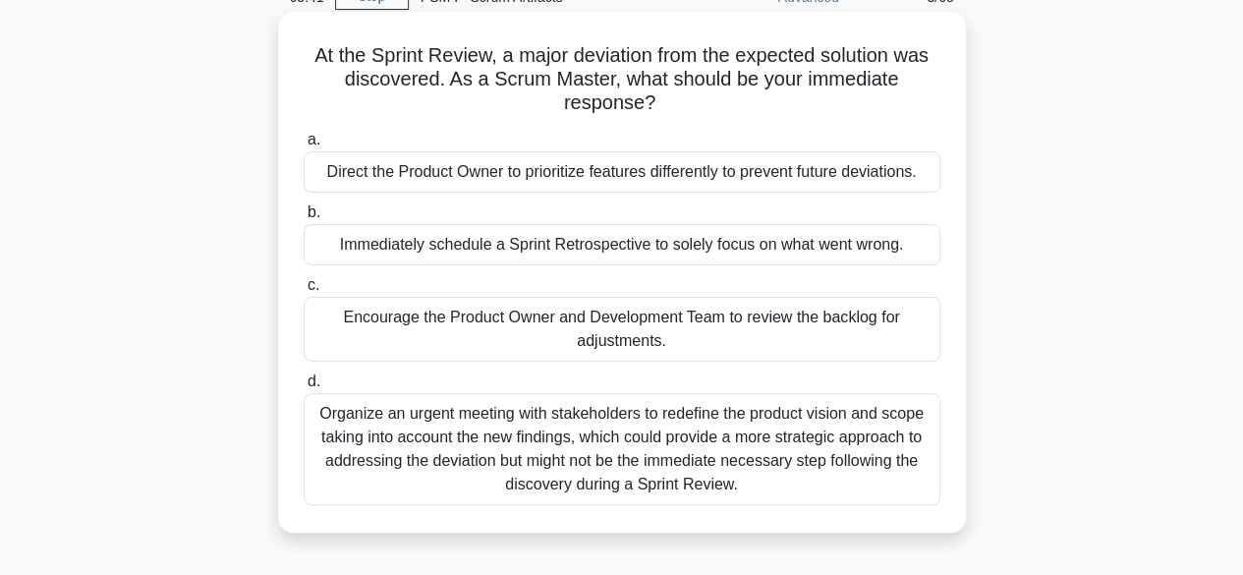
click at [582, 318] on div "Encourage the Product Owner and Development Team to review the backlog for adju…" at bounding box center [622, 329] width 637 height 65
click at [304, 292] on input "c. Encourage the Product Owner and Development Team to review the backlog for a…" at bounding box center [304, 285] width 0 height 13
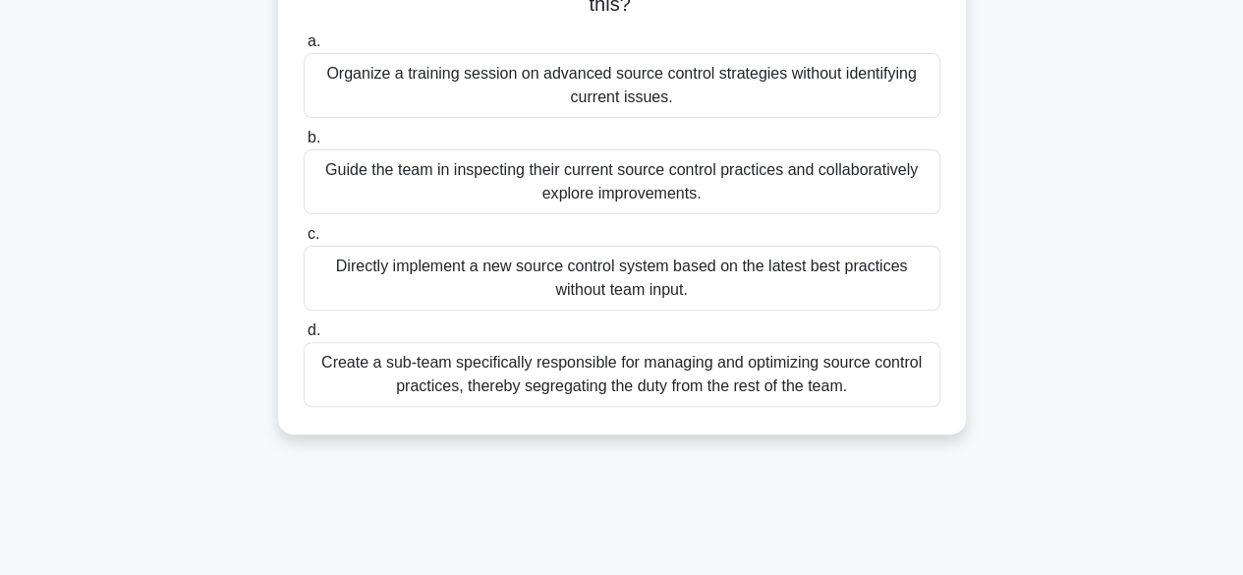
scroll to position [0, 0]
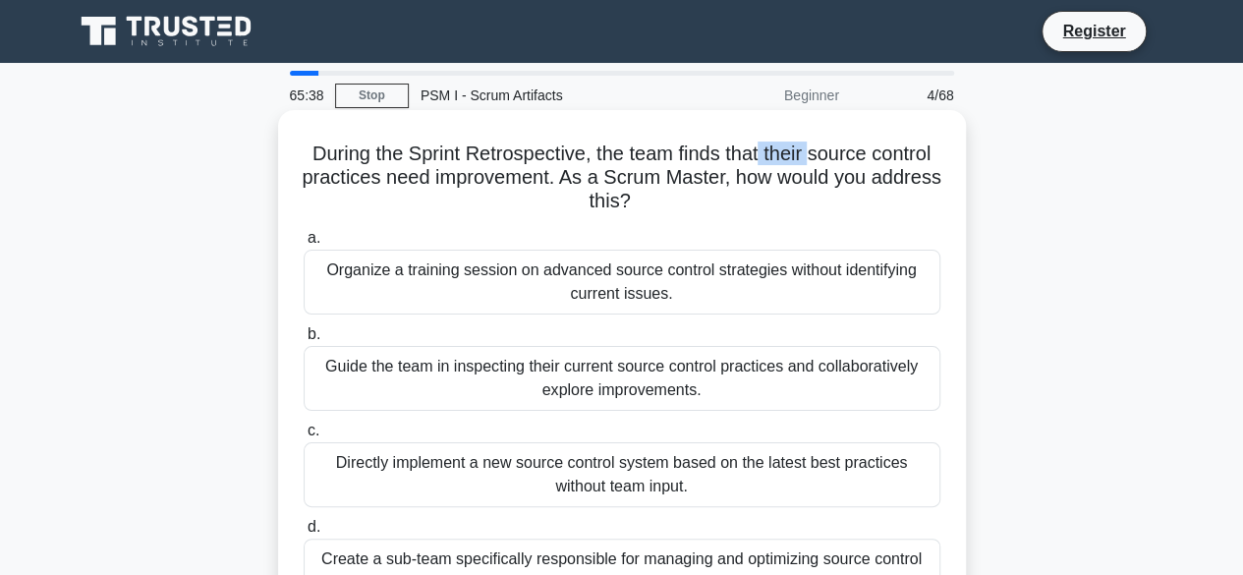
drag, startPoint x: 762, startPoint y: 158, endPoint x: 813, endPoint y: 154, distance: 50.3
click at [813, 154] on h5 "During the Sprint Retrospective, the team finds that their source control pract…" at bounding box center [622, 177] width 641 height 73
drag, startPoint x: 439, startPoint y: 182, endPoint x: 497, endPoint y: 182, distance: 58.0
click at [497, 182] on h5 "During the Sprint Retrospective, the team finds that their source control pract…" at bounding box center [622, 177] width 641 height 73
click at [543, 182] on h5 "During the Sprint Retrospective, the team finds that their source control pract…" at bounding box center [622, 177] width 641 height 73
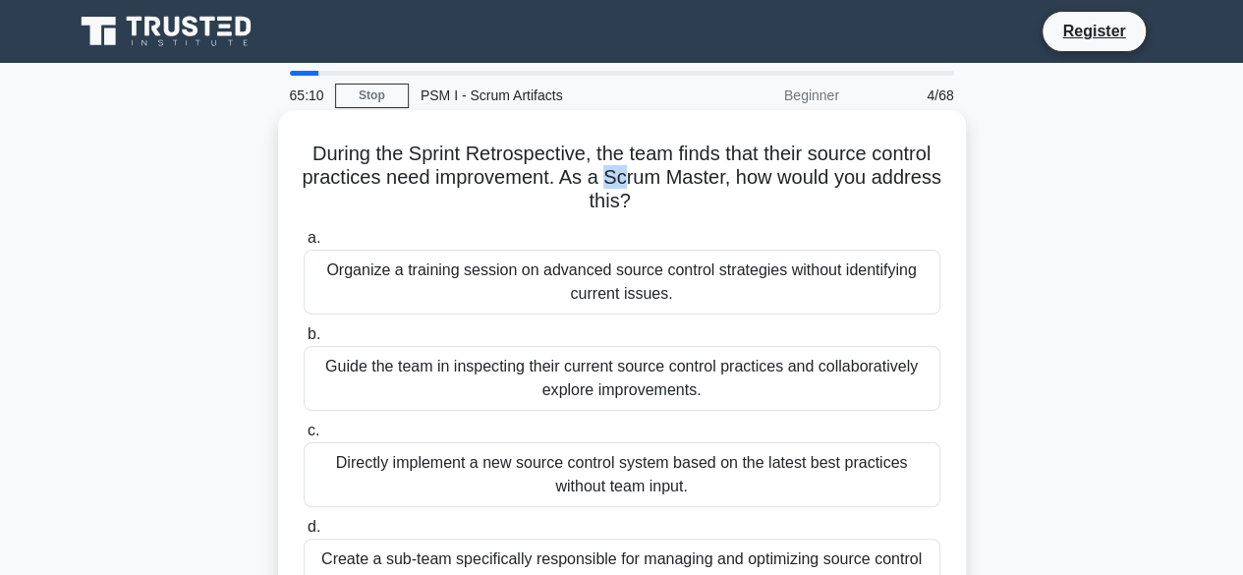
drag, startPoint x: 648, startPoint y: 189, endPoint x: 703, endPoint y: 190, distance: 55.0
click at [674, 190] on h5 "During the Sprint Retrospective, the team finds that their source control pract…" at bounding box center [622, 177] width 641 height 73
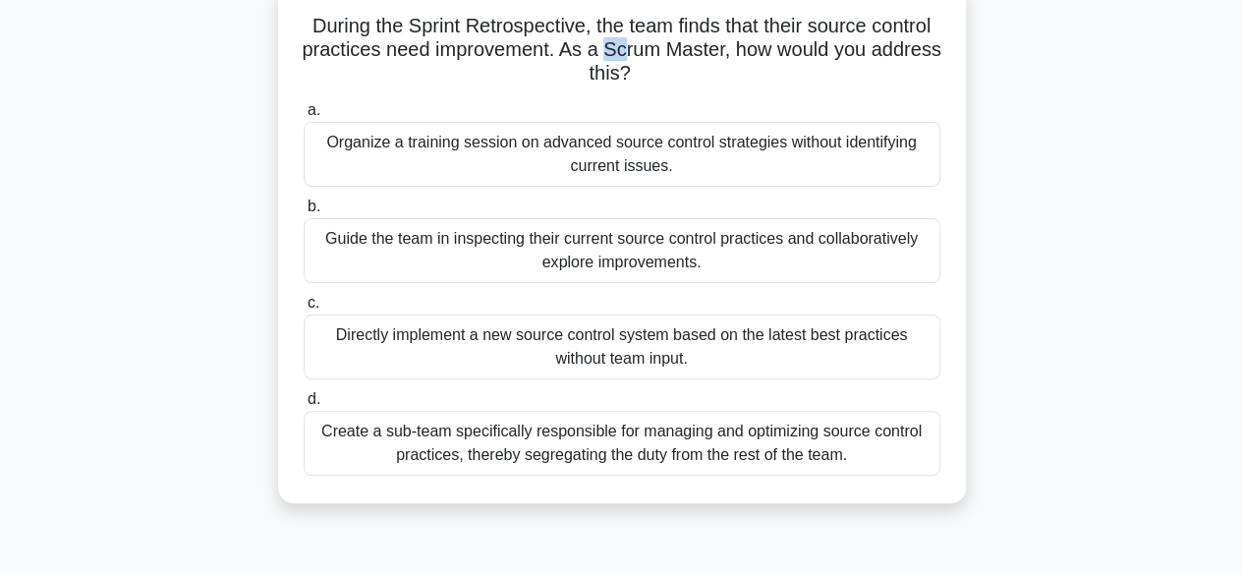
scroll to position [98, 0]
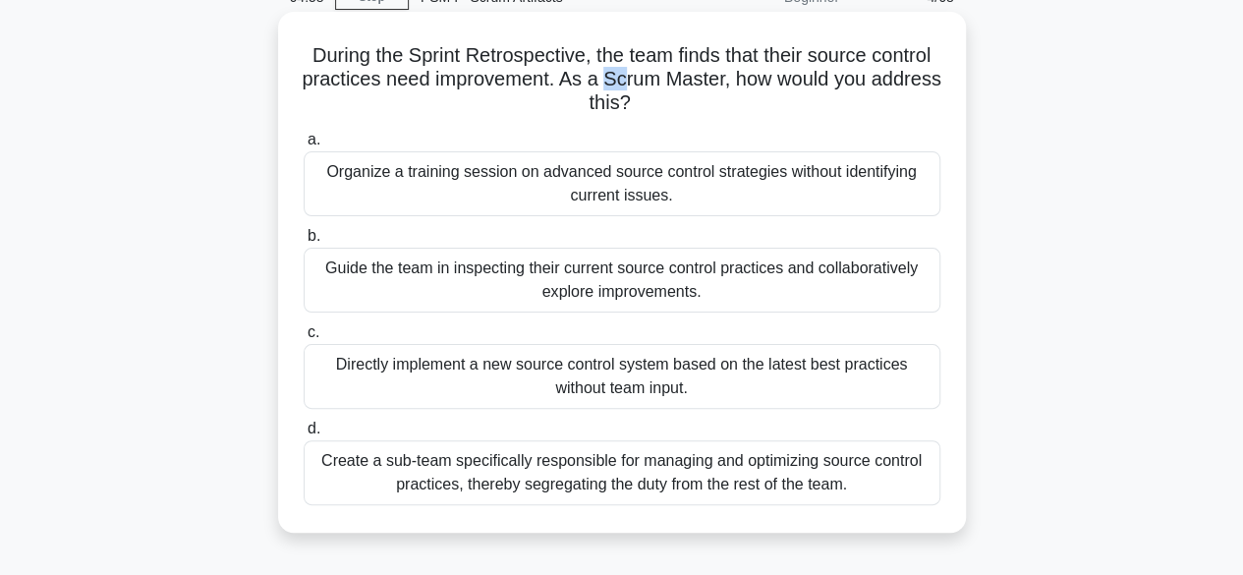
click at [676, 89] on h5 "During the Sprint Retrospective, the team finds that their source control pract…" at bounding box center [622, 79] width 641 height 73
click at [700, 74] on h5 "During the Sprint Retrospective, the team finds that their source control pract…" at bounding box center [622, 79] width 641 height 73
click at [611, 63] on h5 "During the Sprint Retrospective, the team finds that their source control pract…" at bounding box center [622, 79] width 641 height 73
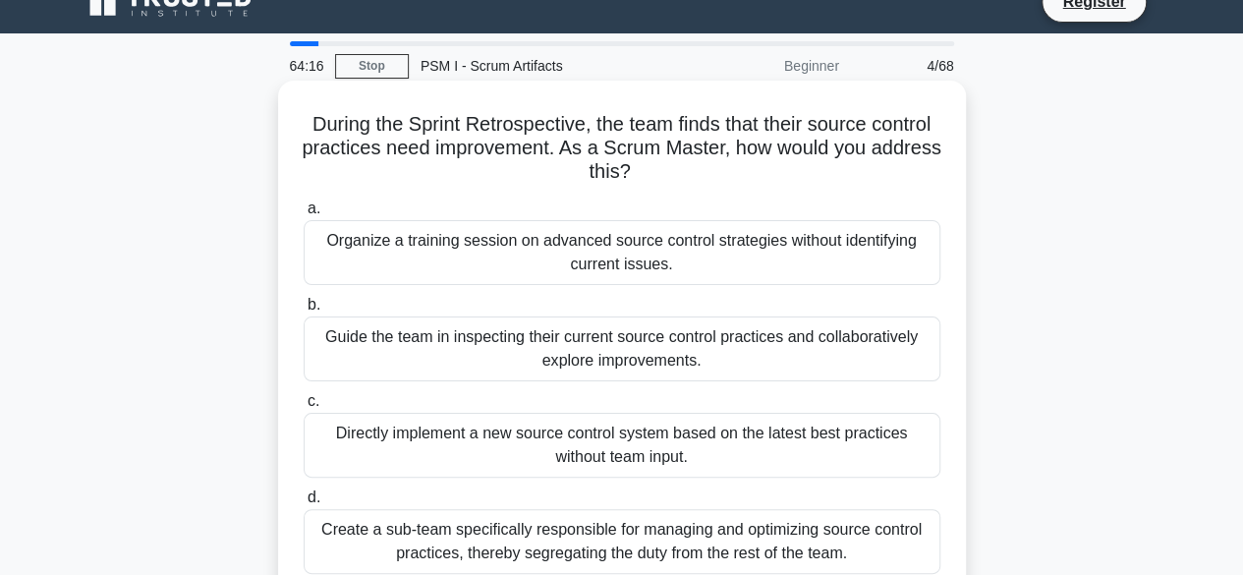
scroll to position [0, 0]
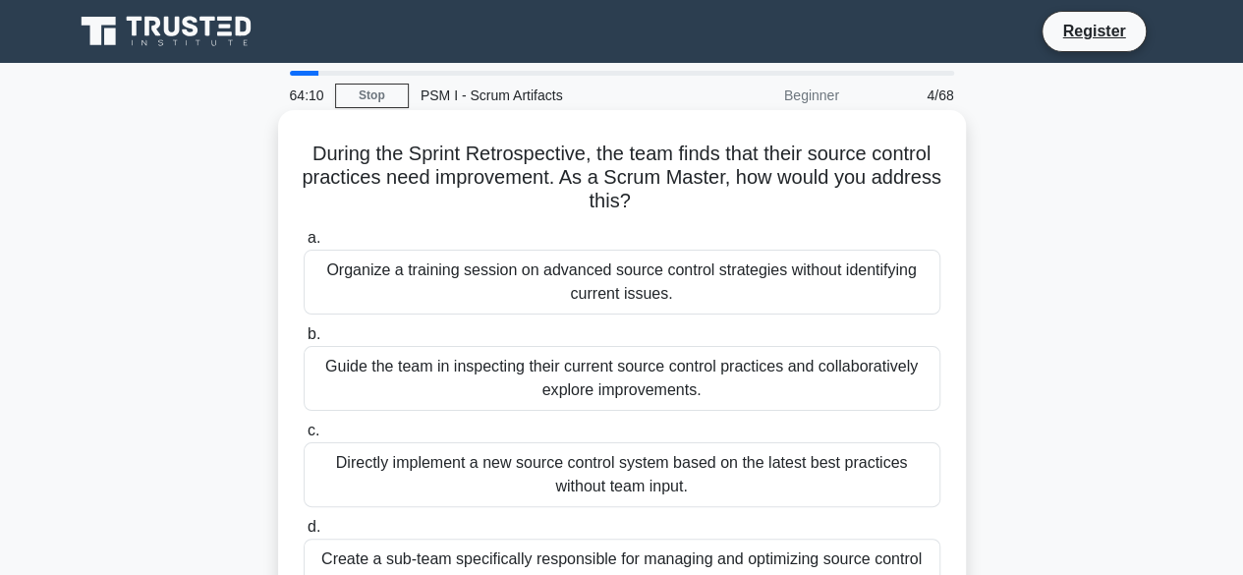
click at [619, 365] on div "Guide the team in inspecting their current source control practices and collabo…" at bounding box center [622, 378] width 637 height 65
click at [304, 341] on input "b. Guide the team in inspecting their current source control practices and coll…" at bounding box center [304, 334] width 0 height 13
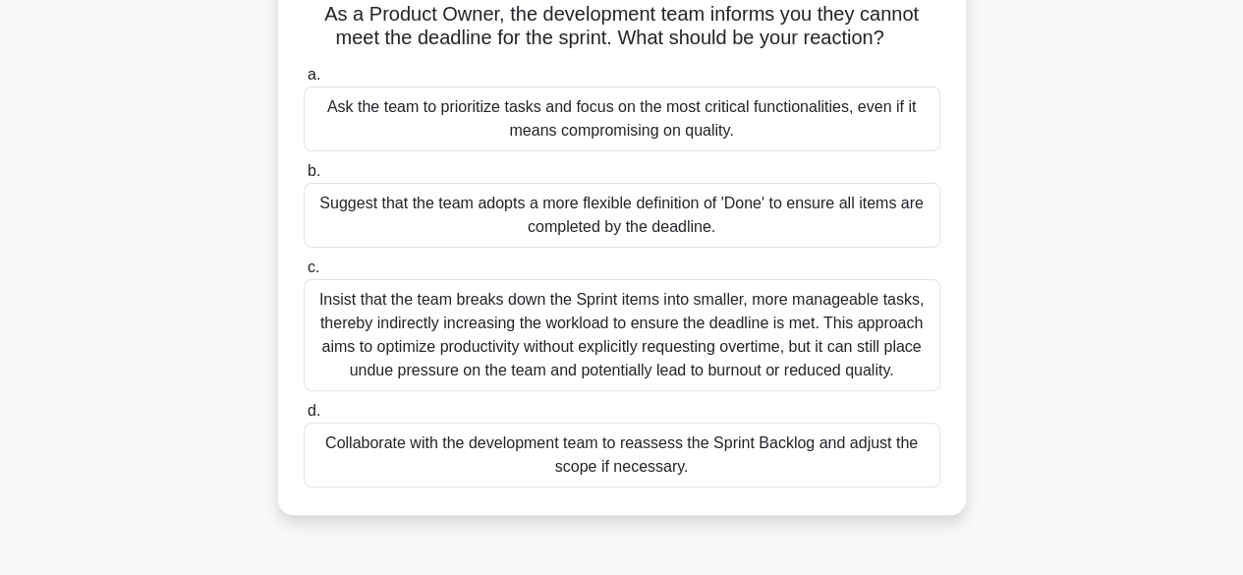
scroll to position [140, 0]
click at [679, 457] on div "Collaborate with the development team to reassess the Sprint Backlog and adjust…" at bounding box center [622, 453] width 637 height 65
click at [304, 417] on input "d. Collaborate with the development team to reassess the Sprint Backlog and adj…" at bounding box center [304, 410] width 0 height 13
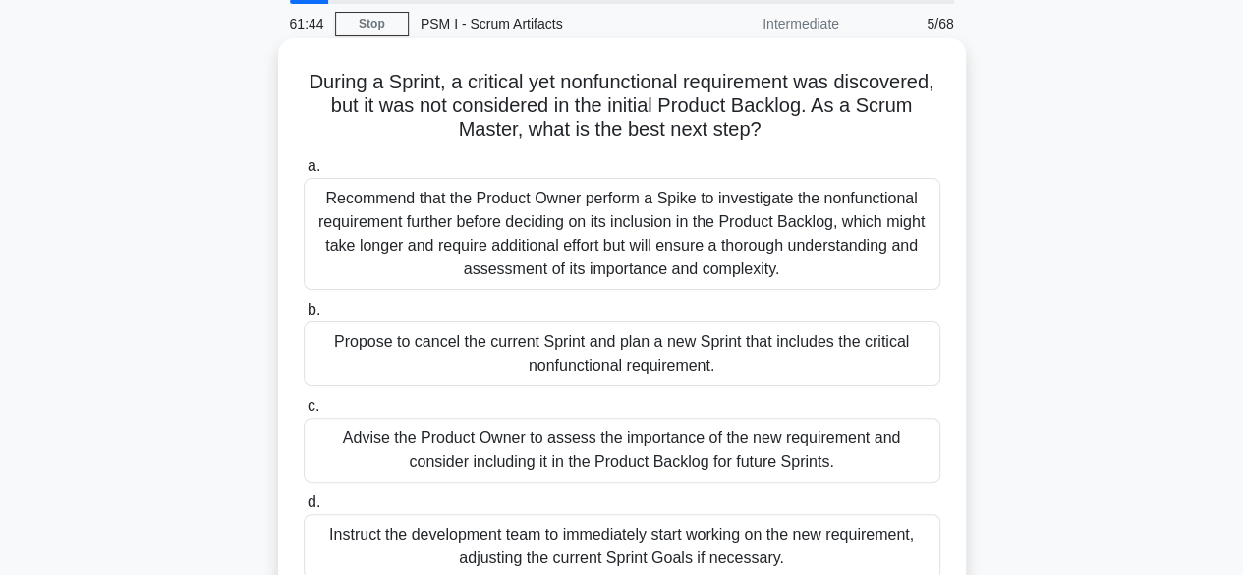
scroll to position [0, 0]
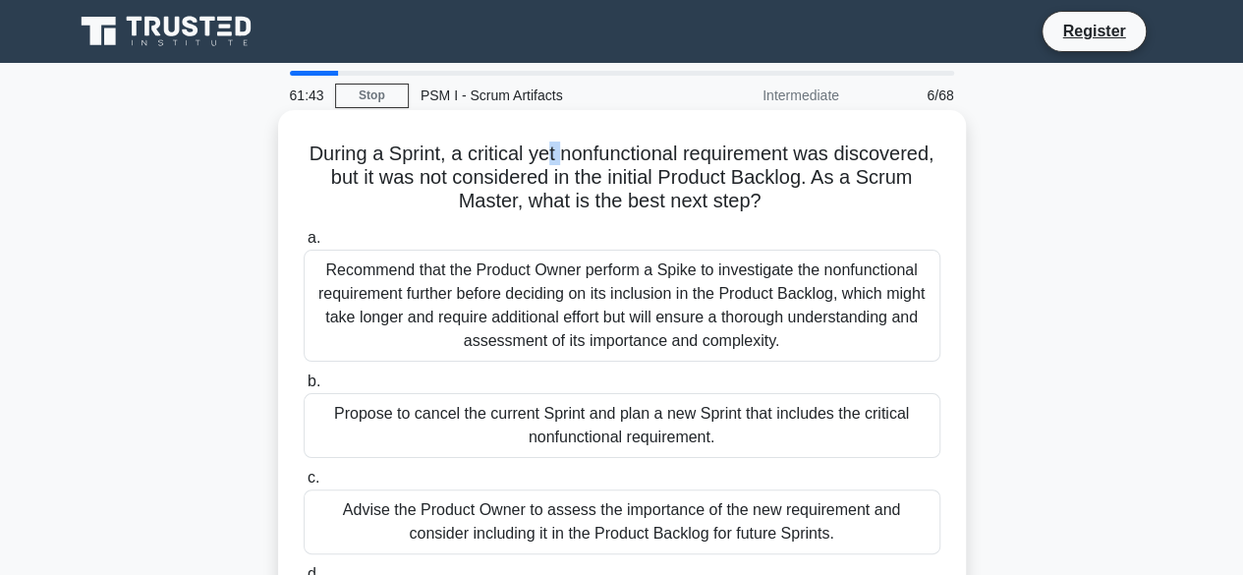
drag, startPoint x: 599, startPoint y: 158, endPoint x: 622, endPoint y: 152, distance: 23.4
click at [616, 154] on h5 "During a Sprint, a critical yet nonfunctional requirement was discovered, but i…" at bounding box center [622, 177] width 641 height 73
click at [668, 152] on h5 "During a Sprint, a critical yet nonfunctional requirement was discovered, but i…" at bounding box center [622, 177] width 641 height 73
click at [706, 158] on h5 "During a Sprint, a critical yet nonfunctional requirement was discovered, but i…" at bounding box center [622, 177] width 641 height 73
drag, startPoint x: 720, startPoint y: 158, endPoint x: 741, endPoint y: 156, distance: 20.7
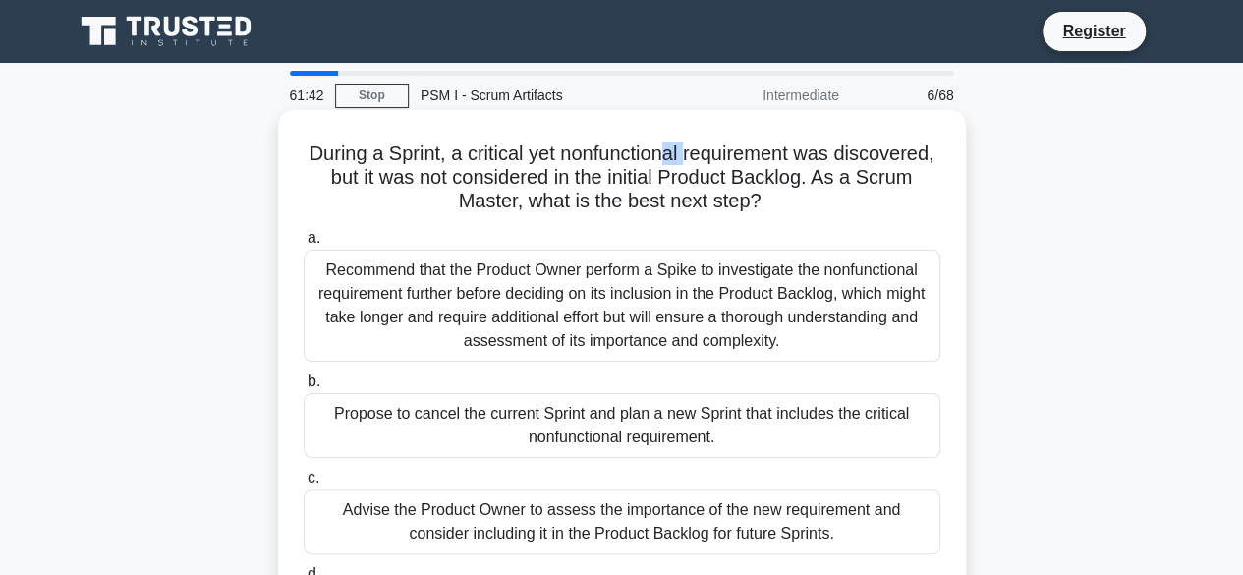
click at [739, 158] on h5 "During a Sprint, a critical yet nonfunctional requirement was discovered, but i…" at bounding box center [622, 177] width 641 height 73
drag, startPoint x: 753, startPoint y: 156, endPoint x: 773, endPoint y: 156, distance: 20.6
click at [773, 156] on h5 "During a Sprint, a critical yet nonfunctional requirement was discovered, but i…" at bounding box center [622, 177] width 641 height 73
drag, startPoint x: 800, startPoint y: 156, endPoint x: 827, endPoint y: 156, distance: 27.5
click at [823, 156] on h5 "During a Sprint, a critical yet nonfunctional requirement was discovered, but i…" at bounding box center [622, 177] width 641 height 73
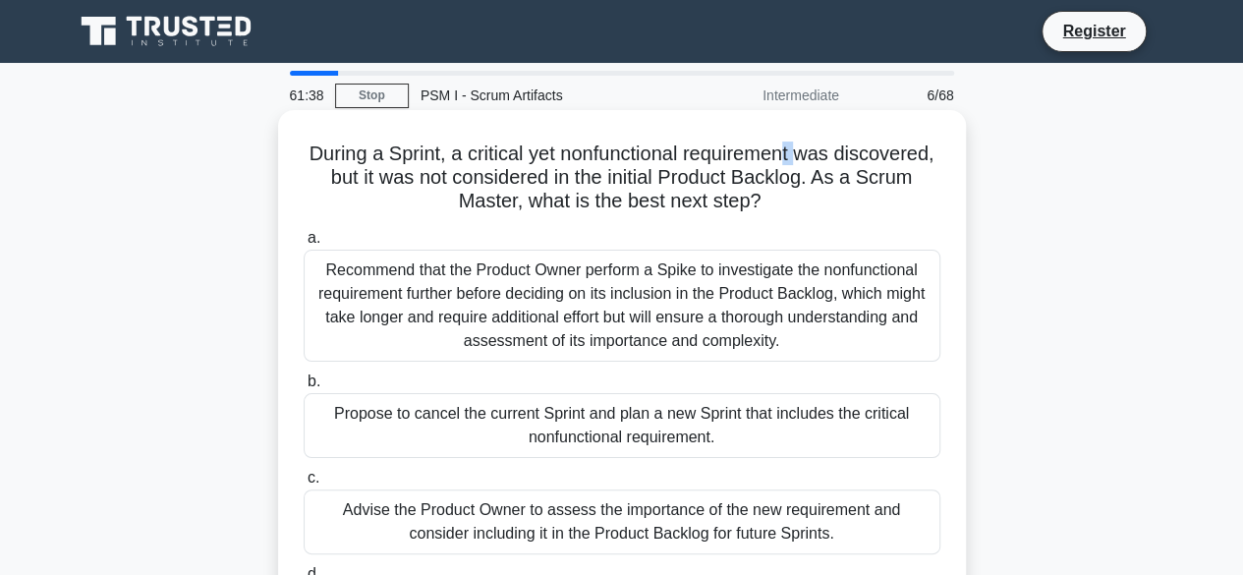
drag, startPoint x: 846, startPoint y: 155, endPoint x: 861, endPoint y: 154, distance: 14.8
click at [860, 154] on h5 "During a Sprint, a critical yet nonfunctional requirement was discovered, but i…" at bounding box center [622, 177] width 641 height 73
click at [635, 160] on h5 "During a Sprint, a critical yet nonfunctional requirement was discovered, but i…" at bounding box center [622, 177] width 641 height 73
drag, startPoint x: 517, startPoint y: 176, endPoint x: 594, endPoint y: 174, distance: 77.6
click at [593, 174] on h5 "During a Sprint, a critical yet nonfunctional requirement was discovered, but i…" at bounding box center [622, 177] width 641 height 73
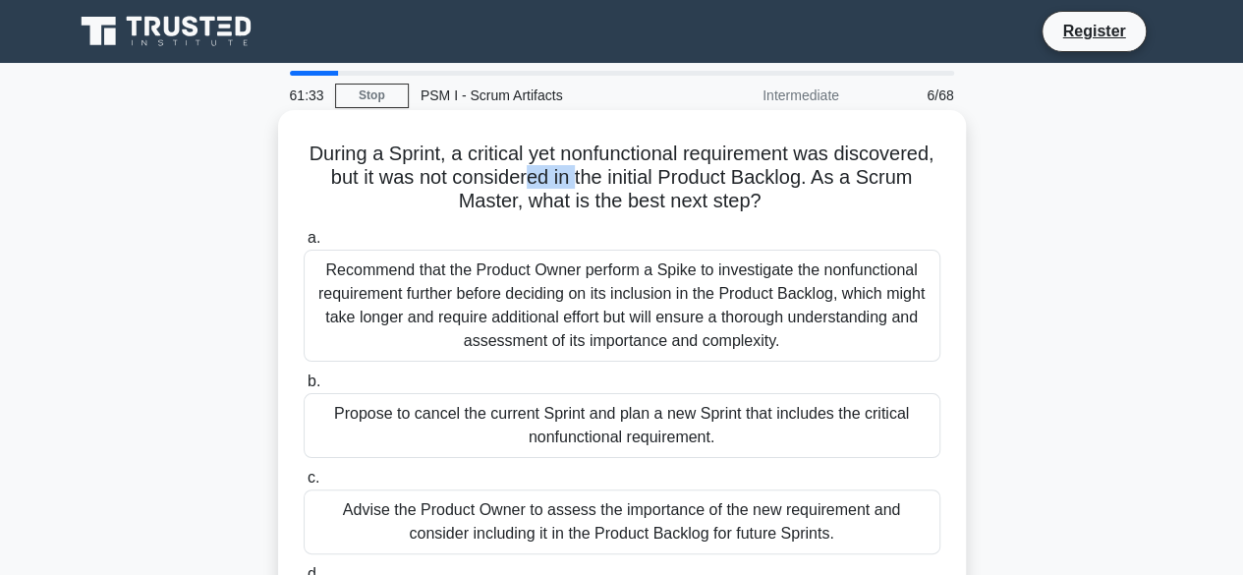
drag, startPoint x: 620, startPoint y: 174, endPoint x: 729, endPoint y: 172, distance: 109.1
click at [690, 172] on h5 "During a Sprint, a critical yet nonfunctional requirement was discovered, but i…" at bounding box center [622, 177] width 641 height 73
drag, startPoint x: 729, startPoint y: 172, endPoint x: 761, endPoint y: 172, distance: 32.4
click at [761, 172] on h5 "During a Sprint, a critical yet nonfunctional requirement was discovered, but i…" at bounding box center [622, 177] width 641 height 73
click at [774, 172] on h5 "During a Sprint, a critical yet nonfunctional requirement was discovered, but i…" at bounding box center [622, 177] width 641 height 73
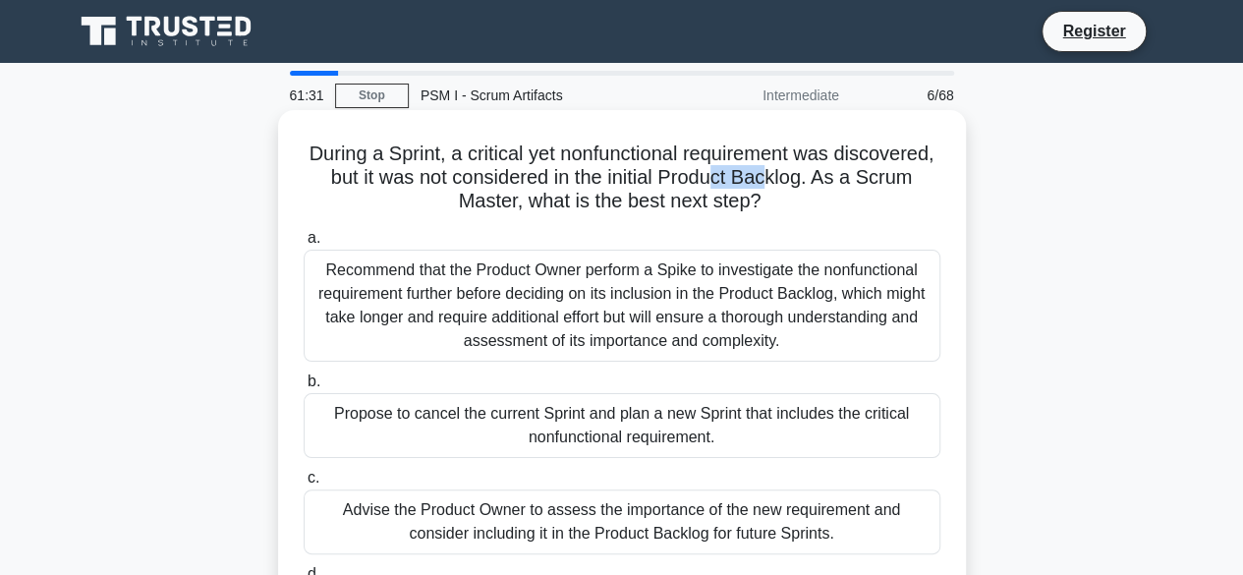
drag, startPoint x: 835, startPoint y: 176, endPoint x: 865, endPoint y: 176, distance: 29.5
click at [863, 176] on h5 "During a Sprint, a critical yet nonfunctional requirement was discovered, but i…" at bounding box center [622, 177] width 641 height 73
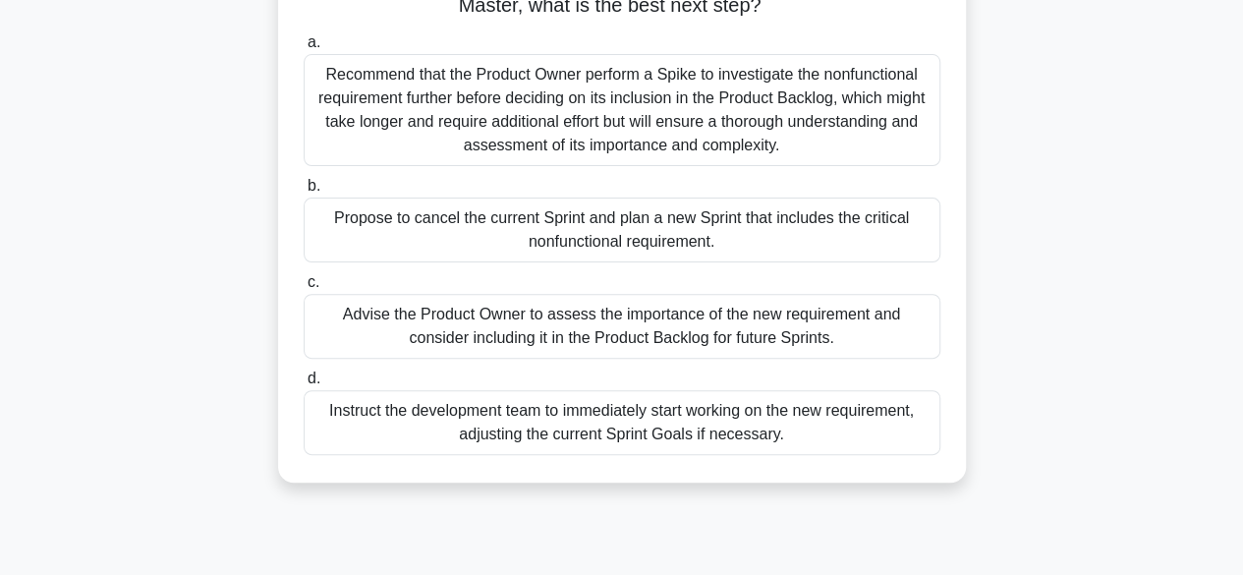
scroll to position [197, 0]
click at [589, 335] on div "Advise the Product Owner to assess the importance of the new requirement and co…" at bounding box center [622, 325] width 637 height 65
click at [304, 288] on input "c. Advise the Product Owner to assess the importance of the new requirement and…" at bounding box center [304, 281] width 0 height 13
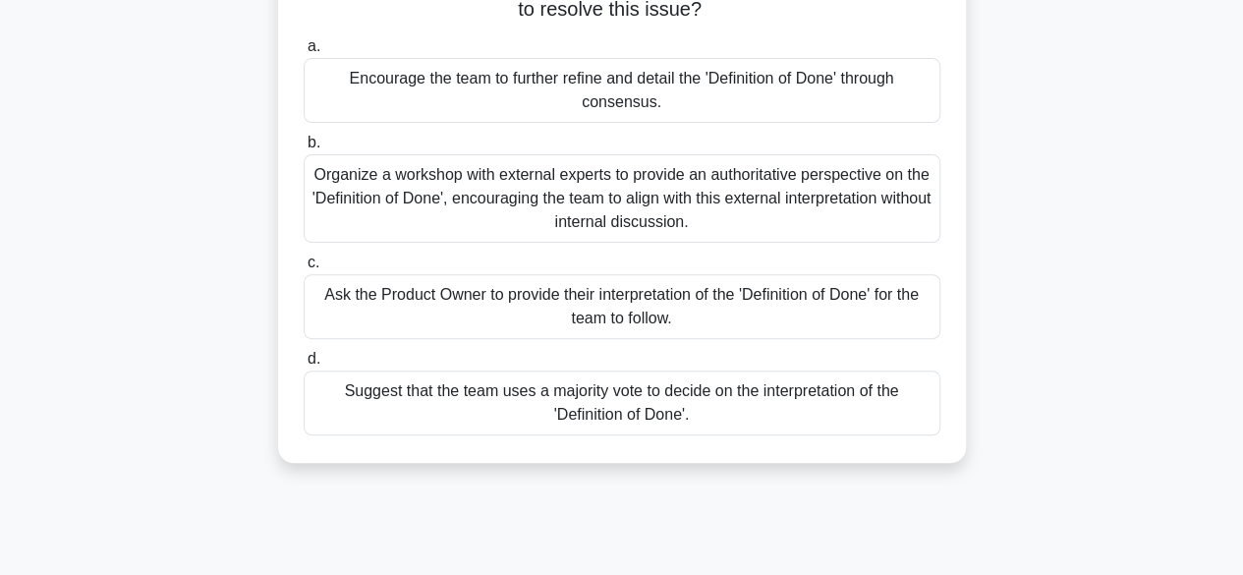
scroll to position [0, 0]
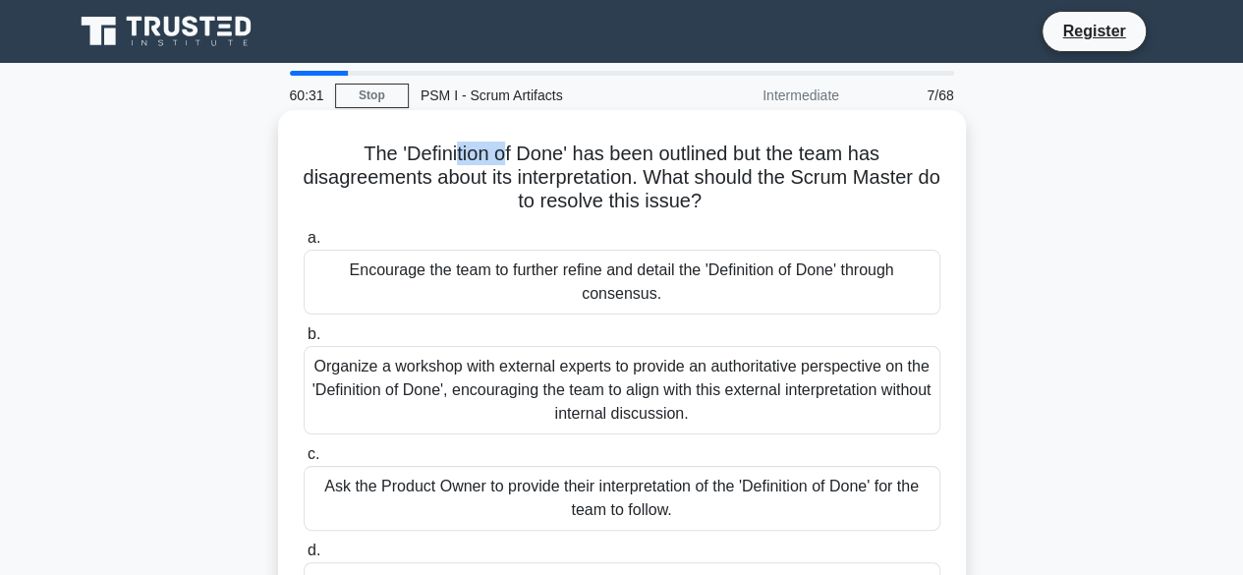
drag, startPoint x: 480, startPoint y: 151, endPoint x: 497, endPoint y: 149, distance: 16.8
click at [497, 149] on h5 "The 'Definition of Done' has been outlined but the team has disagreements about…" at bounding box center [622, 177] width 641 height 73
click at [687, 158] on h5 "The 'Definition of Done' has been outlined but the team has disagreements about…" at bounding box center [622, 177] width 641 height 73
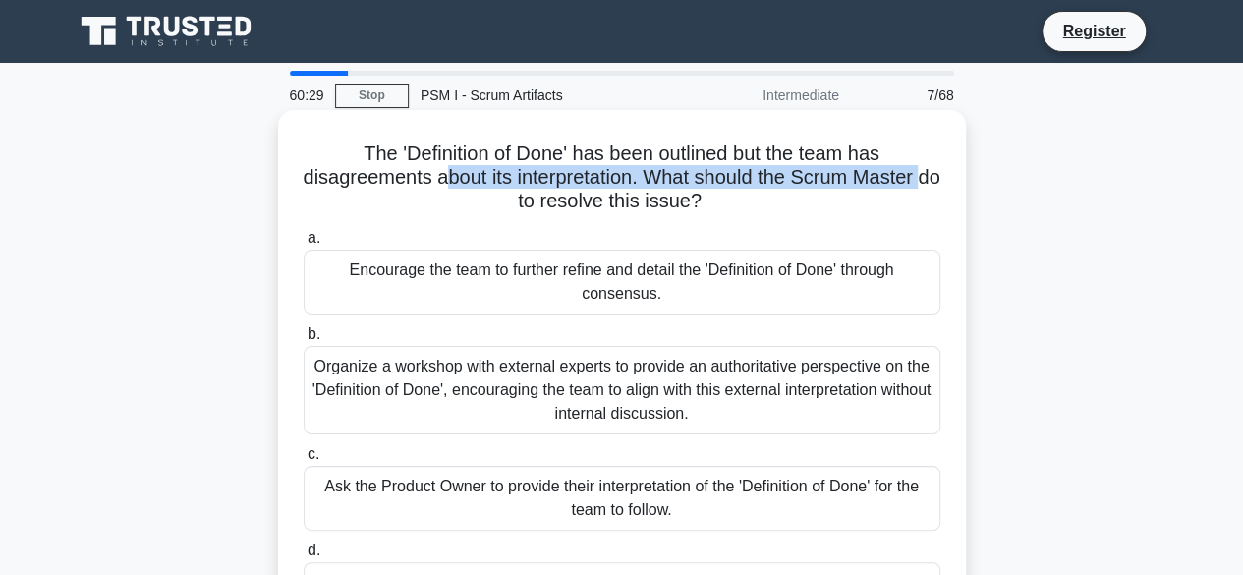
drag, startPoint x: 459, startPoint y: 187, endPoint x: 475, endPoint y: 187, distance: 15.7
click at [470, 187] on h5 "The 'Definition of Done' has been outlined but the team has disagreements about…" at bounding box center [622, 177] width 641 height 73
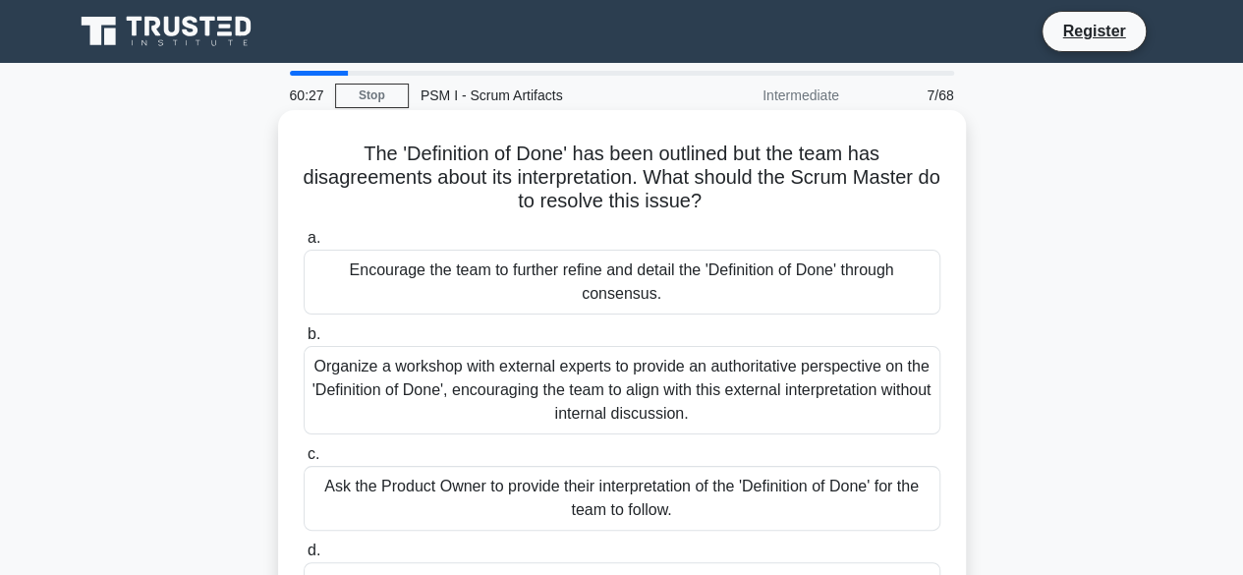
click at [612, 162] on h5 "The 'Definition of Done' has been outlined but the team has disagreements about…" at bounding box center [622, 177] width 641 height 73
drag, startPoint x: 580, startPoint y: 174, endPoint x: 647, endPoint y: 170, distance: 67.9
click at [645, 170] on h5 "The 'Definition of Done' has been outlined but the team has disagreements about…" at bounding box center [622, 177] width 641 height 73
click at [712, 170] on h5 "The 'Definition of Done' has been outlined but the team has disagreements about…" at bounding box center [622, 177] width 641 height 73
drag, startPoint x: 753, startPoint y: 147, endPoint x: 824, endPoint y: 146, distance: 71.7
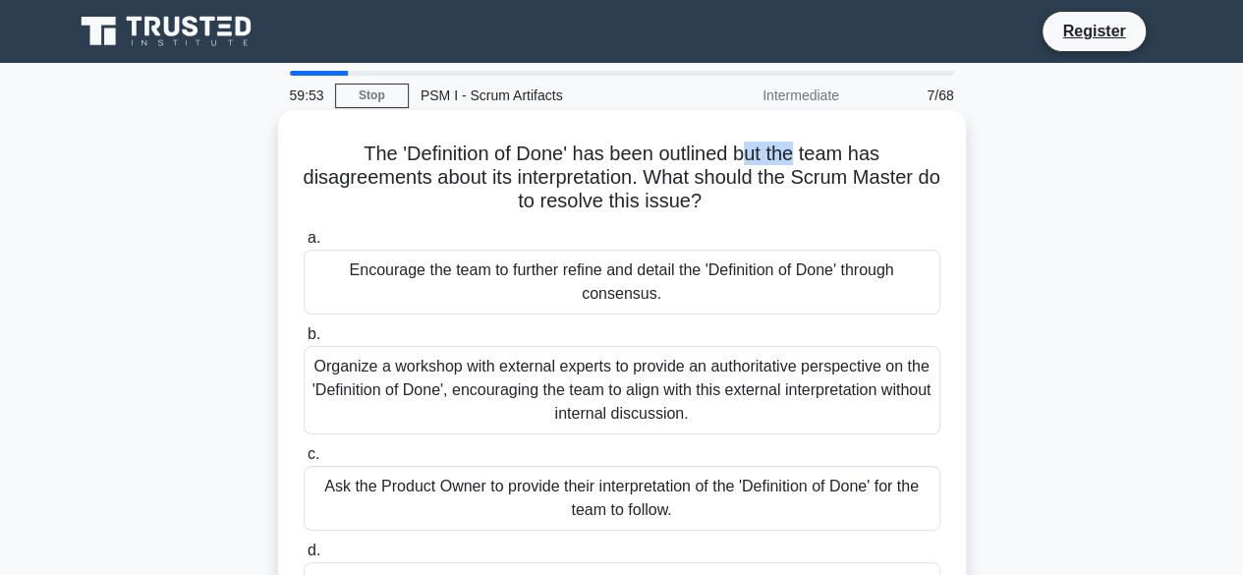
click at [815, 145] on h5 "The 'Definition of Done' has been outlined but the team has disagreements about…" at bounding box center [622, 177] width 641 height 73
drag, startPoint x: 680, startPoint y: 177, endPoint x: 732, endPoint y: 172, distance: 52.3
click at [692, 176] on h5 "The 'Definition of Done' has been outlined but the team has disagreements about…" at bounding box center [622, 177] width 641 height 73
click at [761, 170] on h5 "The 'Definition of Done' has been outlined but the team has disagreements about…" at bounding box center [622, 177] width 641 height 73
drag, startPoint x: 782, startPoint y: 168, endPoint x: 835, endPoint y: 168, distance: 53.1
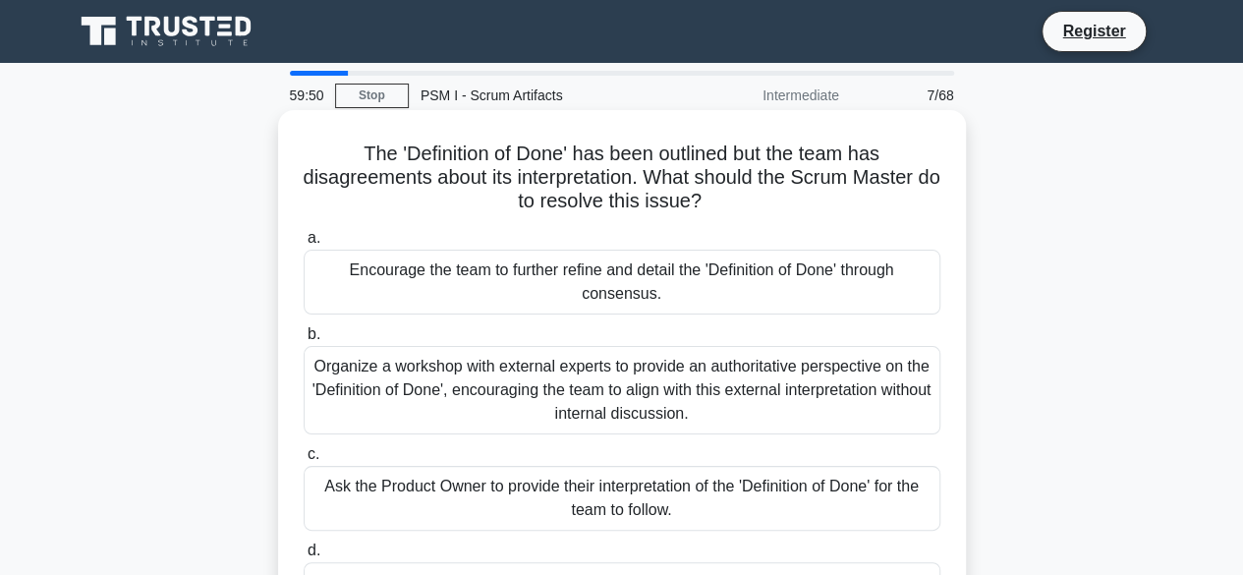
click at [810, 168] on h5 "The 'Definition of Done' has been outlined but the team has disagreements about…" at bounding box center [622, 177] width 641 height 73
drag, startPoint x: 835, startPoint y: 168, endPoint x: 477, endPoint y: 213, distance: 361.5
click at [834, 172] on h5 "The 'Definition of Done' has been outlined but the team has disagreements about…" at bounding box center [622, 177] width 641 height 73
click at [787, 156] on h5 "The 'Definition of Done' has been outlined but the team has disagreements about…" at bounding box center [622, 177] width 641 height 73
drag, startPoint x: 830, startPoint y: 156, endPoint x: 847, endPoint y: 156, distance: 16.7
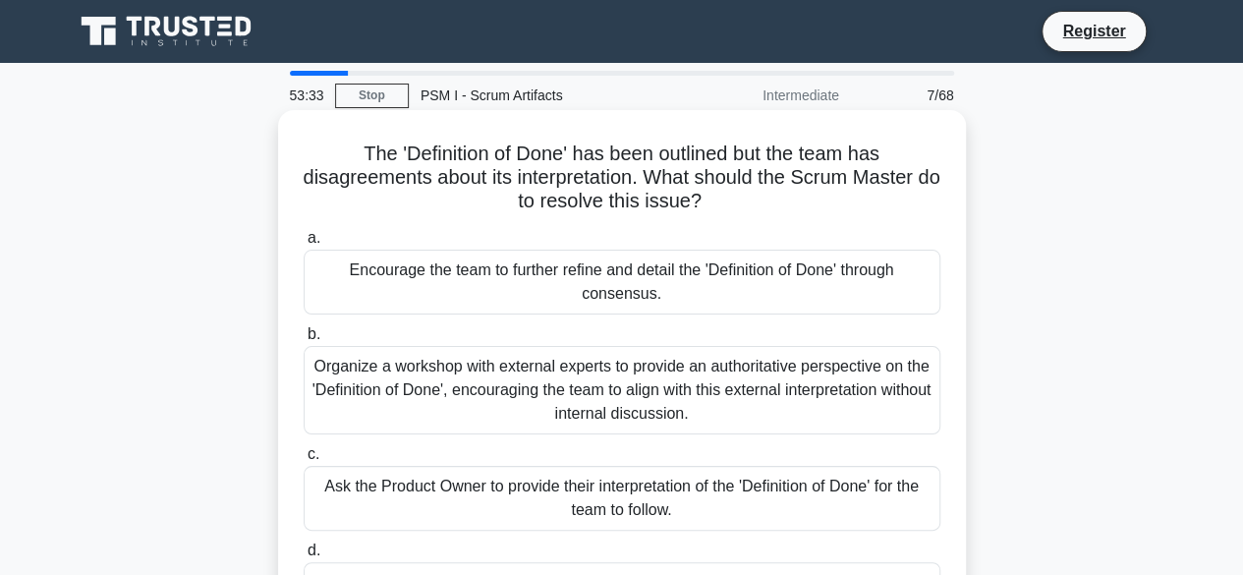
click at [847, 156] on h5 "The 'Definition of Done' has been outlined but the team has disagreements about…" at bounding box center [622, 177] width 641 height 73
drag, startPoint x: 859, startPoint y: 157, endPoint x: 291, endPoint y: 189, distance: 568.8
click at [856, 164] on h5 "The 'Definition of Done' has been outlined but the team has disagreements about…" at bounding box center [622, 177] width 641 height 73
click at [855, 159] on h5 "The 'Definition of Done' has been outlined but the team has disagreements about…" at bounding box center [622, 177] width 641 height 73
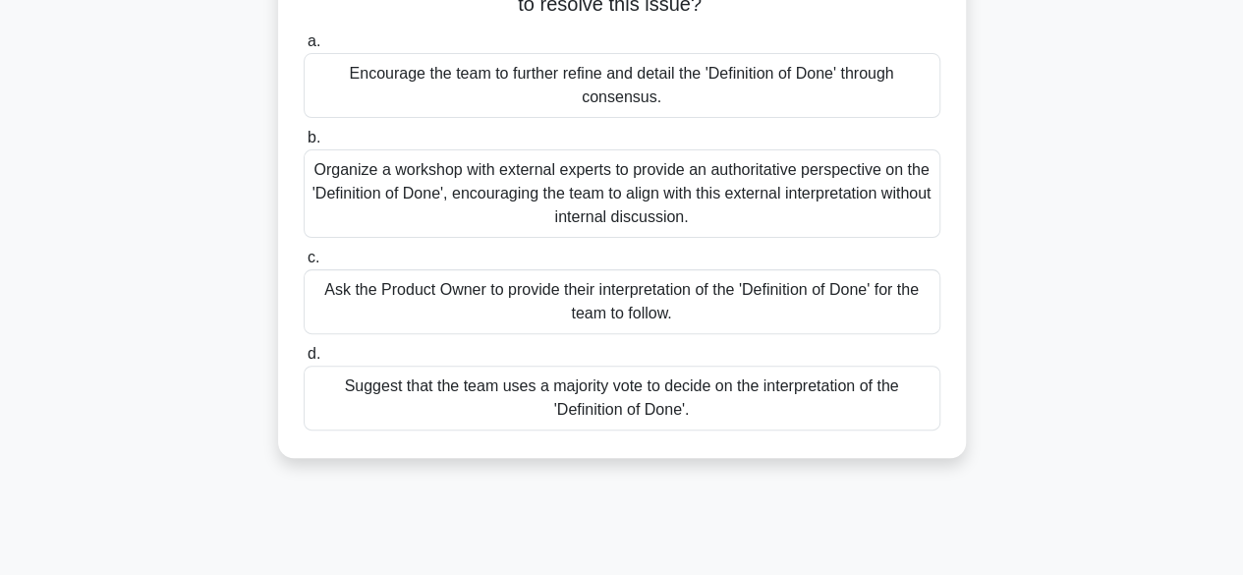
click at [615, 109] on div "Encourage the team to further refine and detail the 'Definition of Done' throug…" at bounding box center [622, 85] width 637 height 65
click at [304, 48] on input "a. Encourage the team to further refine and detail the 'Definition of Done' thr…" at bounding box center [304, 41] width 0 height 13
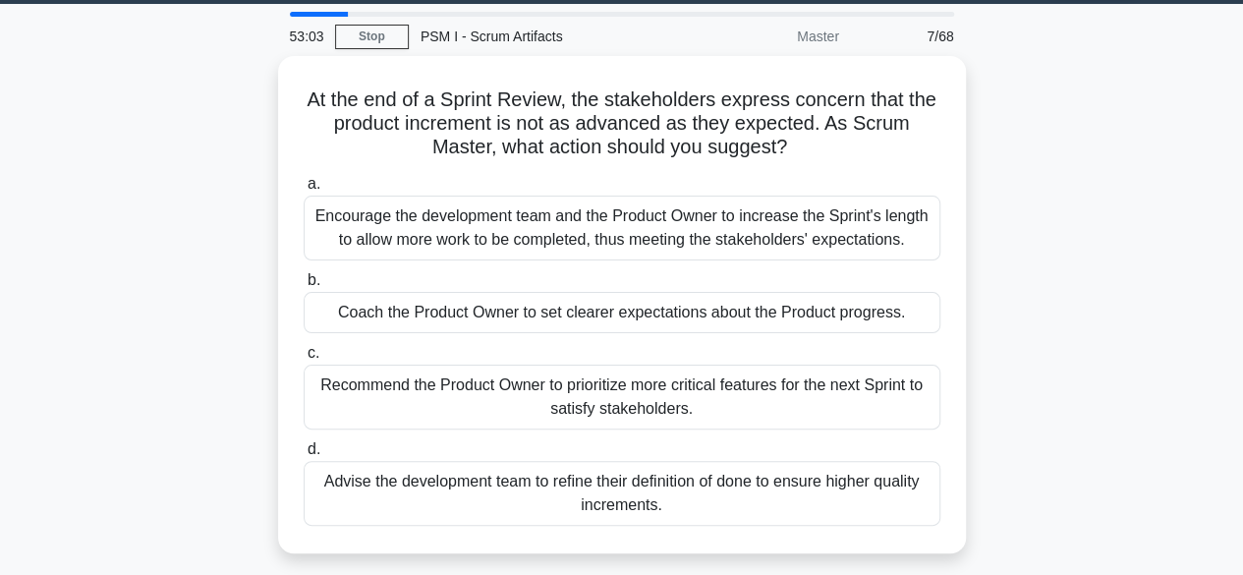
scroll to position [0, 0]
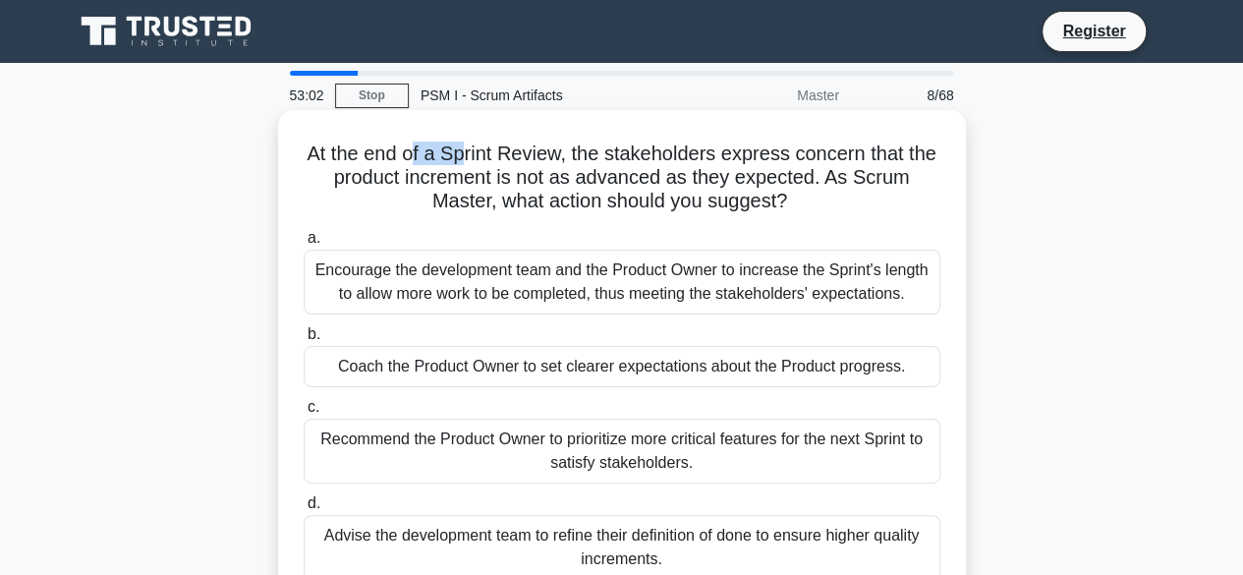
drag, startPoint x: 406, startPoint y: 158, endPoint x: 479, endPoint y: 152, distance: 73.9
click at [474, 152] on h5 "At the end of a Sprint Review, the stakeholders express concern that the produc…" at bounding box center [622, 177] width 641 height 73
drag, startPoint x: 521, startPoint y: 150, endPoint x: 550, endPoint y: 150, distance: 29.5
click at [535, 150] on h5 "At the end of a Sprint Review, the stakeholders express concern that the produc…" at bounding box center [622, 177] width 641 height 73
drag, startPoint x: 667, startPoint y: 150, endPoint x: 755, endPoint y: 150, distance: 87.4
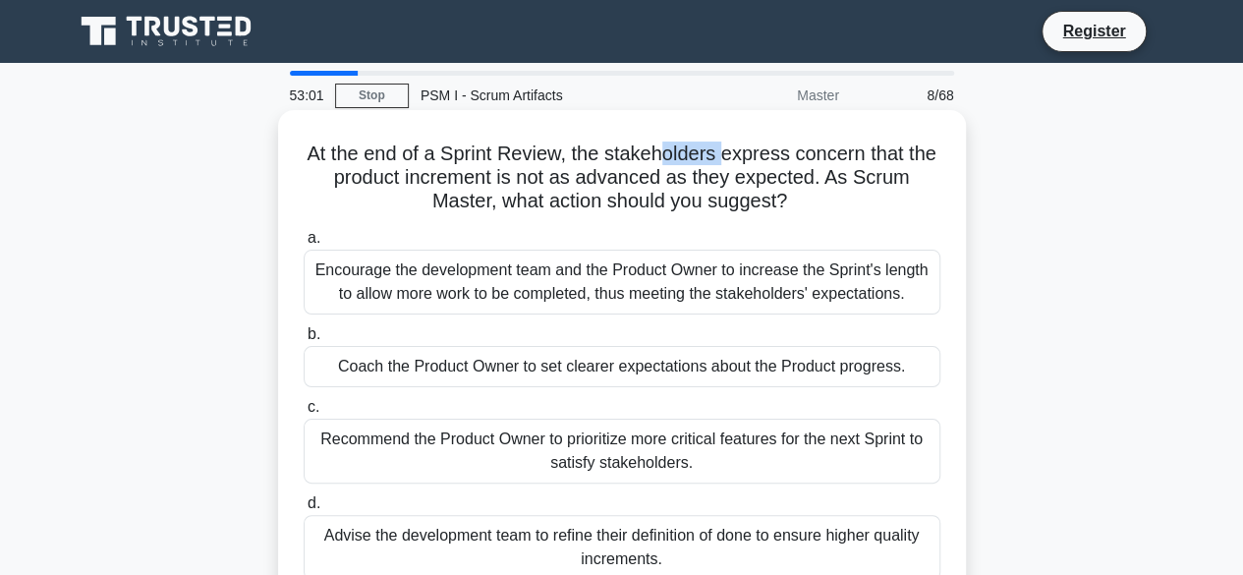
click at [739, 150] on h5 "At the end of a Sprint Review, the stakeholders express concern that the produc…" at bounding box center [622, 177] width 641 height 73
drag, startPoint x: 782, startPoint y: 150, endPoint x: 809, endPoint y: 150, distance: 26.5
click at [809, 150] on h5 "At the end of a Sprint Review, the stakeholders express concern that the produc…" at bounding box center [622, 177] width 641 height 73
click at [881, 150] on h5 "At the end of a Sprint Review, the stakeholders express concern that the produc…" at bounding box center [622, 177] width 641 height 73
click at [924, 152] on h5 "At the end of a Sprint Review, the stakeholders express concern that the produc…" at bounding box center [622, 177] width 641 height 73
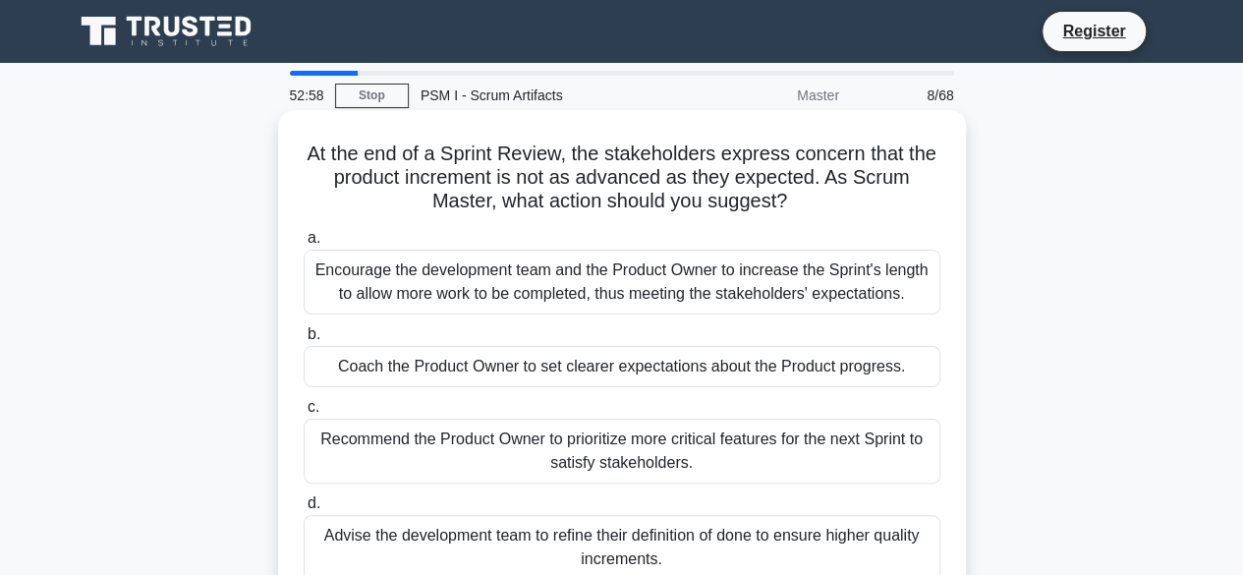
click at [436, 189] on h5 "At the end of a Sprint Review, the stakeholders express concern that the produc…" at bounding box center [622, 177] width 641 height 73
drag, startPoint x: 405, startPoint y: 167, endPoint x: 486, endPoint y: 175, distance: 81.9
click at [476, 175] on h5 "At the end of a Sprint Review, the stakeholders express concern that the produc…" at bounding box center [622, 177] width 641 height 73
drag, startPoint x: 599, startPoint y: 175, endPoint x: 652, endPoint y: 175, distance: 53.1
click at [652, 175] on h5 "At the end of a Sprint Review, the stakeholders express concern that the produc…" at bounding box center [622, 177] width 641 height 73
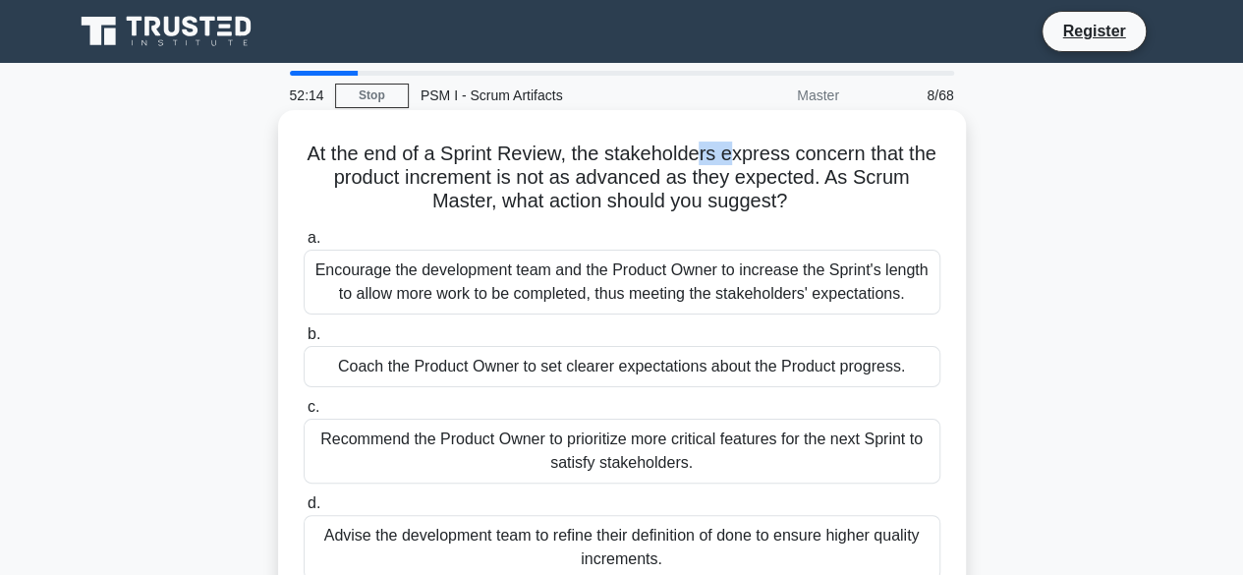
drag, startPoint x: 706, startPoint y: 156, endPoint x: 809, endPoint y: 156, distance: 102.2
click at [802, 156] on h5 "At the end of a Sprint Review, the stakeholders express concern that the produc…" at bounding box center [622, 177] width 641 height 73
drag, startPoint x: 730, startPoint y: 178, endPoint x: 796, endPoint y: 176, distance: 65.9
click at [796, 176] on h5 "At the end of a Sprint Review, the stakeholders express concern that the produc…" at bounding box center [622, 177] width 641 height 73
drag, startPoint x: 823, startPoint y: 174, endPoint x: 869, endPoint y: 173, distance: 45.2
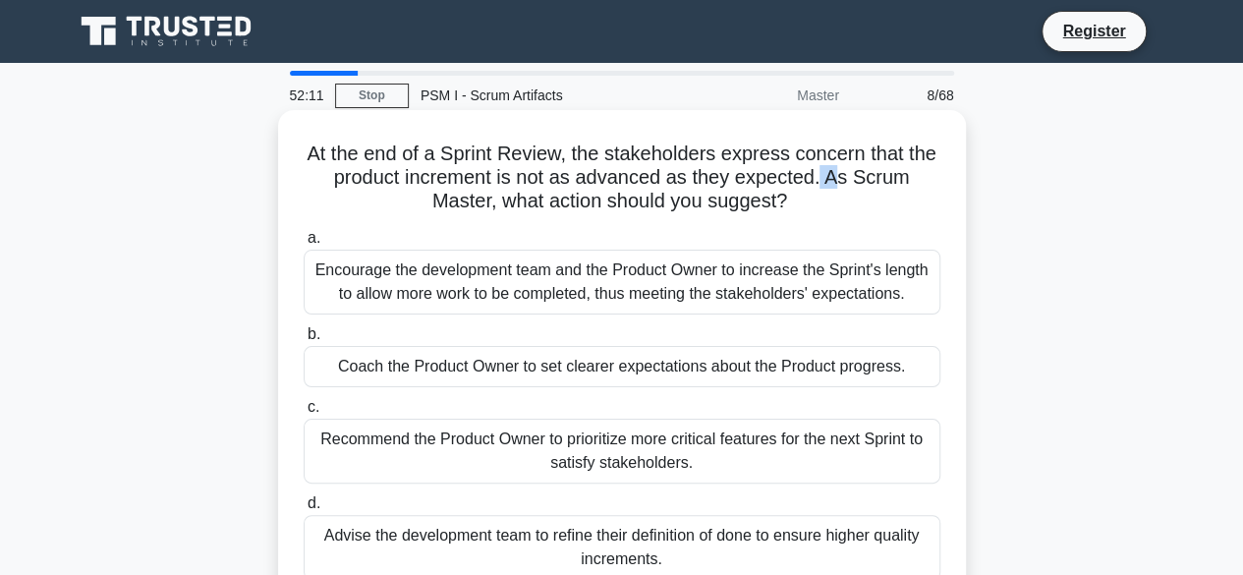
click at [865, 173] on h5 "At the end of a Sprint Review, the stakeholders express concern that the produc…" at bounding box center [622, 177] width 641 height 73
drag, startPoint x: 878, startPoint y: 167, endPoint x: 677, endPoint y: 191, distance: 202.8
click at [873, 167] on h5 "At the end of a Sprint Review, the stakeholders express concern that the produc…" at bounding box center [622, 177] width 641 height 73
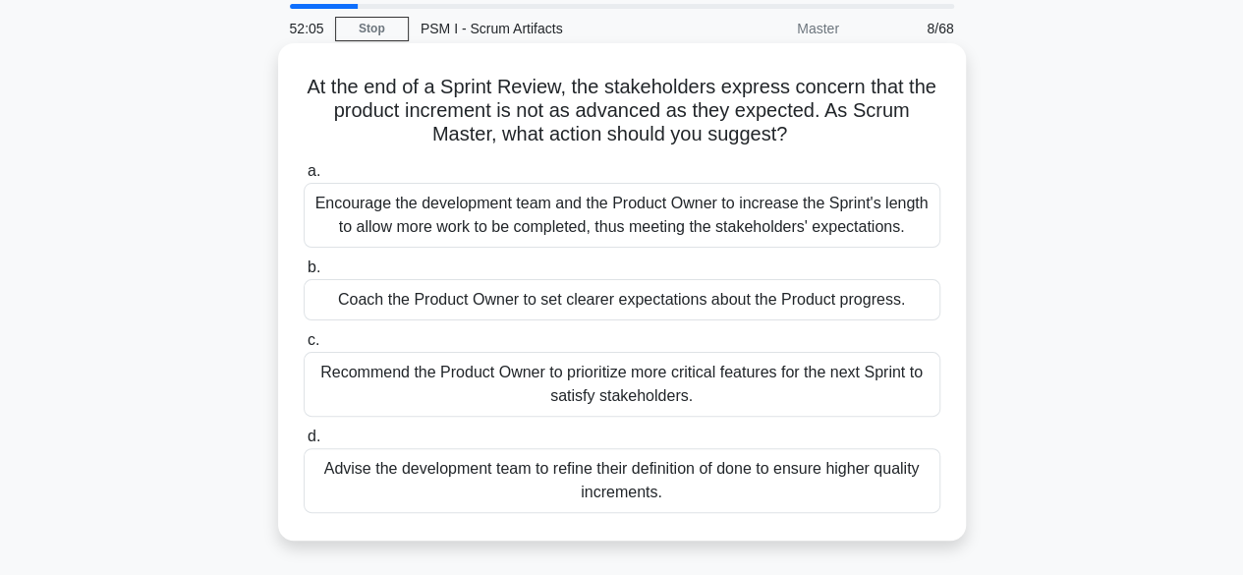
scroll to position [98, 0]
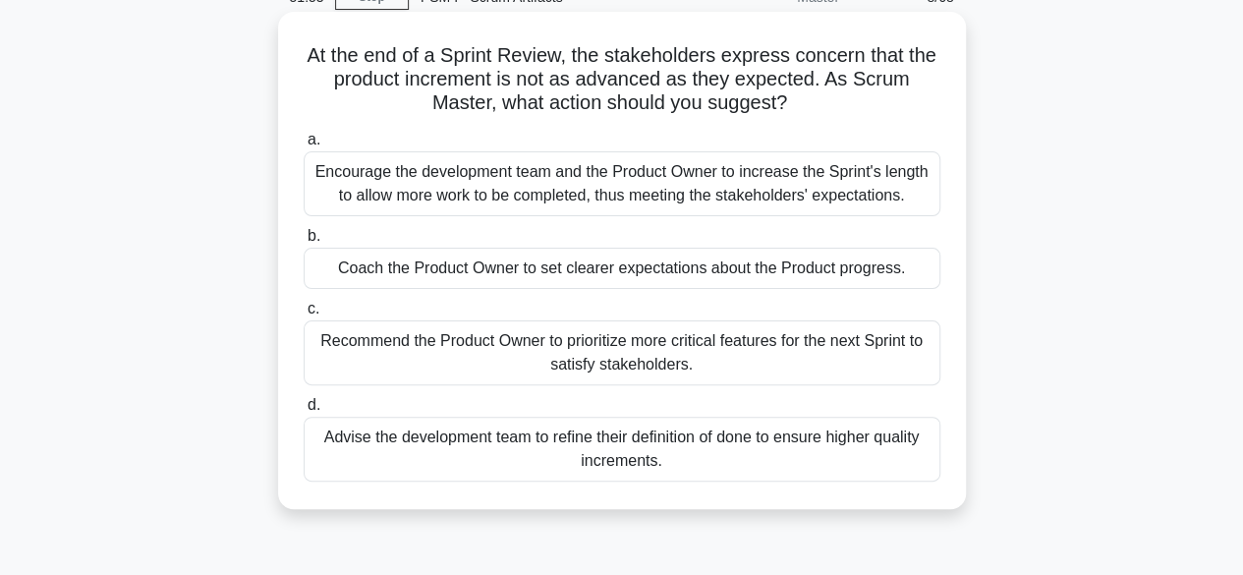
click at [735, 451] on div "Advise the development team to refine their definition of done to ensure higher…" at bounding box center [622, 449] width 637 height 65
click at [304, 412] on input "d. Advise the development team to refine their definition of done to ensure hig…" at bounding box center [304, 405] width 0 height 13
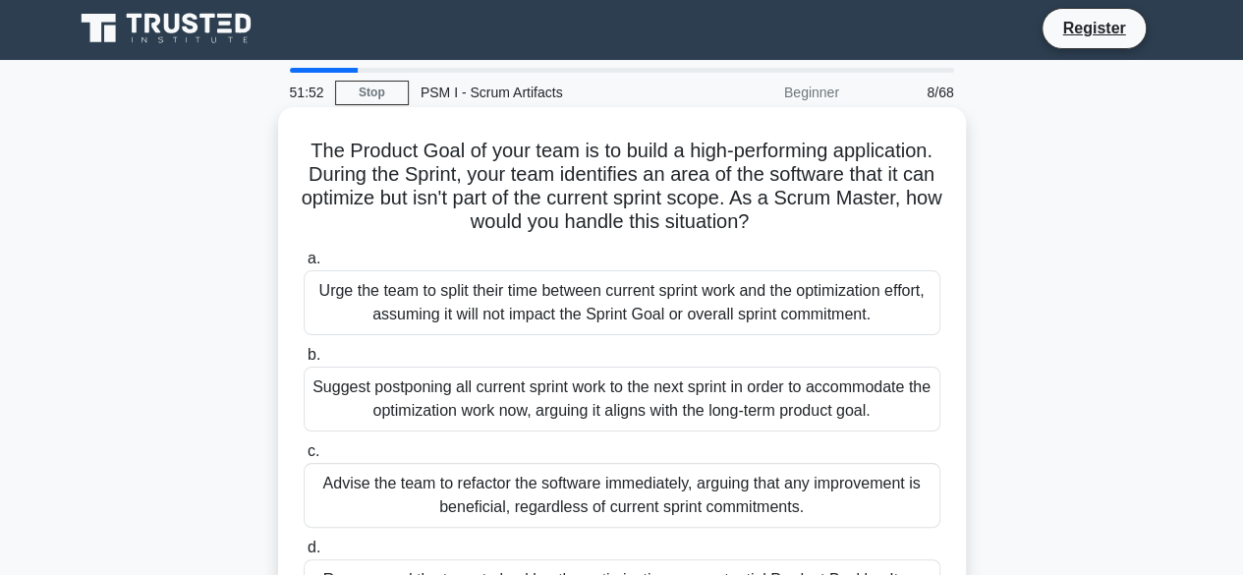
scroll to position [0, 0]
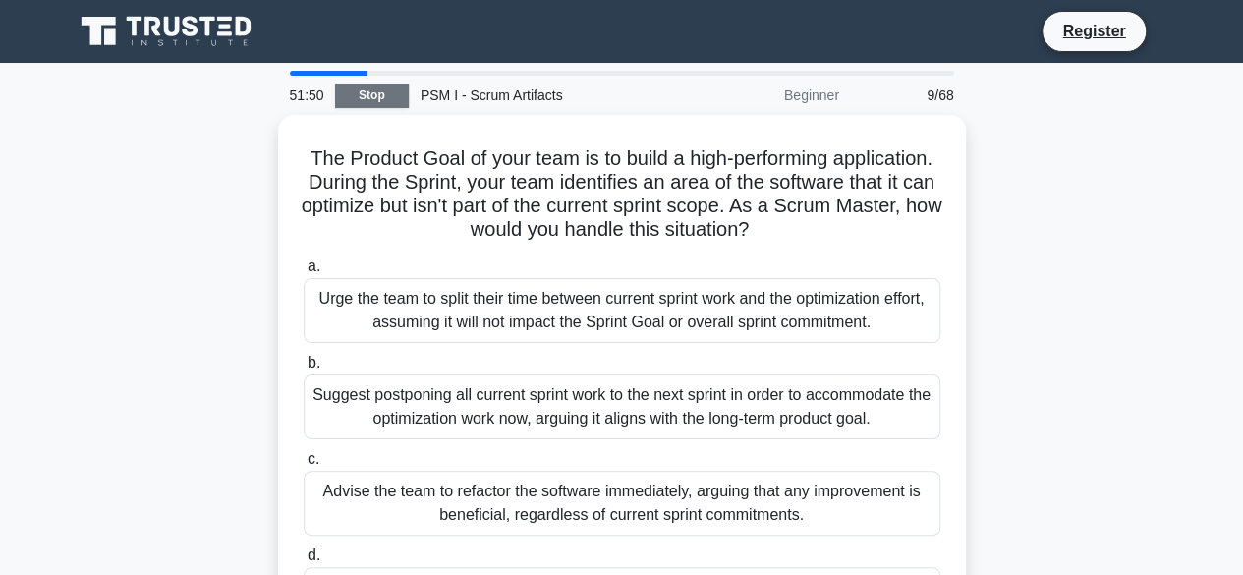
click at [401, 89] on link "Stop" at bounding box center [372, 96] width 74 height 25
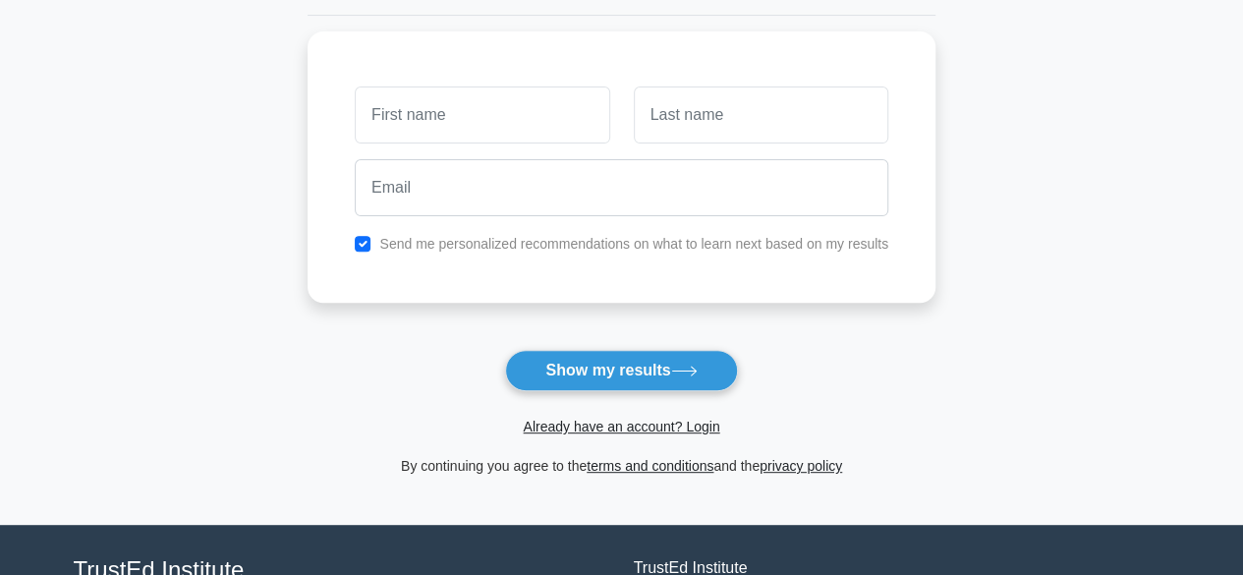
scroll to position [393, 0]
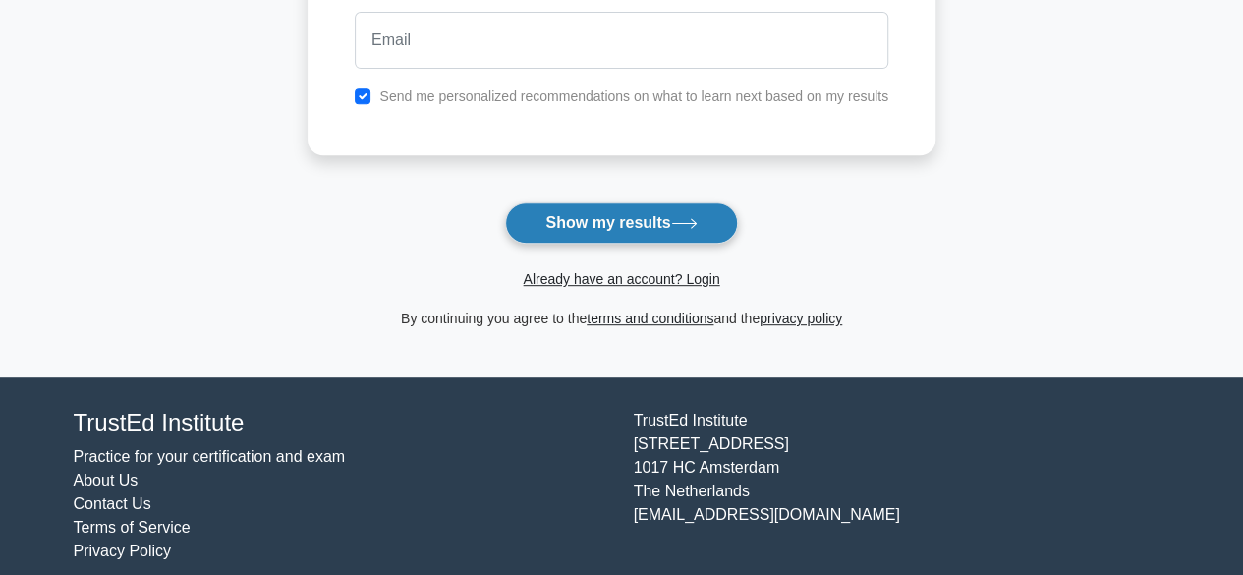
click at [599, 213] on button "Show my results" at bounding box center [621, 222] width 232 height 41
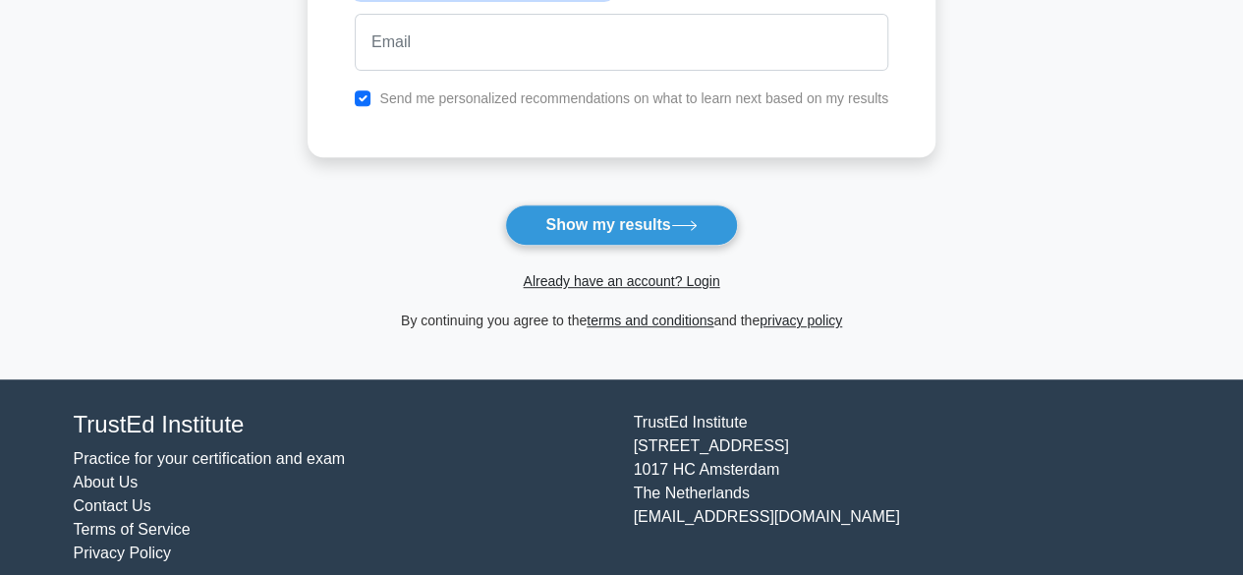
scroll to position [410, 0]
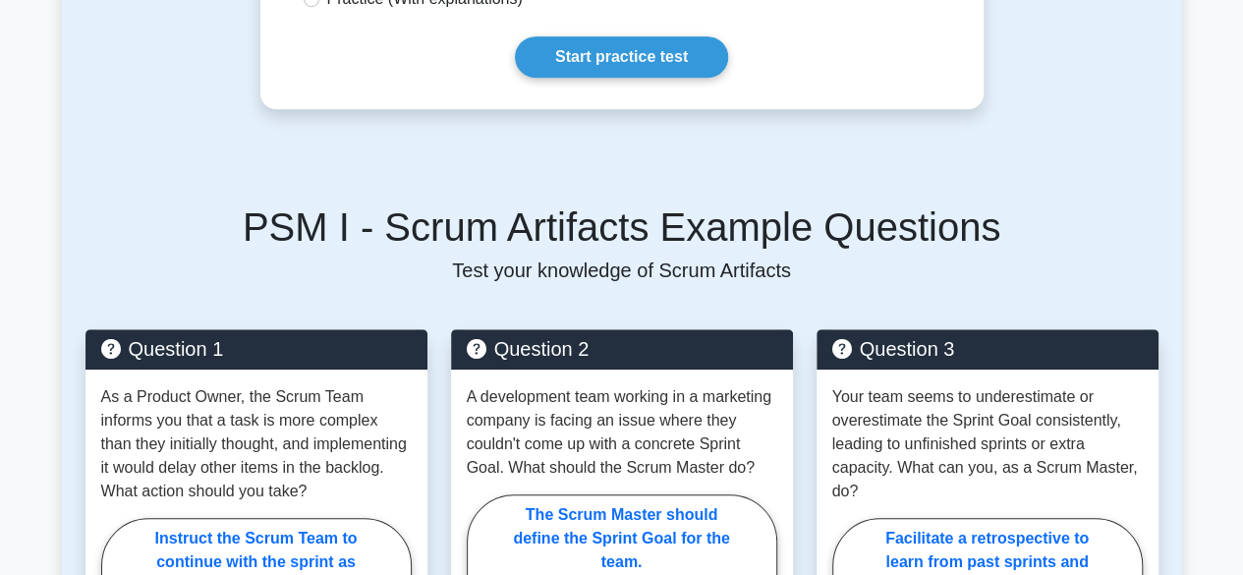
scroll to position [1179, 0]
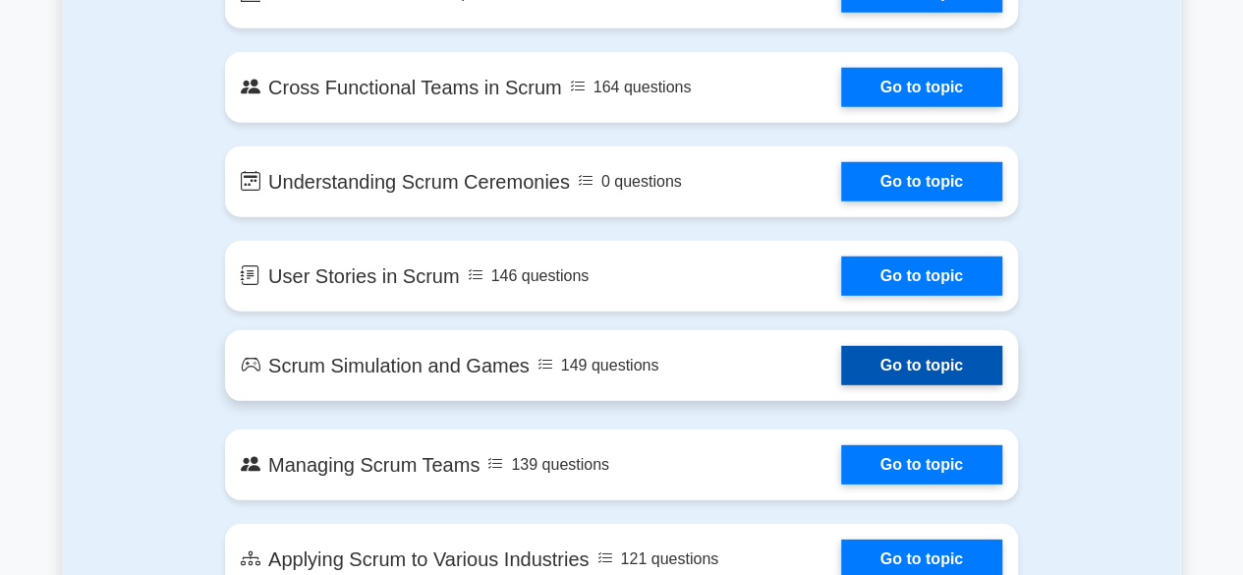
scroll to position [2751, 0]
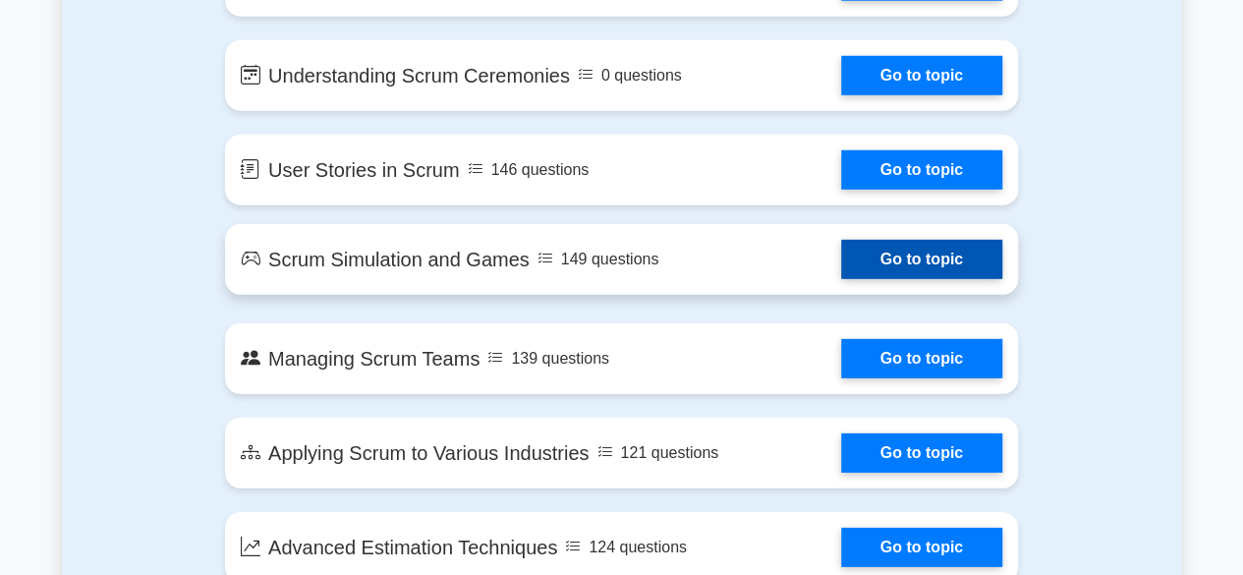
click at [904, 256] on link "Go to topic" at bounding box center [921, 259] width 161 height 39
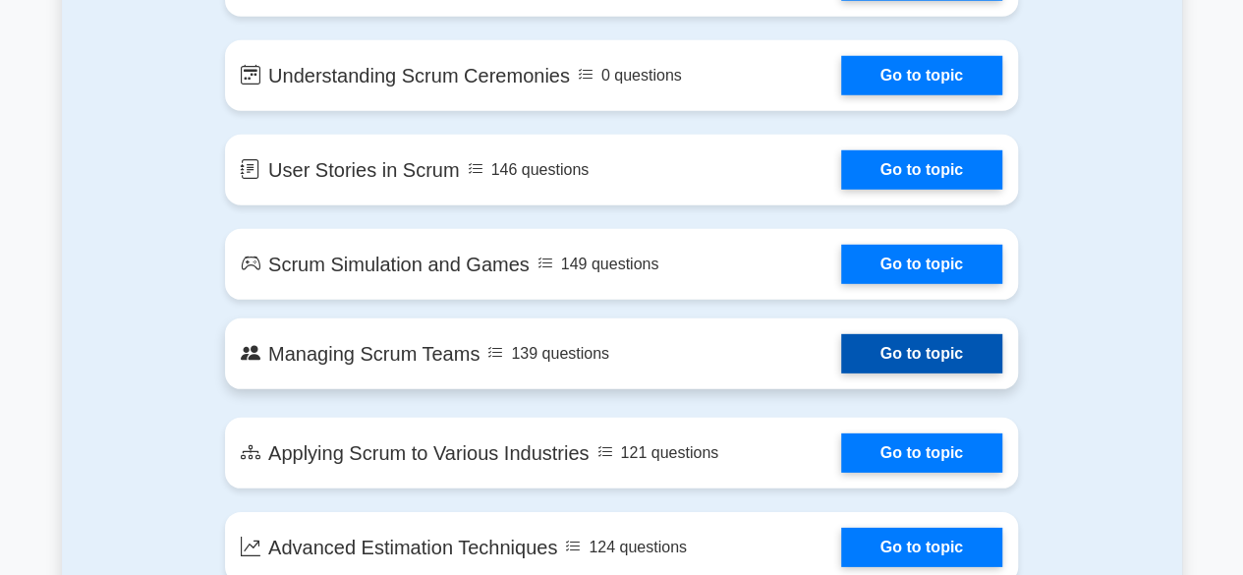
click at [904, 356] on link "Go to topic" at bounding box center [921, 353] width 161 height 39
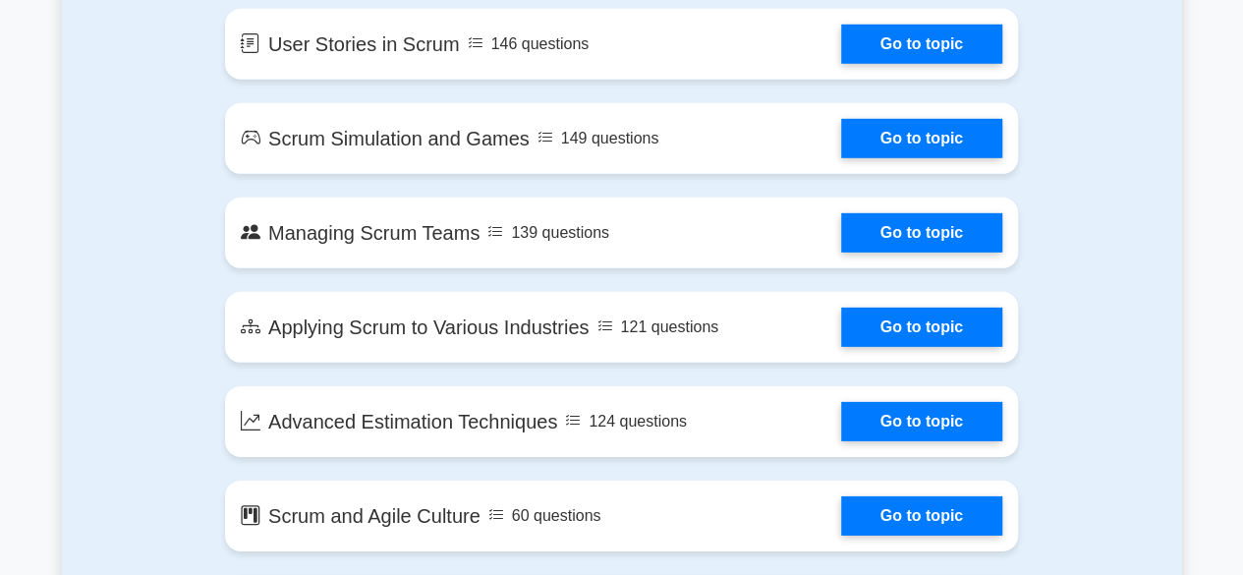
scroll to position [2948, 0]
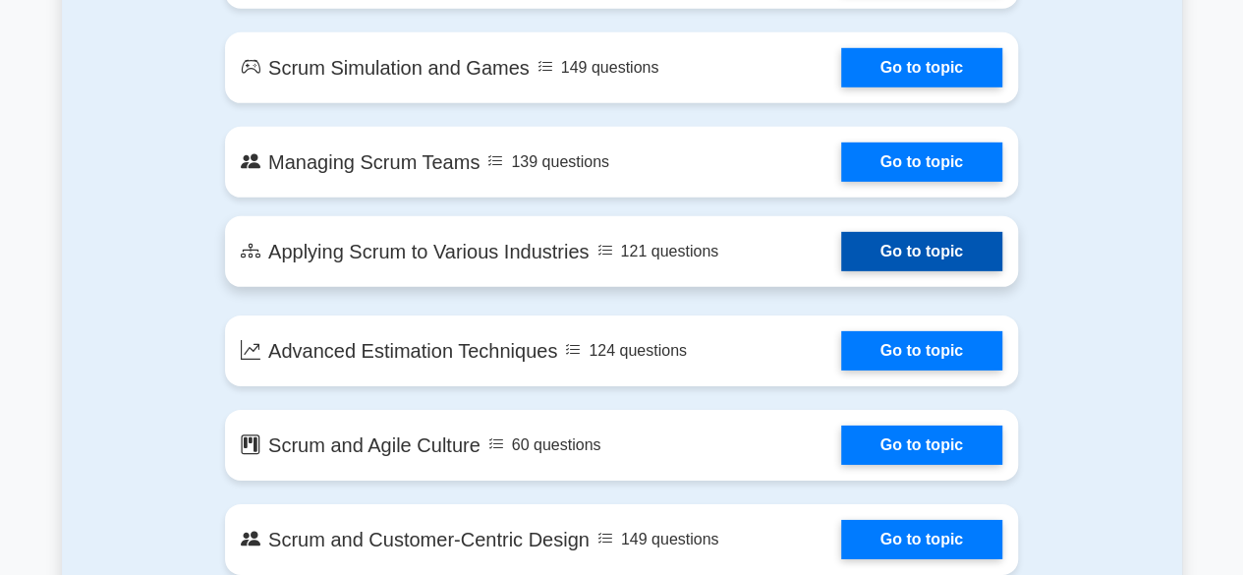
click at [959, 251] on link "Go to topic" at bounding box center [921, 251] width 161 height 39
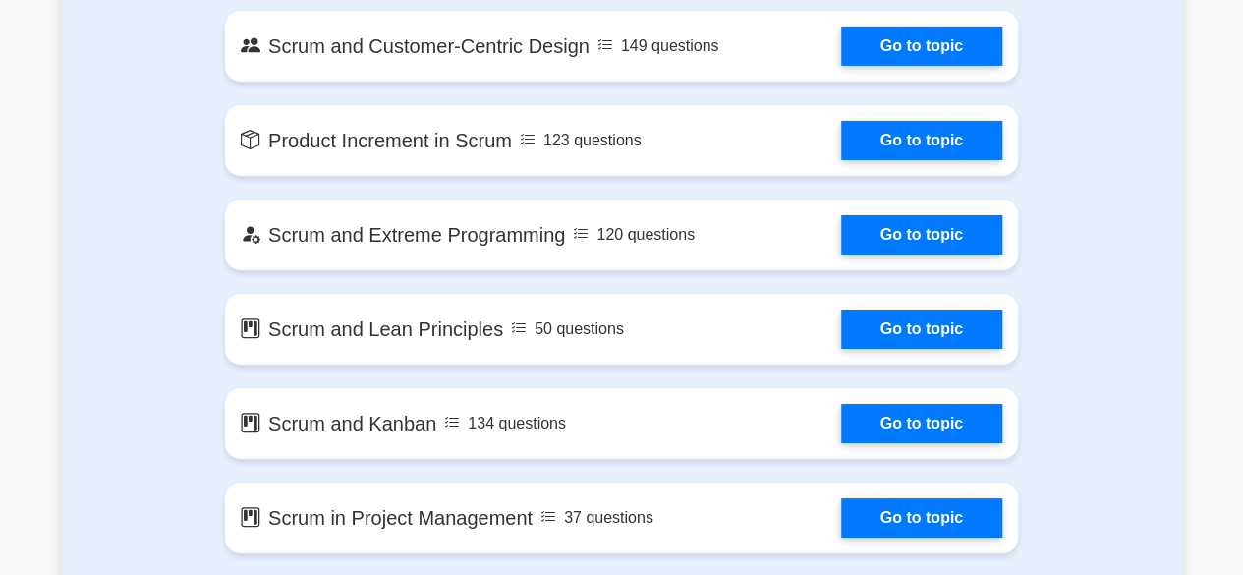
scroll to position [3439, 0]
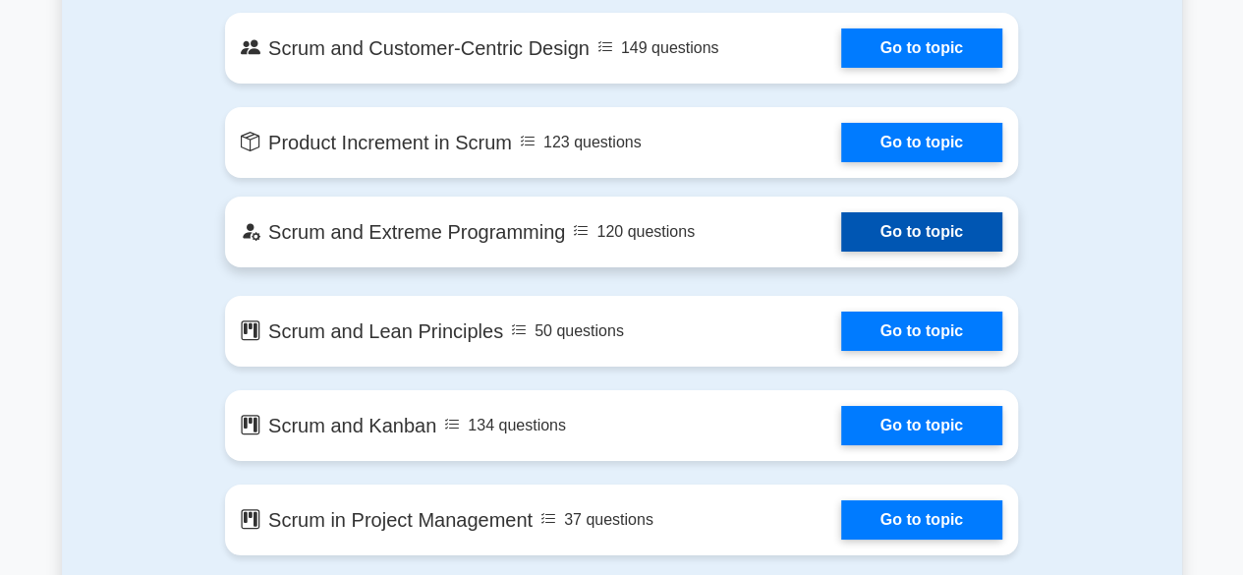
click at [958, 239] on link "Go to topic" at bounding box center [921, 231] width 161 height 39
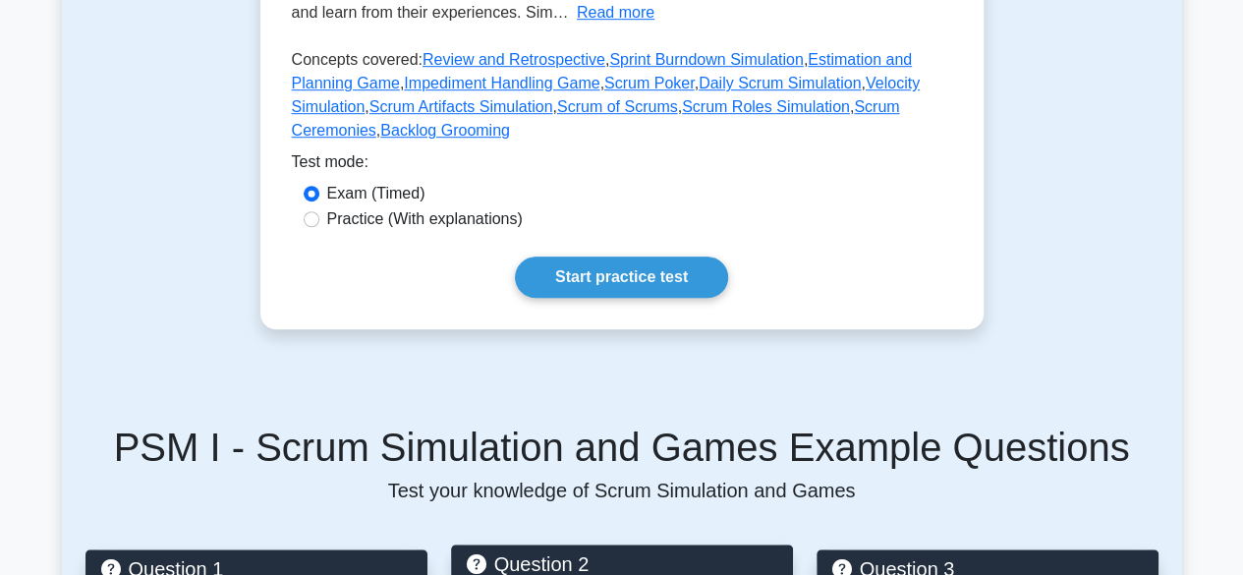
scroll to position [786, 0]
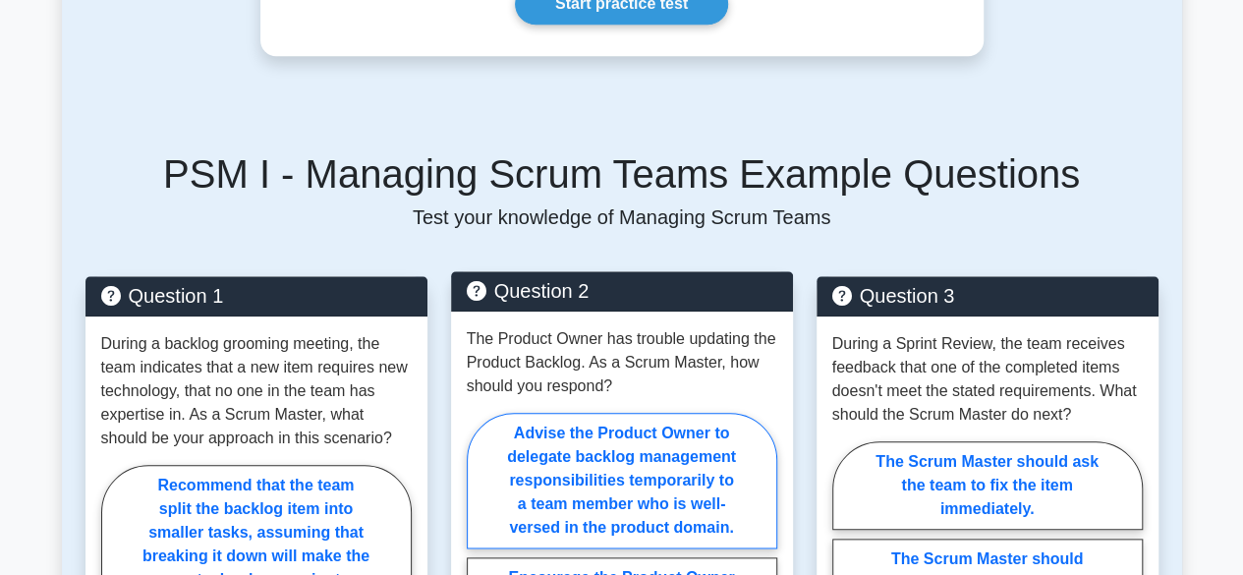
scroll to position [983, 0]
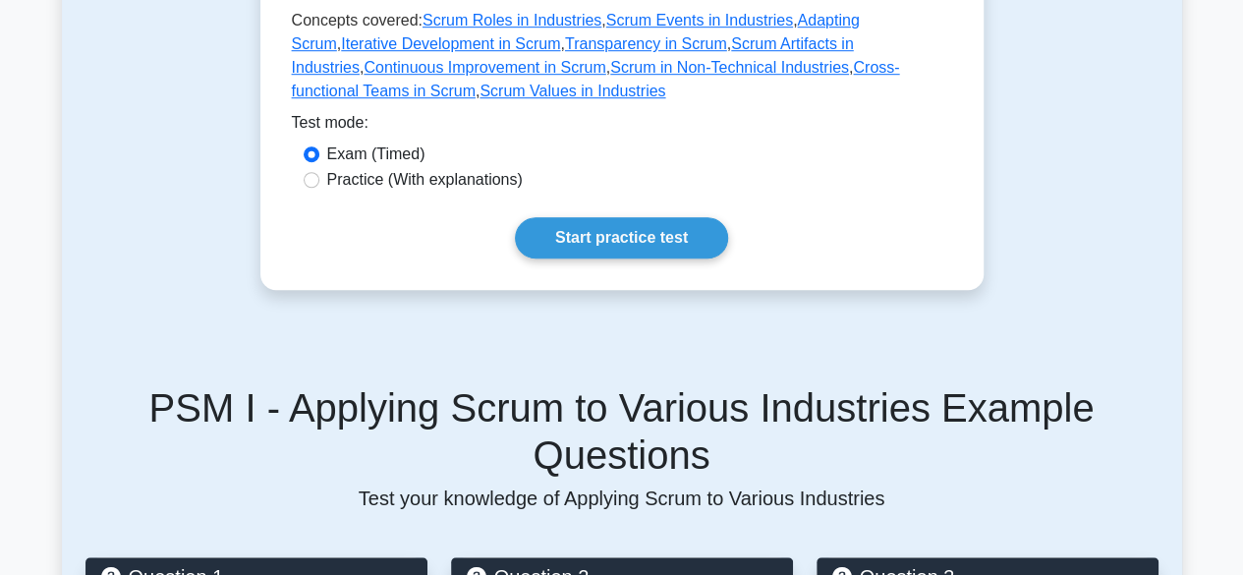
scroll to position [983, 0]
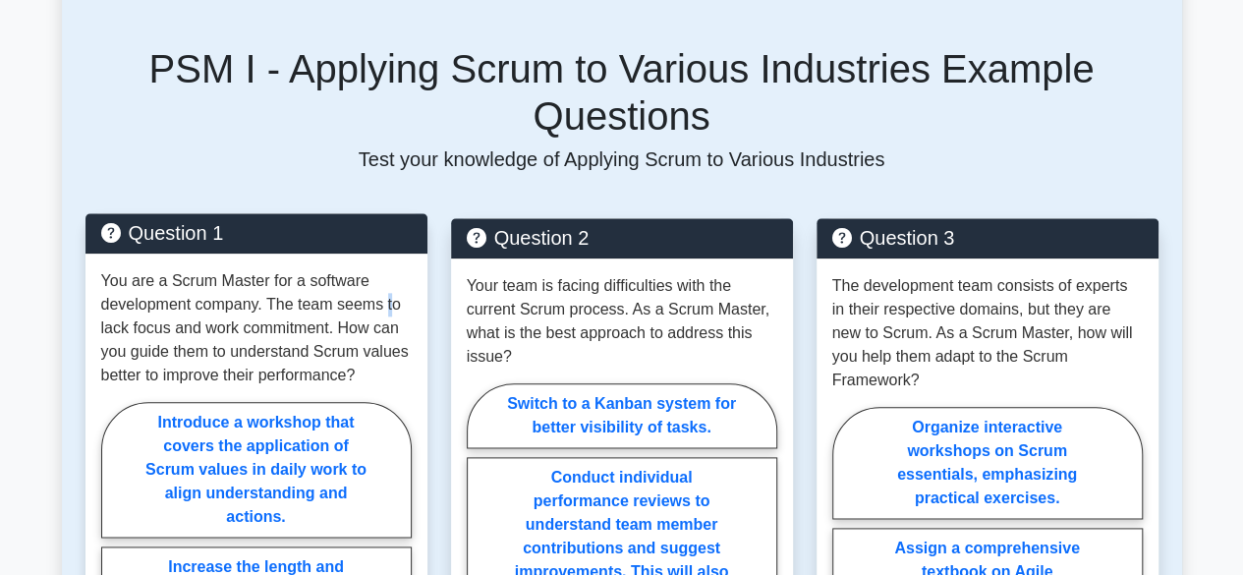
click at [387, 269] on p "You are a Scrum Master for a software development company. The team seems to la…" at bounding box center [256, 328] width 310 height 118
drag, startPoint x: 317, startPoint y: 276, endPoint x: 347, endPoint y: 272, distance: 29.7
click at [326, 274] on p "You are a Scrum Master for a software development company. The team seems to la…" at bounding box center [256, 328] width 310 height 118
click at [371, 272] on p "You are a Scrum Master for a software development company. The team seems to la…" at bounding box center [256, 328] width 310 height 118
drag, startPoint x: 293, startPoint y: 298, endPoint x: 313, endPoint y: 298, distance: 20.6
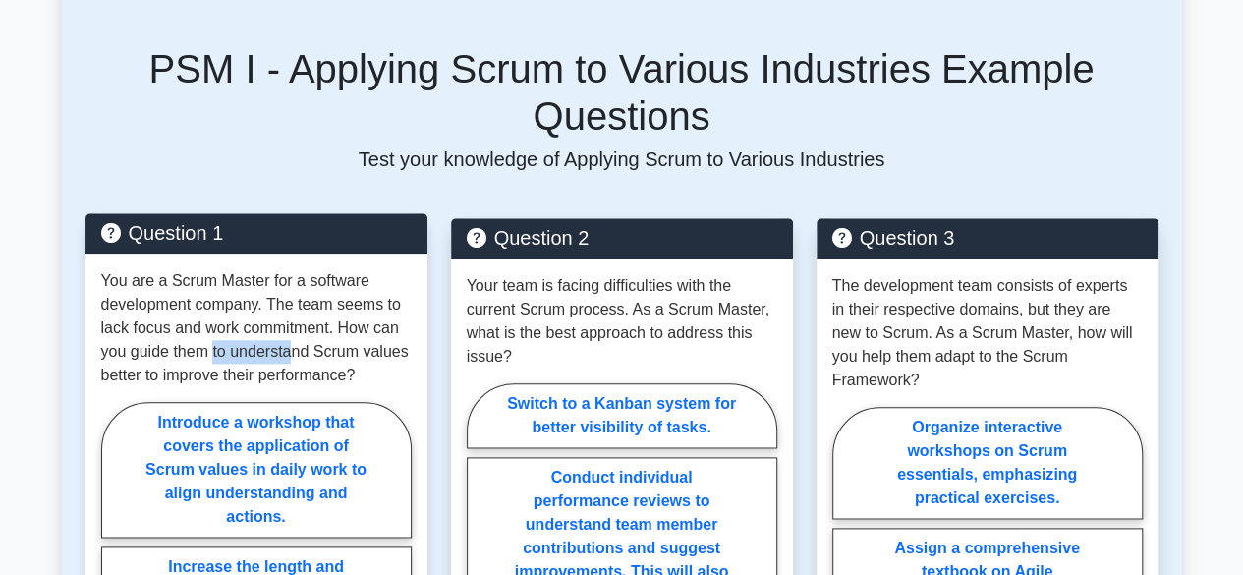
click at [295, 298] on p "You are a Scrum Master for a software development company. The team seems to la…" at bounding box center [256, 328] width 310 height 118
click at [357, 301] on p "You are a Scrum Master for a software development company. The team seems to la…" at bounding box center [256, 328] width 310 height 118
click at [380, 304] on p "You are a Scrum Master for a software development company. The team seems to la…" at bounding box center [256, 328] width 310 height 118
drag, startPoint x: 201, startPoint y: 326, endPoint x: 301, endPoint y: 323, distance: 99.3
click at [264, 326] on p "You are a Scrum Master for a software development company. The team seems to la…" at bounding box center [256, 328] width 310 height 118
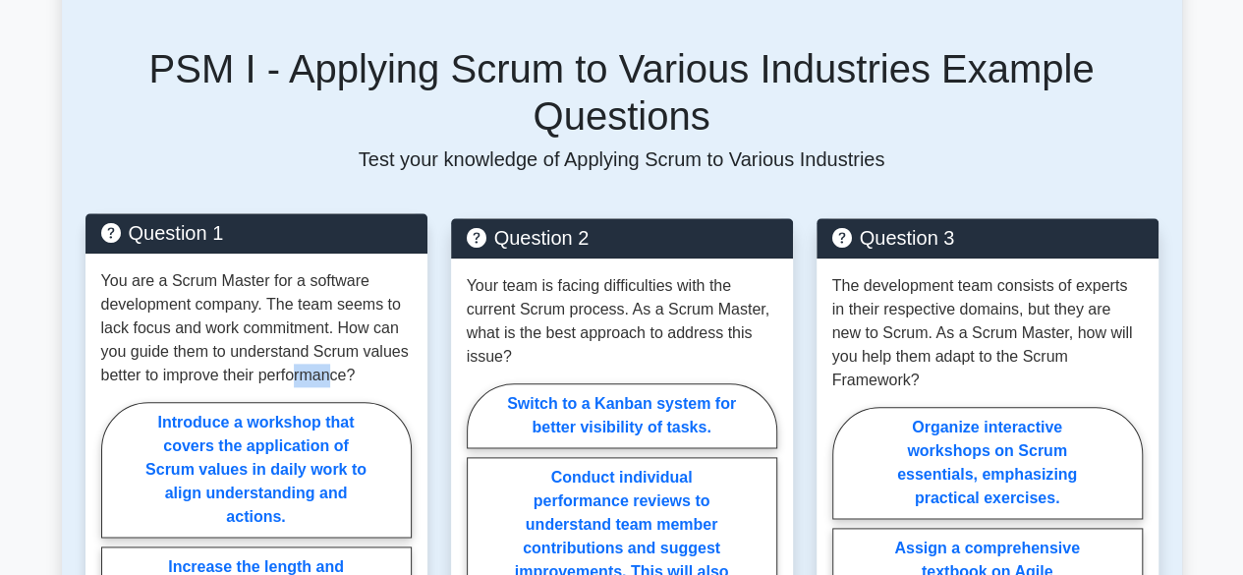
drag, startPoint x: 301, startPoint y: 323, endPoint x: 339, endPoint y: 323, distance: 38.3
click at [335, 323] on p "You are a Scrum Master for a software development company. The team seems to la…" at bounding box center [256, 328] width 310 height 118
click at [375, 323] on p "You are a Scrum Master for a software development company. The team seems to la…" at bounding box center [256, 328] width 310 height 118
drag, startPoint x: 307, startPoint y: 253, endPoint x: 320, endPoint y: 267, distance: 19.5
click at [319, 269] on p "You are a Scrum Master for a software development company. The team seems to la…" at bounding box center [256, 328] width 310 height 118
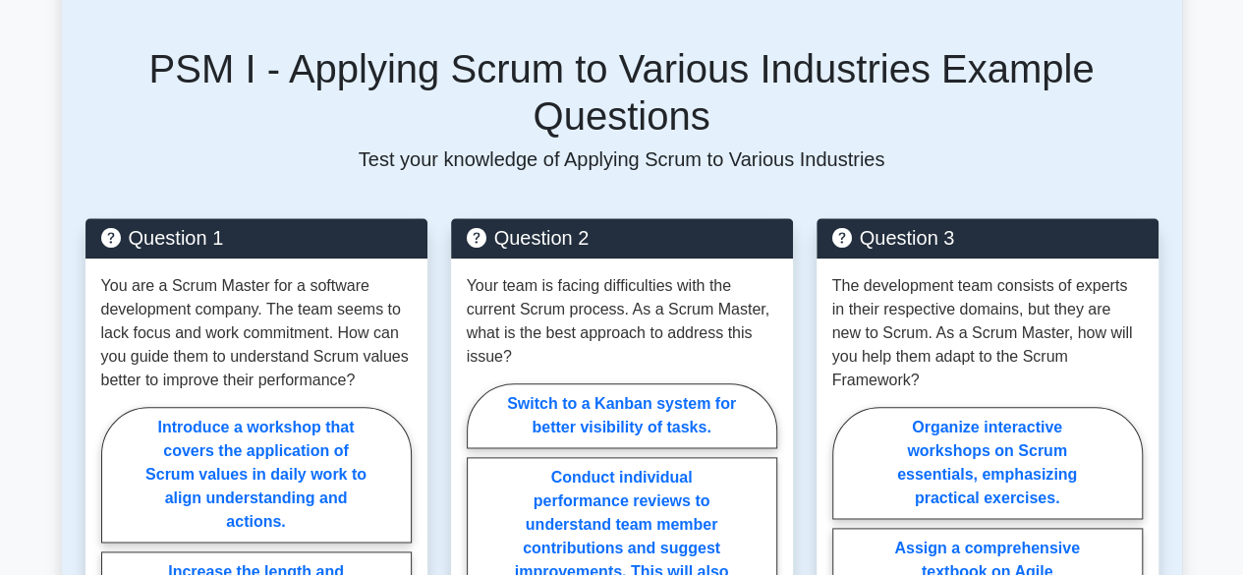
drag, startPoint x: 385, startPoint y: 262, endPoint x: 0, endPoint y: 283, distance: 385.7
click at [385, 274] on p "You are a Scrum Master for a software development company. The team seems to la…" at bounding box center [256, 333] width 310 height 118
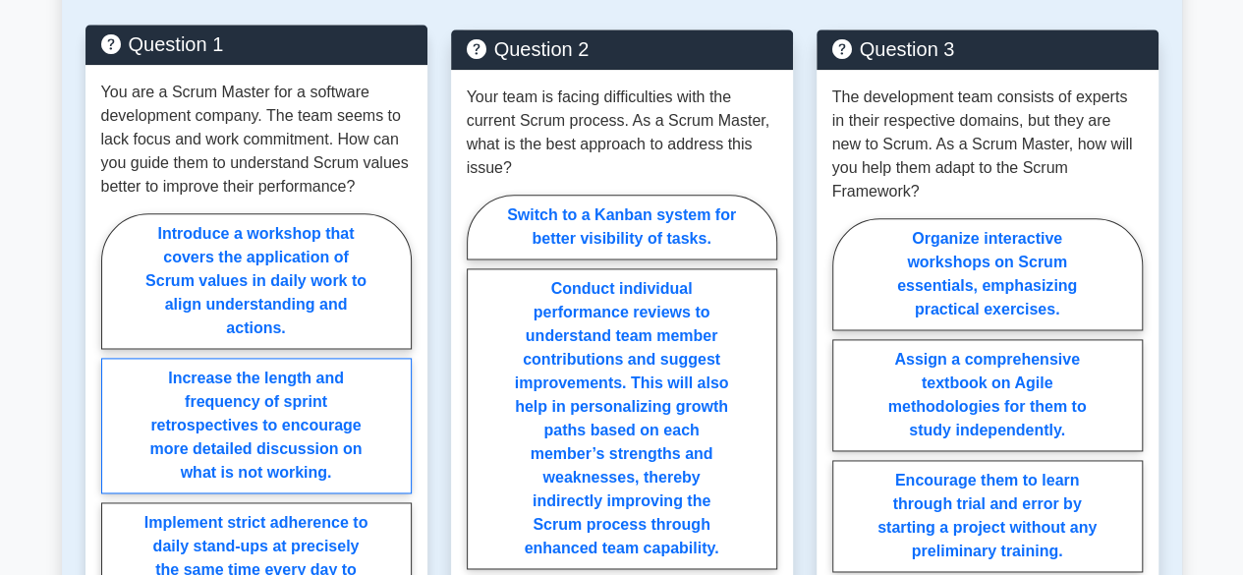
scroll to position [1081, 0]
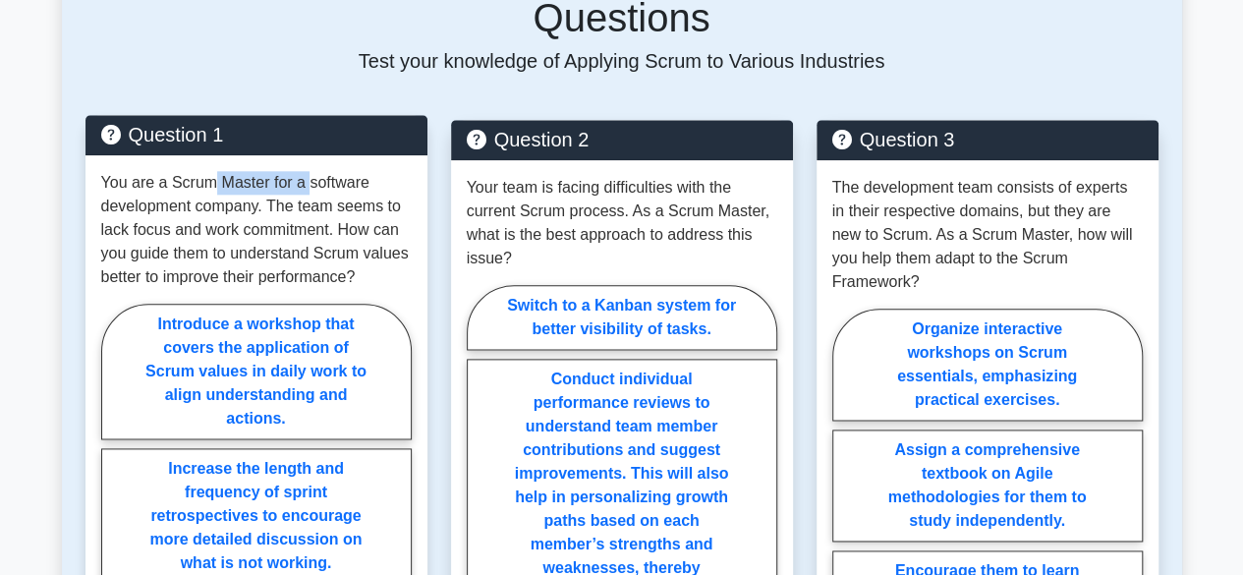
drag, startPoint x: 205, startPoint y: 137, endPoint x: 313, endPoint y: 131, distance: 108.2
click at [310, 171] on p "You are a Scrum Master for a software development company. The team seems to la…" at bounding box center [256, 230] width 310 height 118
drag, startPoint x: 349, startPoint y: 130, endPoint x: 372, endPoint y: 130, distance: 23.6
click at [365, 171] on p "You are a Scrum Master for a software development company. The team seems to la…" at bounding box center [256, 230] width 310 height 118
click at [381, 171] on p "You are a Scrum Master for a software development company. The team seems to la…" at bounding box center [256, 230] width 310 height 118
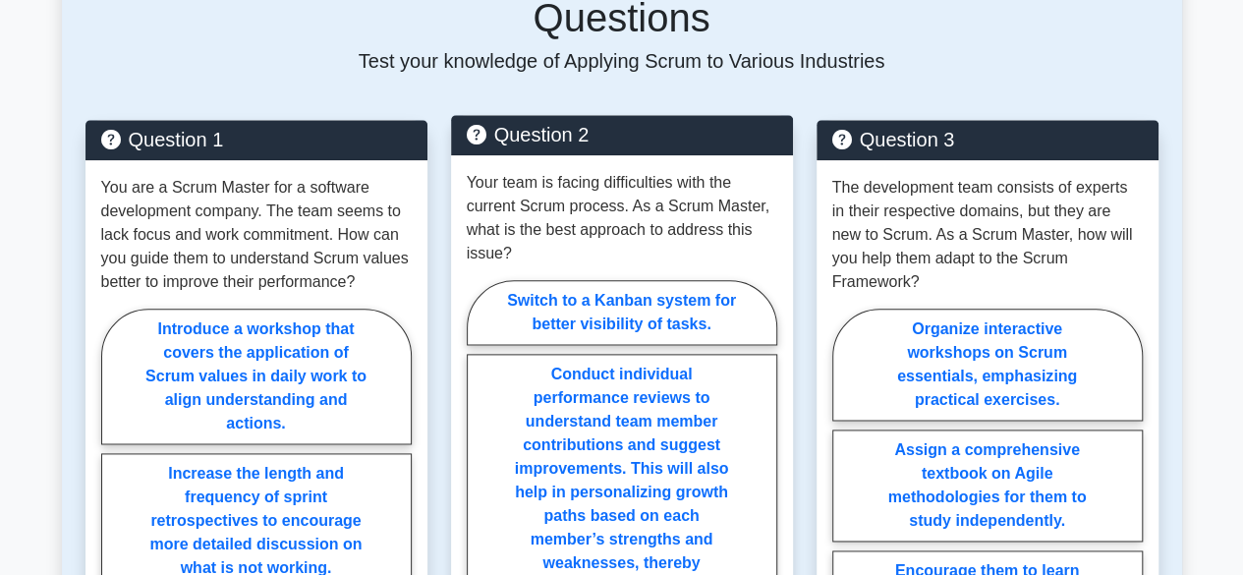
drag, startPoint x: 647, startPoint y: 129, endPoint x: 695, endPoint y: 139, distance: 48.2
click at [656, 171] on p "Your team is facing difficulties with the current Scrum process. As a Scrum Mas…" at bounding box center [622, 218] width 310 height 94
click at [702, 171] on p "Your team is facing difficulties with the current Scrum process. As a Scrum Mas…" at bounding box center [622, 218] width 310 height 94
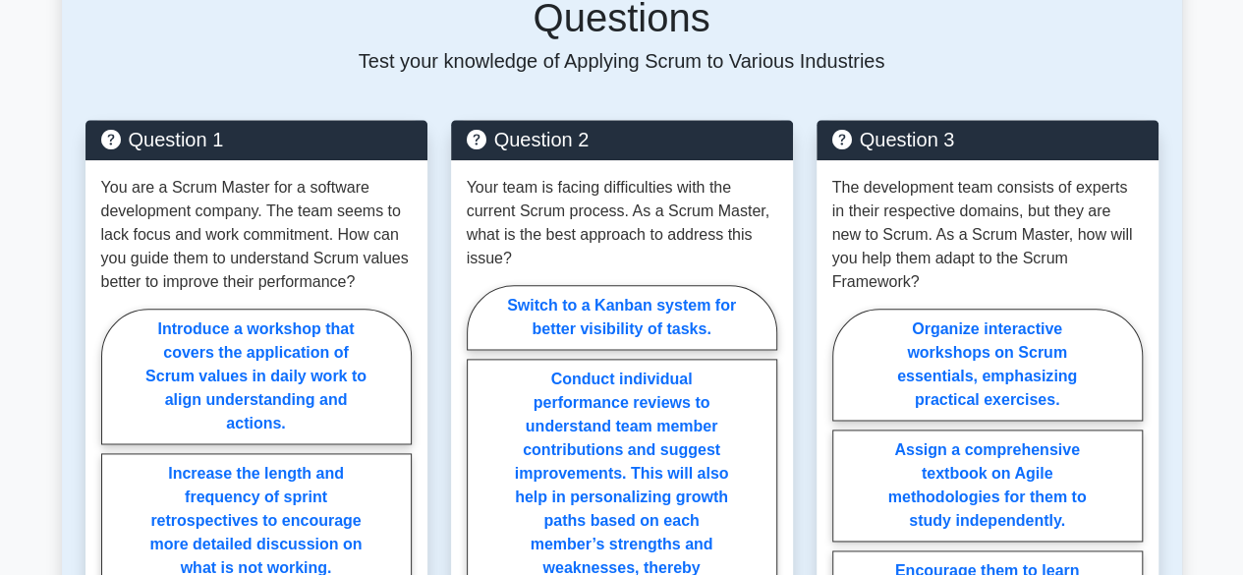
click at [798, 41] on div "PSM I - Applying Scrum to Various Industries Example Questions Test your knowle…" at bounding box center [622, 466] width 1096 height 1132
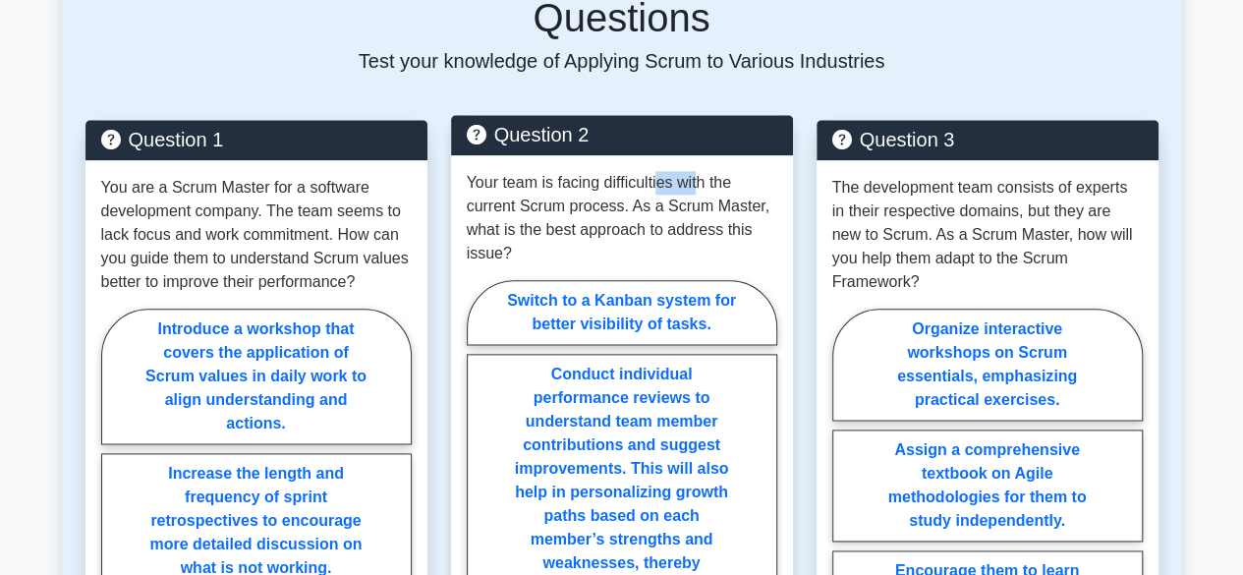
drag, startPoint x: 658, startPoint y: 140, endPoint x: 711, endPoint y: 135, distance: 53.4
click at [709, 171] on p "Your team is facing difficulties with the current Scrum process. As a Scrum Mas…" at bounding box center [622, 218] width 310 height 94
drag, startPoint x: 748, startPoint y: 140, endPoint x: 527, endPoint y: 156, distance: 221.6
click at [743, 171] on p "Your team is facing difficulties with the current Scrum process. As a Scrum Mas…" at bounding box center [622, 218] width 310 height 94
drag, startPoint x: 560, startPoint y: 160, endPoint x: 623, endPoint y: 153, distance: 63.3
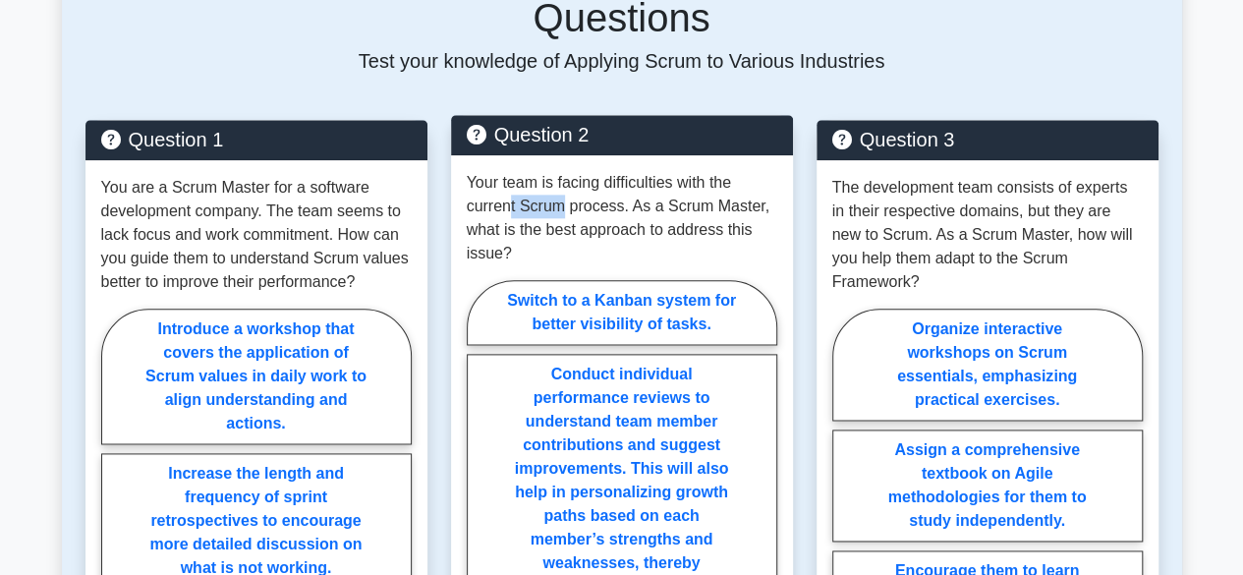
click at [574, 171] on p "Your team is facing difficulties with the current Scrum process. As a Scrum Mas…" at bounding box center [622, 218] width 310 height 94
click at [656, 171] on p "Your team is facing difficulties with the current Scrum process. As a Scrum Mas…" at bounding box center [622, 218] width 310 height 94
drag, startPoint x: 672, startPoint y: 153, endPoint x: 702, endPoint y: 155, distance: 29.5
click at [698, 171] on p "Your team is facing difficulties with the current Scrum process. As a Scrum Mas…" at bounding box center [622, 218] width 310 height 94
drag, startPoint x: 702, startPoint y: 155, endPoint x: 749, endPoint y: 155, distance: 47.2
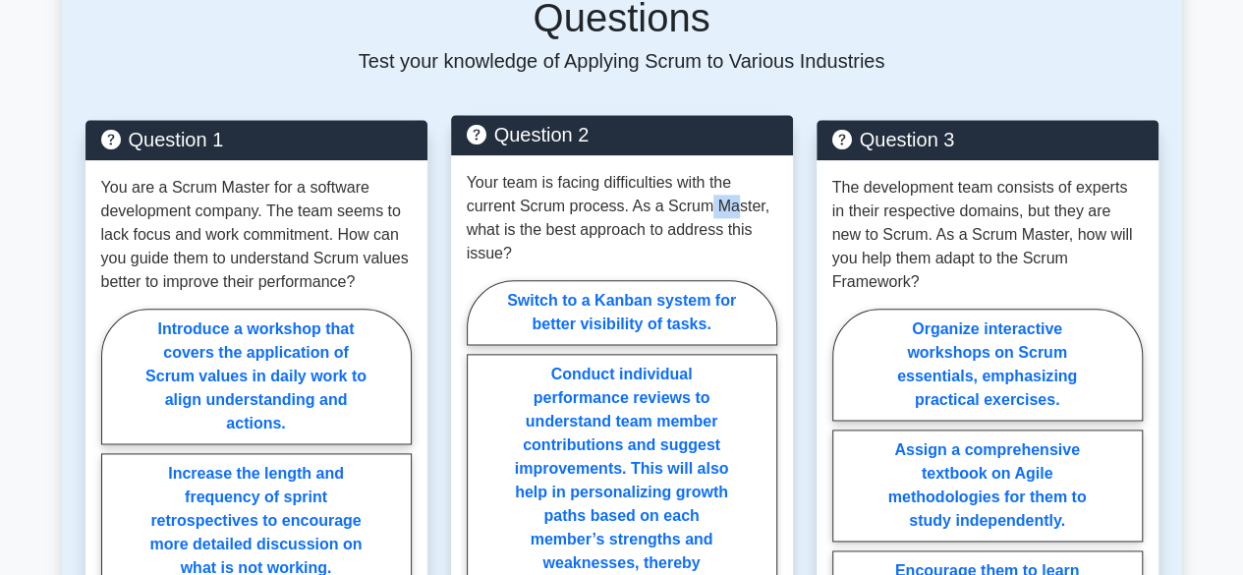
click at [741, 171] on p "Your team is facing difficulties with the current Scrum process. As a Scrum Mas…" at bounding box center [622, 218] width 310 height 94
click at [753, 171] on p "Your team is facing difficulties with the current Scrum process. As a Scrum Mas…" at bounding box center [622, 218] width 310 height 94
drag, startPoint x: 708, startPoint y: 178, endPoint x: 750, endPoint y: 178, distance: 41.3
click at [750, 178] on p "Your team is facing difficulties with the current Scrum process. As a Scrum Mas…" at bounding box center [622, 218] width 310 height 94
click at [760, 178] on p "Your team is facing difficulties with the current Scrum process. As a Scrum Mas…" at bounding box center [622, 218] width 310 height 94
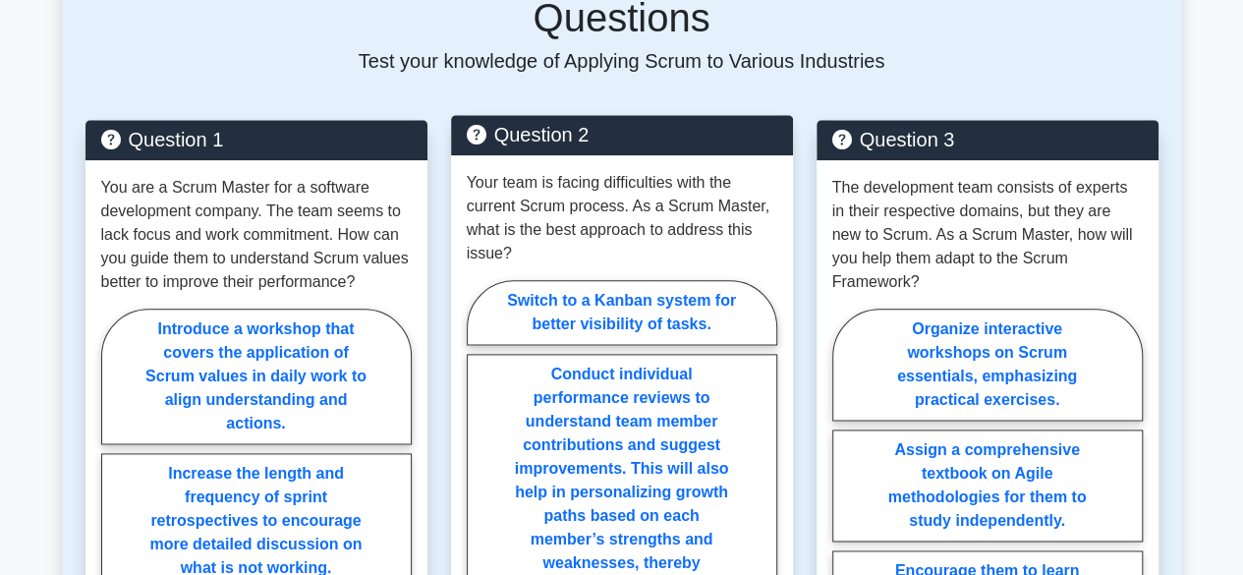
drag, startPoint x: 528, startPoint y: 185, endPoint x: 609, endPoint y: 186, distance: 81.6
click at [575, 186] on p "Your team is facing difficulties with the current Scrum process. As a Scrum Mas…" at bounding box center [622, 218] width 310 height 94
drag, startPoint x: 659, startPoint y: 184, endPoint x: 716, endPoint y: 181, distance: 57.1
click at [707, 183] on p "Your team is facing difficulties with the current Scrum process. As a Scrum Mas…" at bounding box center [622, 218] width 310 height 94
click at [766, 180] on p "Your team is facing difficulties with the current Scrum process. As a Scrum Mas…" at bounding box center [622, 218] width 310 height 94
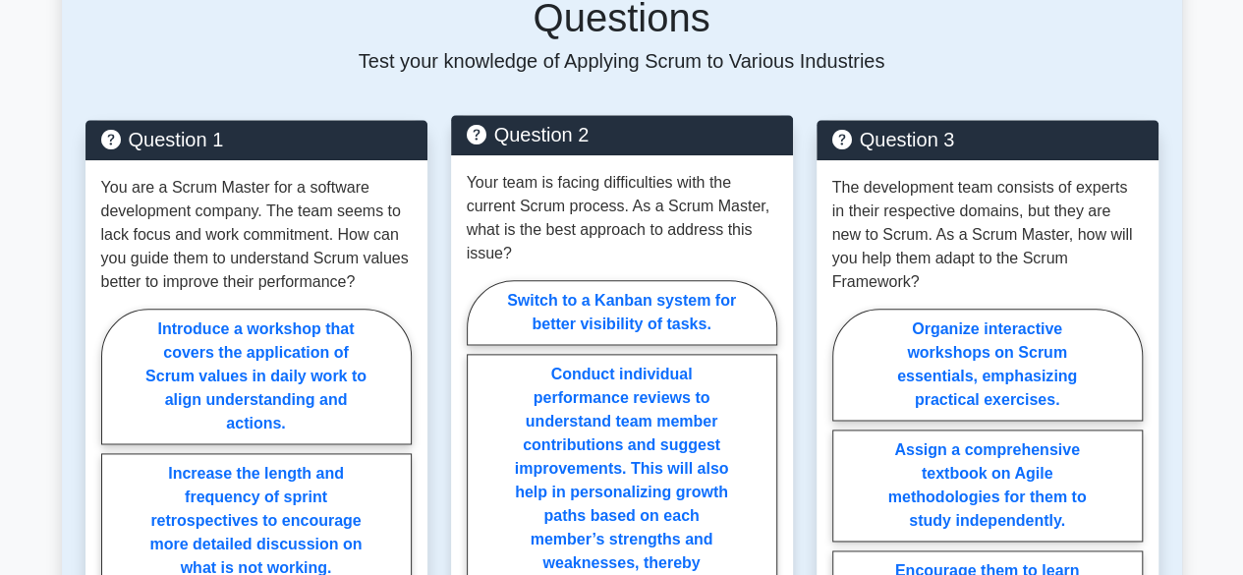
drag, startPoint x: 476, startPoint y: 199, endPoint x: 508, endPoint y: 203, distance: 32.7
click at [477, 199] on p "Your team is facing difficulties with the current Scrum process. As a Scrum Mas…" at bounding box center [622, 218] width 310 height 94
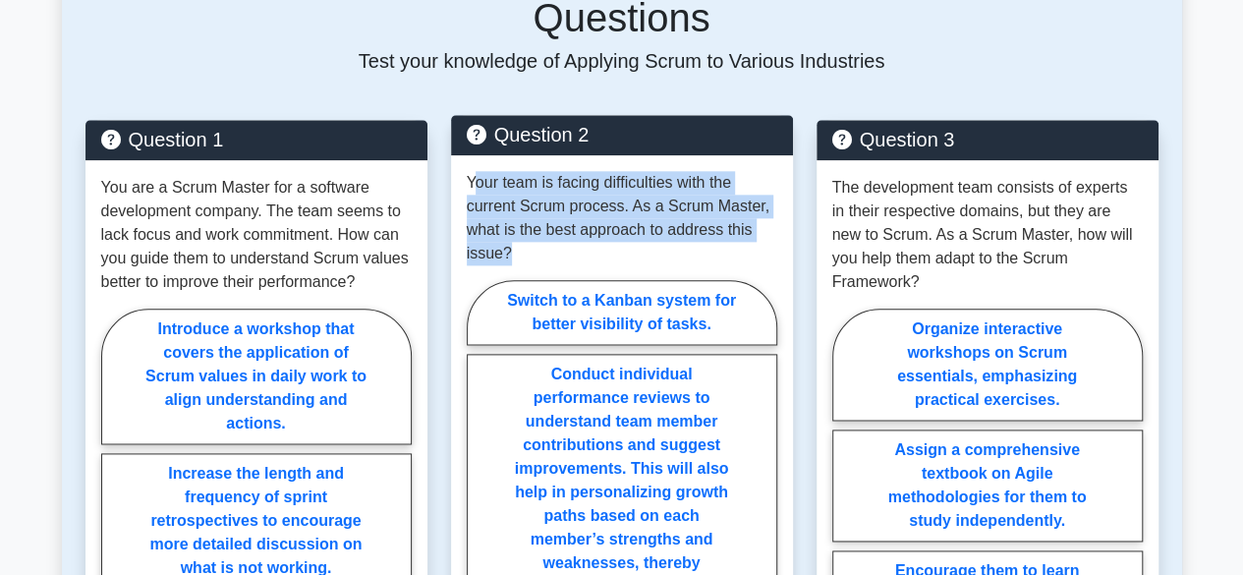
drag, startPoint x: 508, startPoint y: 203, endPoint x: 477, endPoint y: 136, distance: 74.3
click at [477, 171] on p "Your team is facing difficulties with the current Scrum process. As a Scrum Mas…" at bounding box center [622, 218] width 310 height 94
click at [593, 171] on p "Your team is facing difficulties with the current Scrum process. As a Scrum Mas…" at bounding box center [622, 218] width 310 height 94
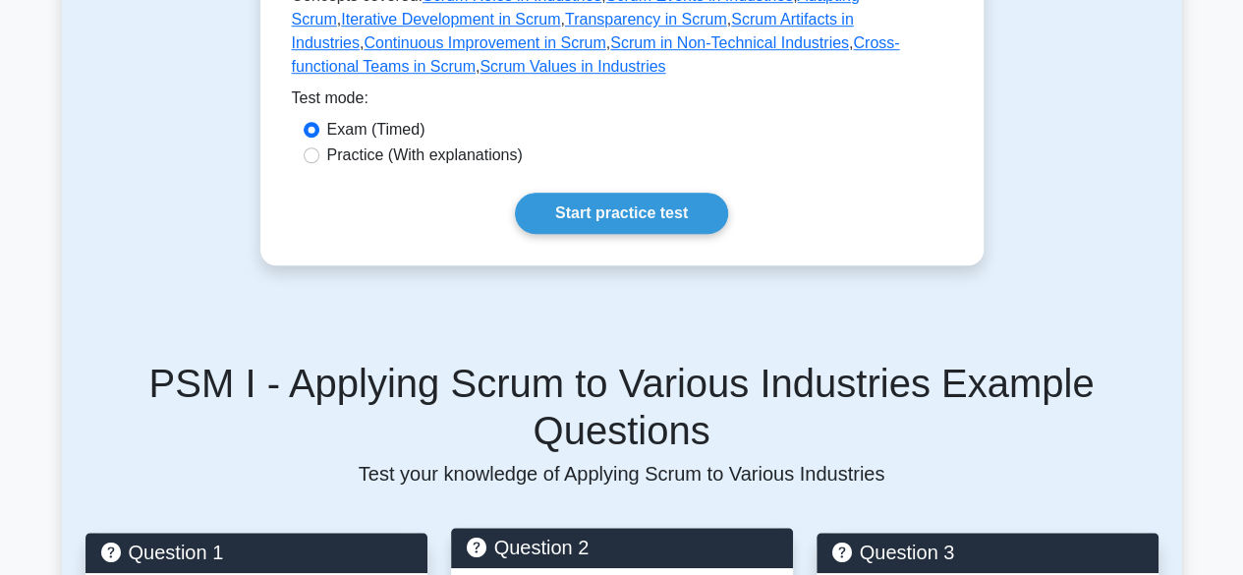
scroll to position [590, 0]
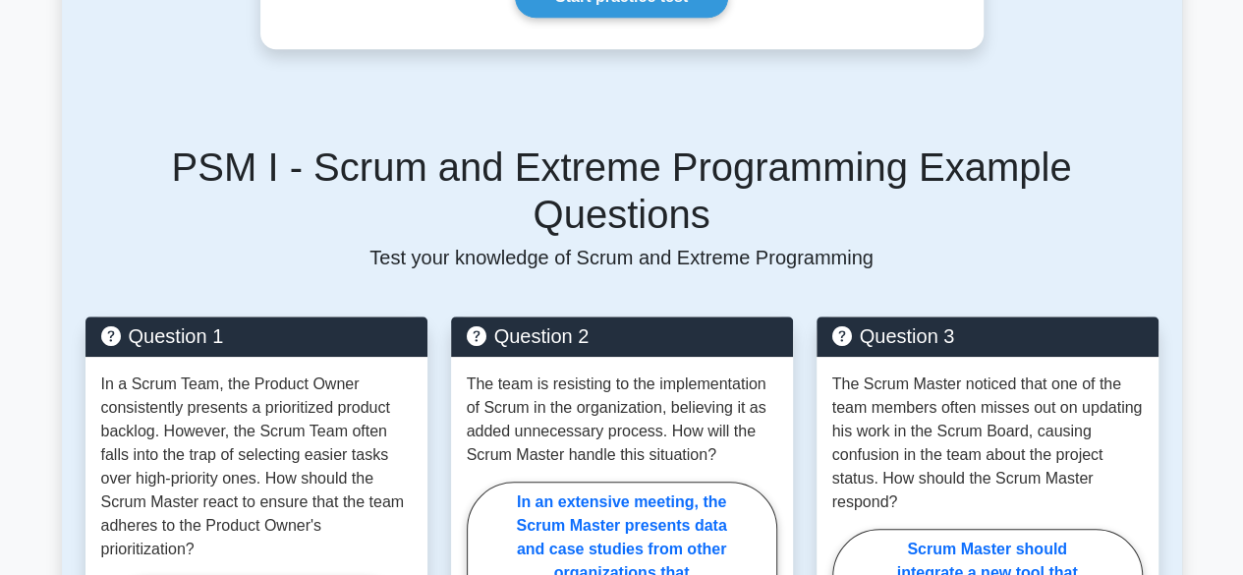
scroll to position [983, 0]
